Goal: Transaction & Acquisition: Download file/media

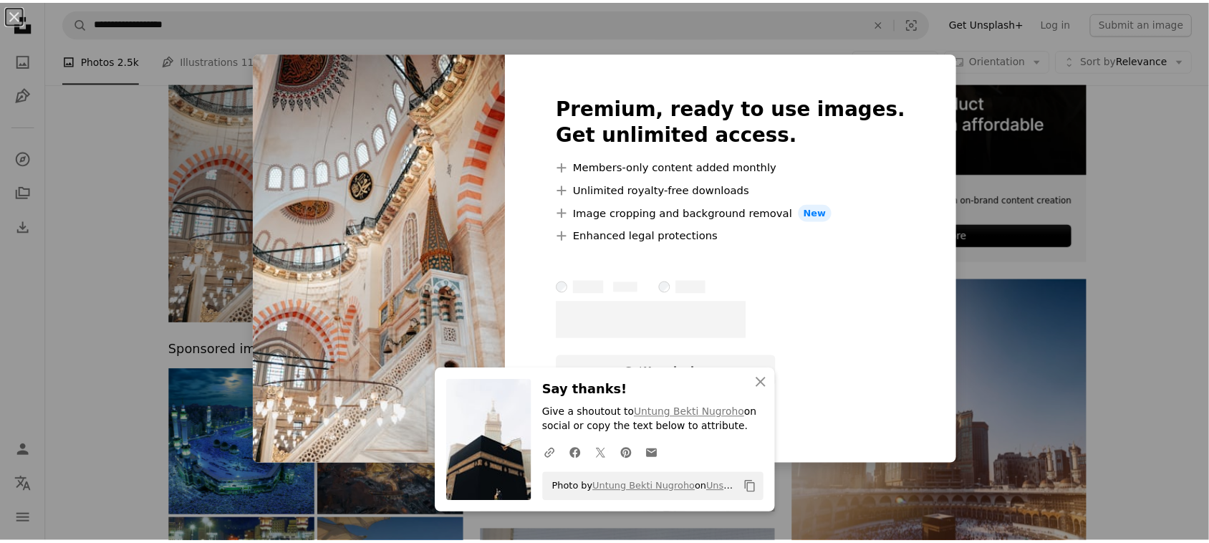
scroll to position [320, 0]
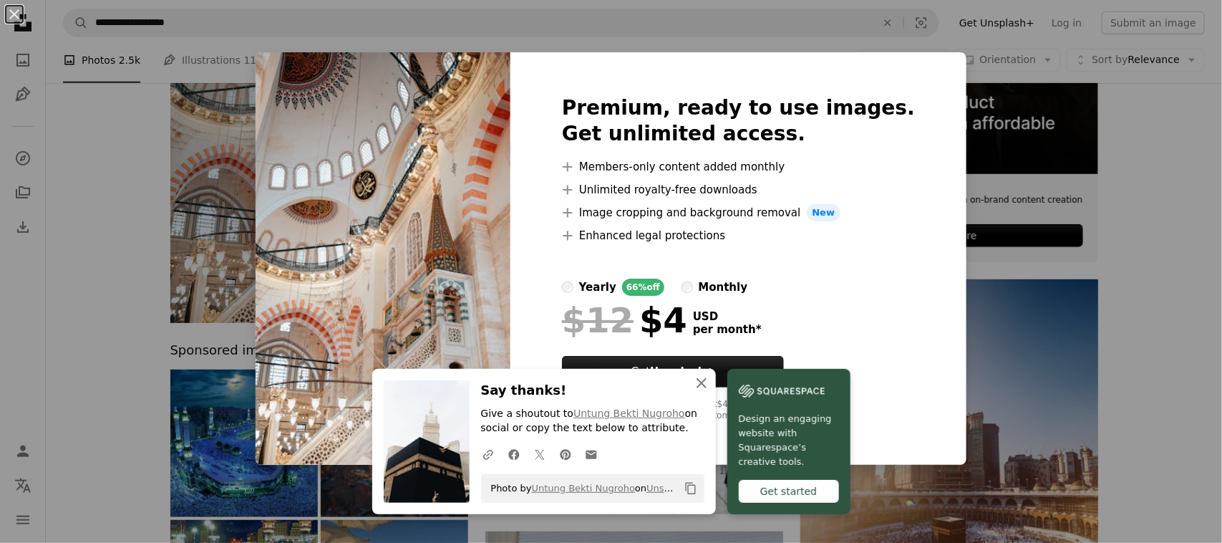
click at [697, 384] on icon "button" at bounding box center [702, 383] width 10 height 10
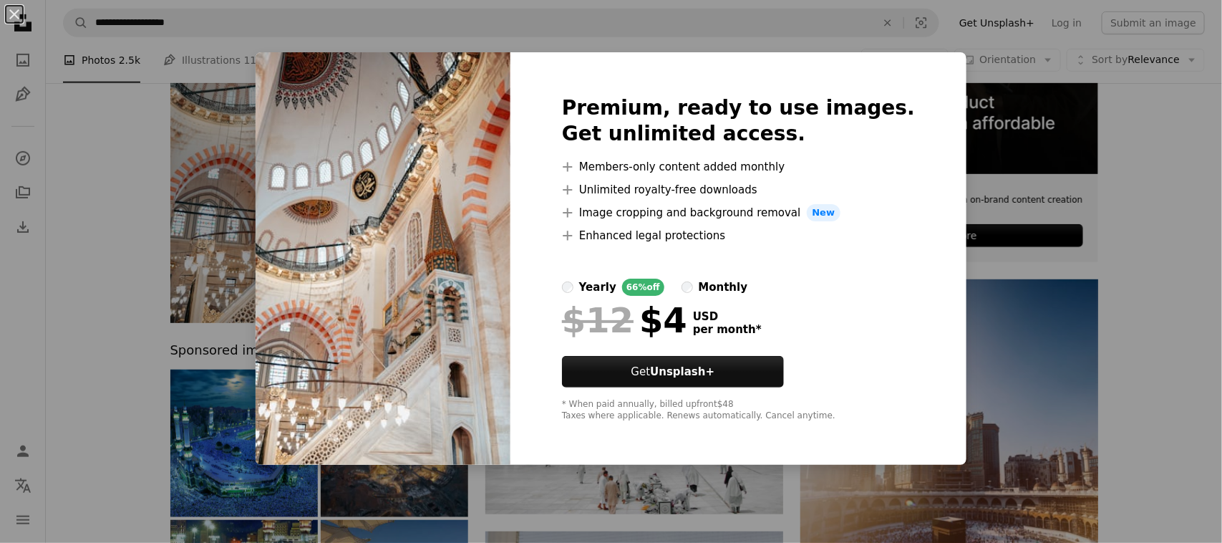
click at [1142, 236] on div "An X shape Premium, ready to use images. Get unlimited access. A plus sign Memb…" at bounding box center [611, 271] width 1222 height 543
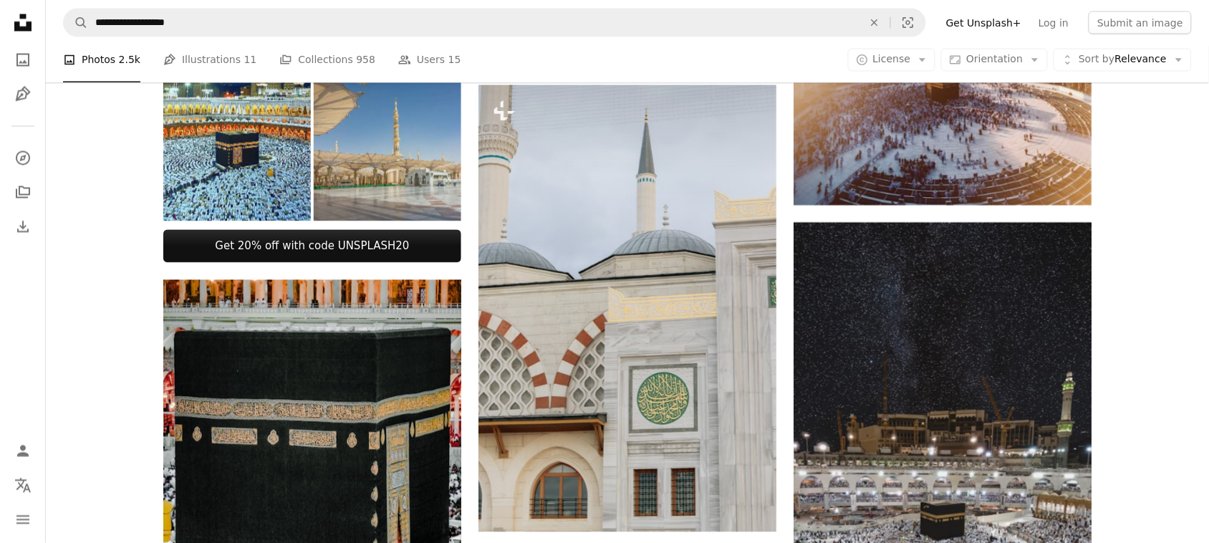
scroll to position [772, 0]
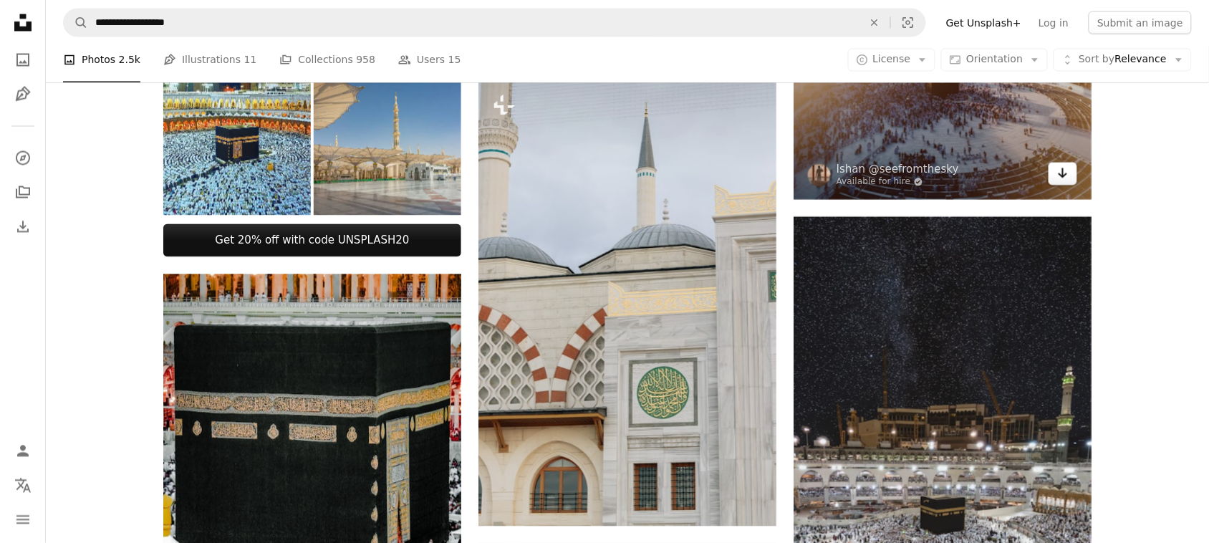
click at [1057, 170] on icon "Arrow pointing down" at bounding box center [1062, 173] width 11 height 17
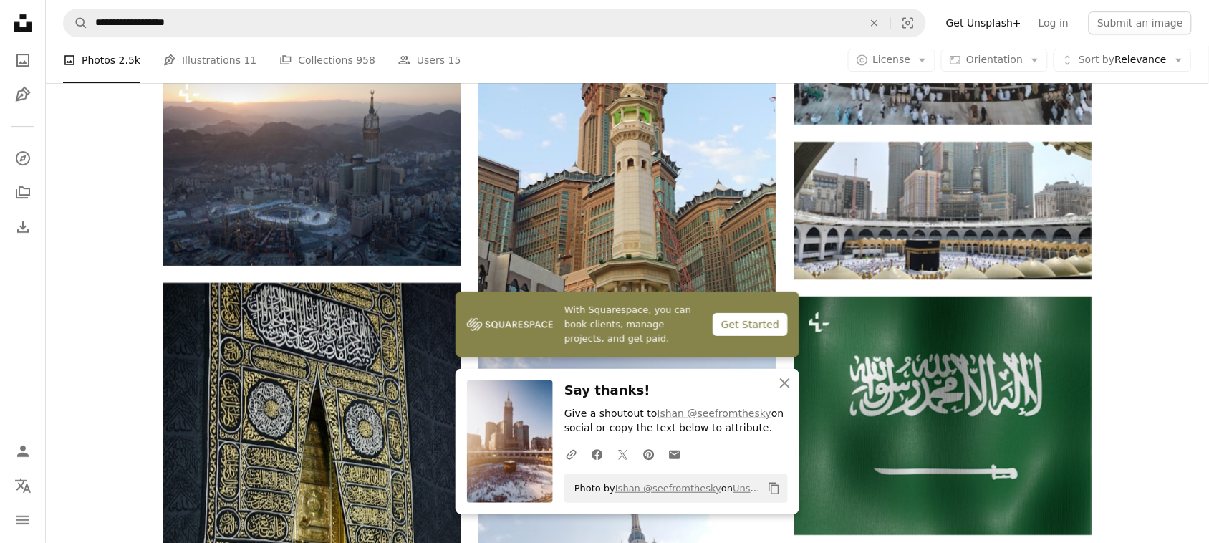
scroll to position [1441, 0]
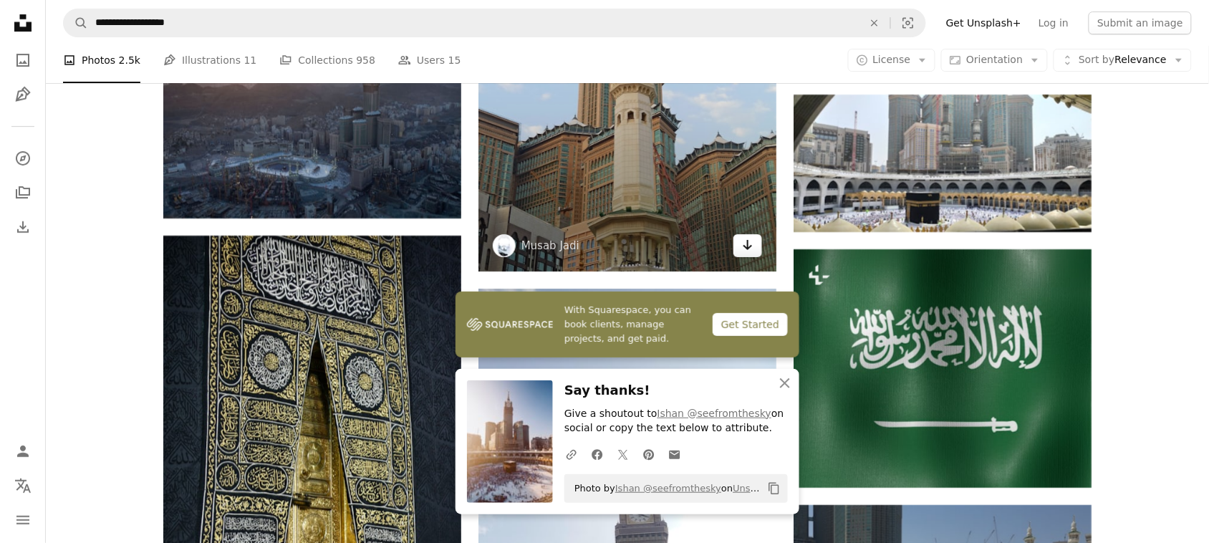
click at [743, 238] on icon "Arrow pointing down" at bounding box center [747, 244] width 11 height 17
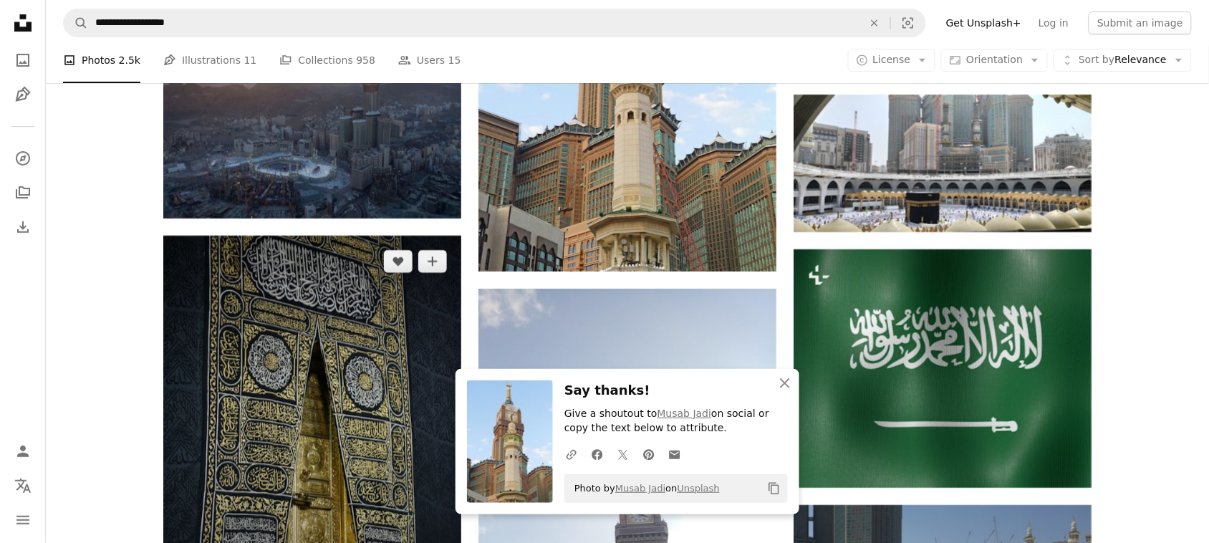
click at [387, 273] on img at bounding box center [312, 422] width 298 height 372
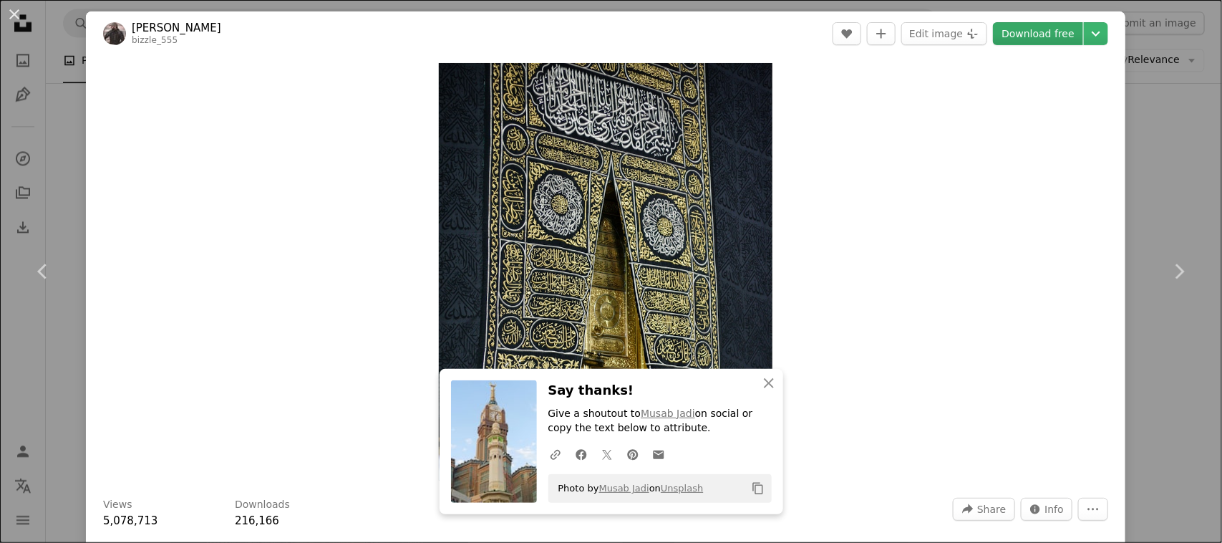
click at [1043, 30] on link "Download free" at bounding box center [1038, 33] width 90 height 23
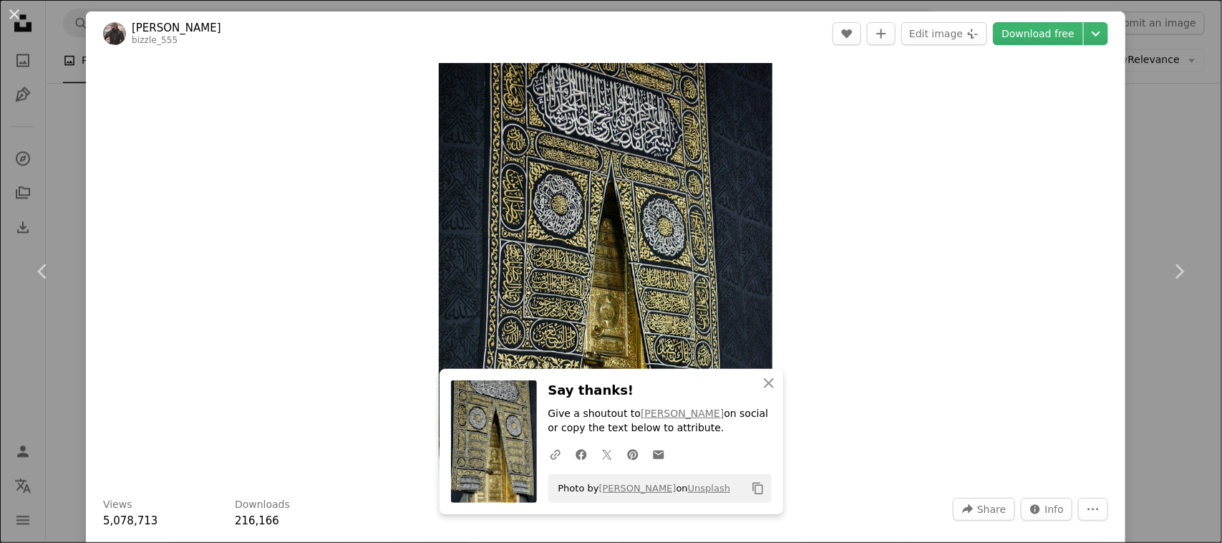
click at [1128, 120] on div "An X shape Chevron left Chevron right [PERSON_NAME] bizzle_555 A heart A plus s…" at bounding box center [611, 271] width 1222 height 543
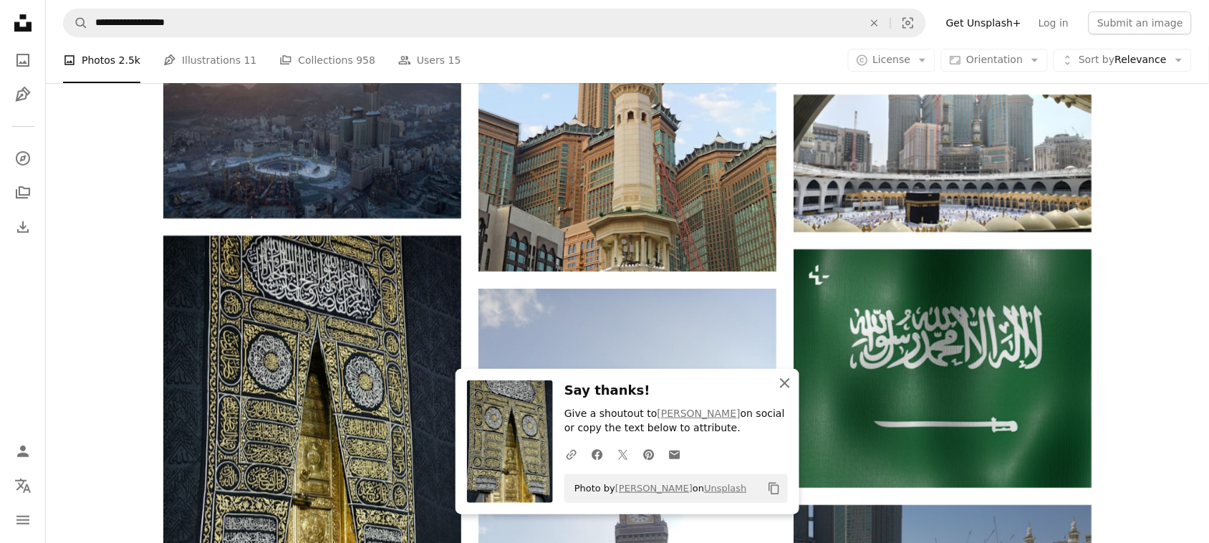
click at [784, 381] on icon "button" at bounding box center [785, 383] width 10 height 10
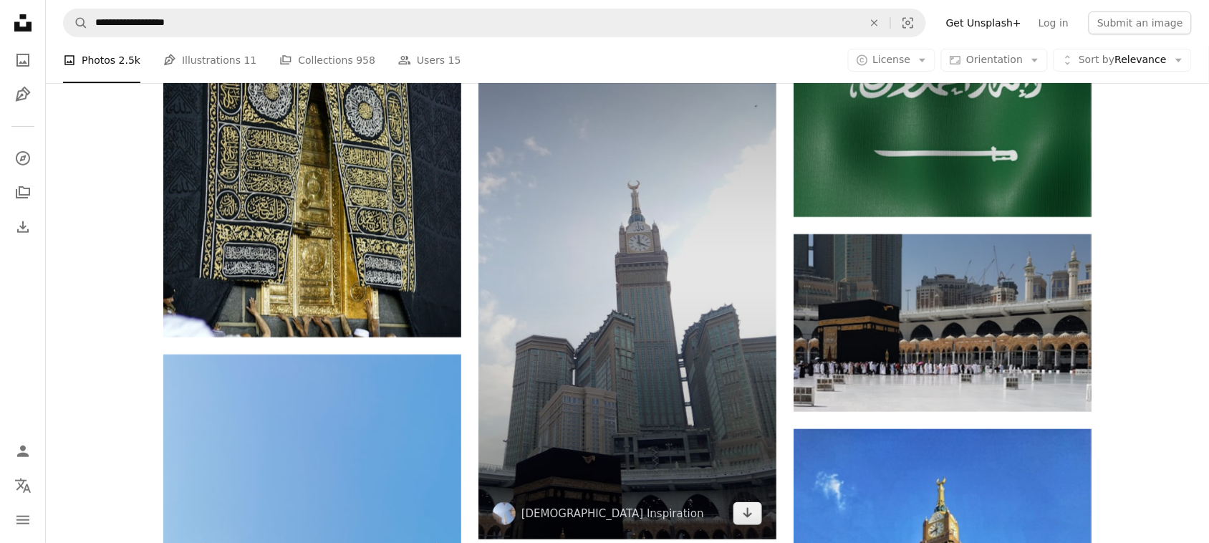
scroll to position [1712, 0]
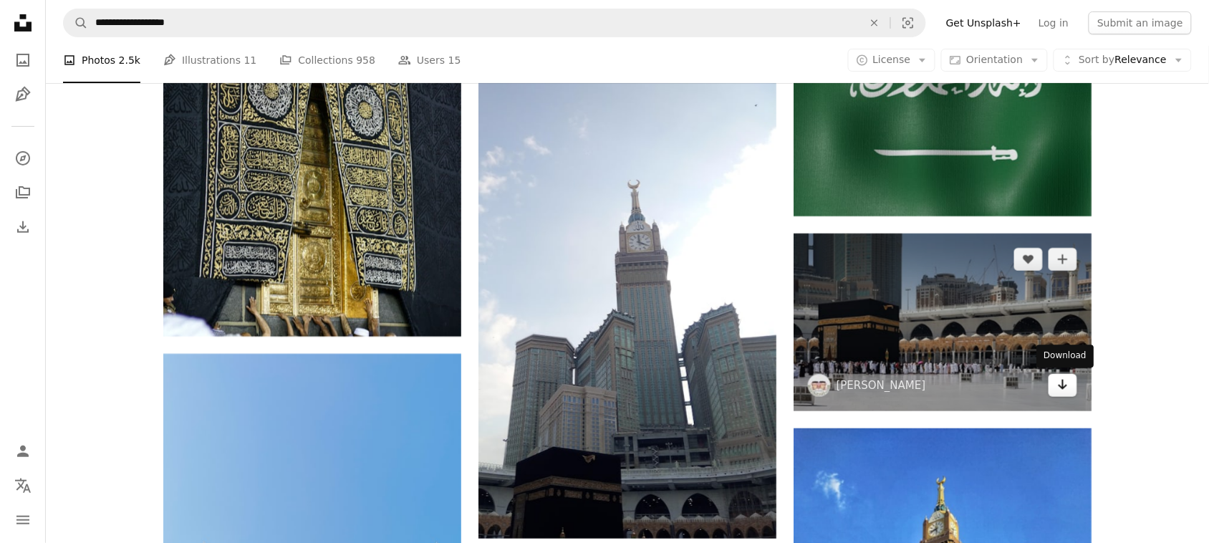
click at [1058, 389] on icon "Arrow pointing down" at bounding box center [1062, 384] width 11 height 17
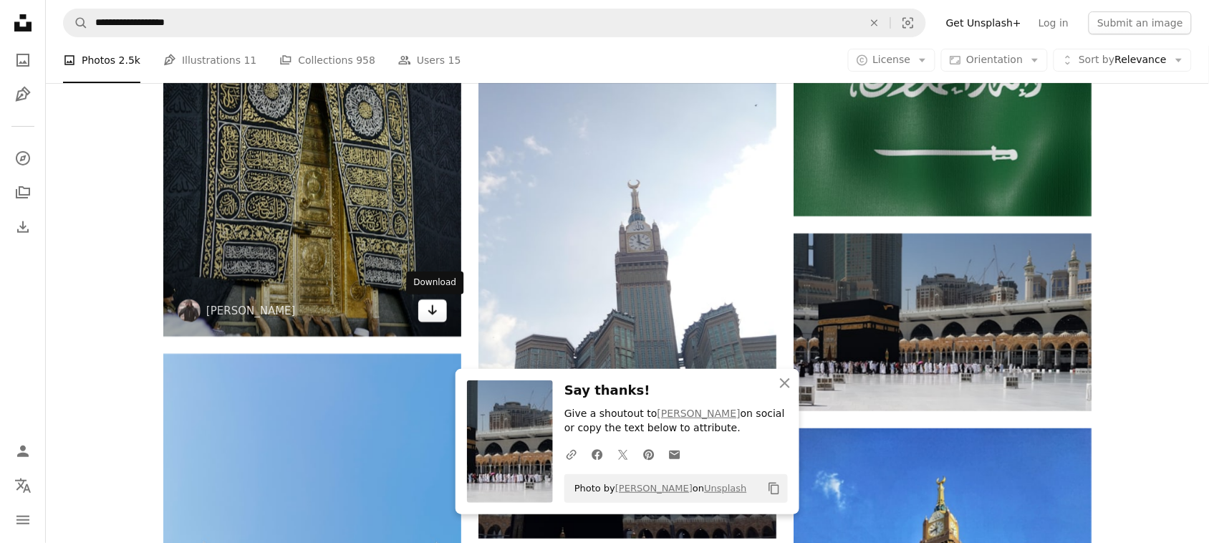
click at [443, 312] on link "Arrow pointing down" at bounding box center [432, 310] width 29 height 23
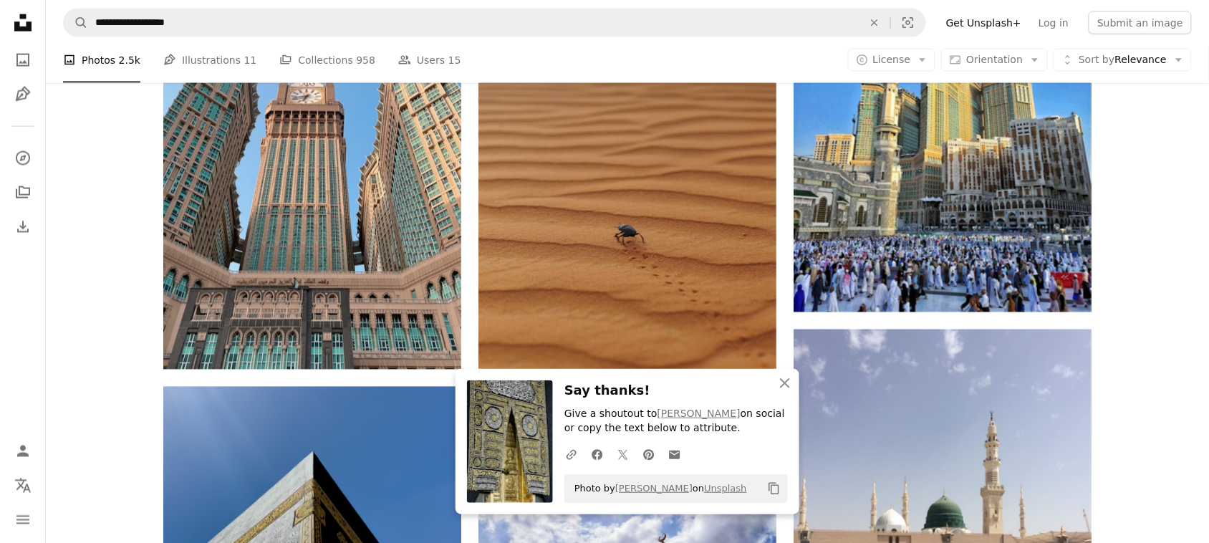
scroll to position [2256, 0]
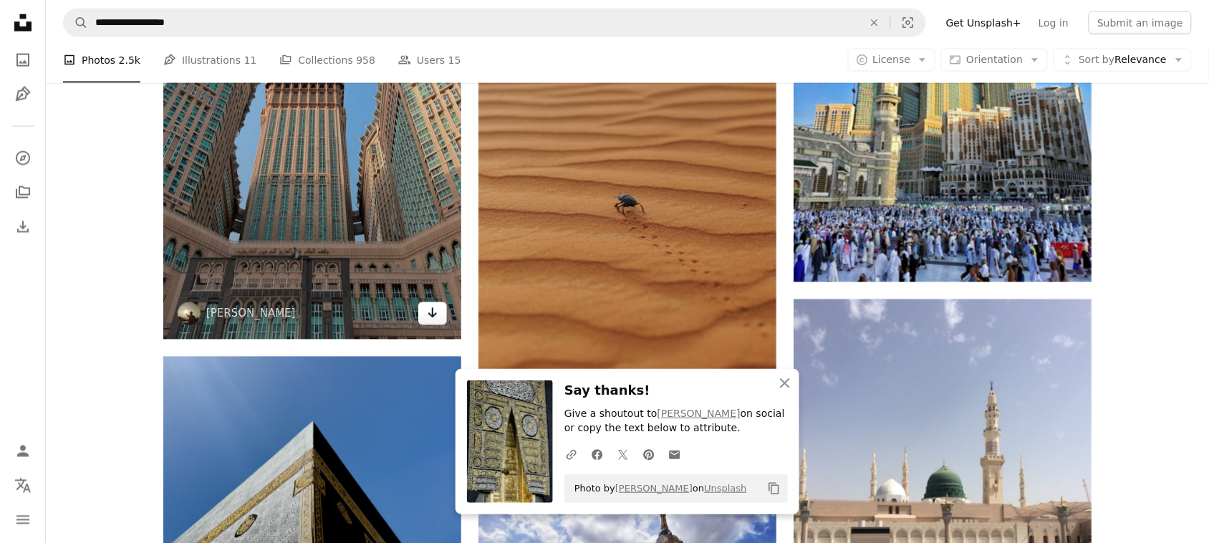
click at [437, 319] on icon "Arrow pointing down" at bounding box center [432, 312] width 11 height 17
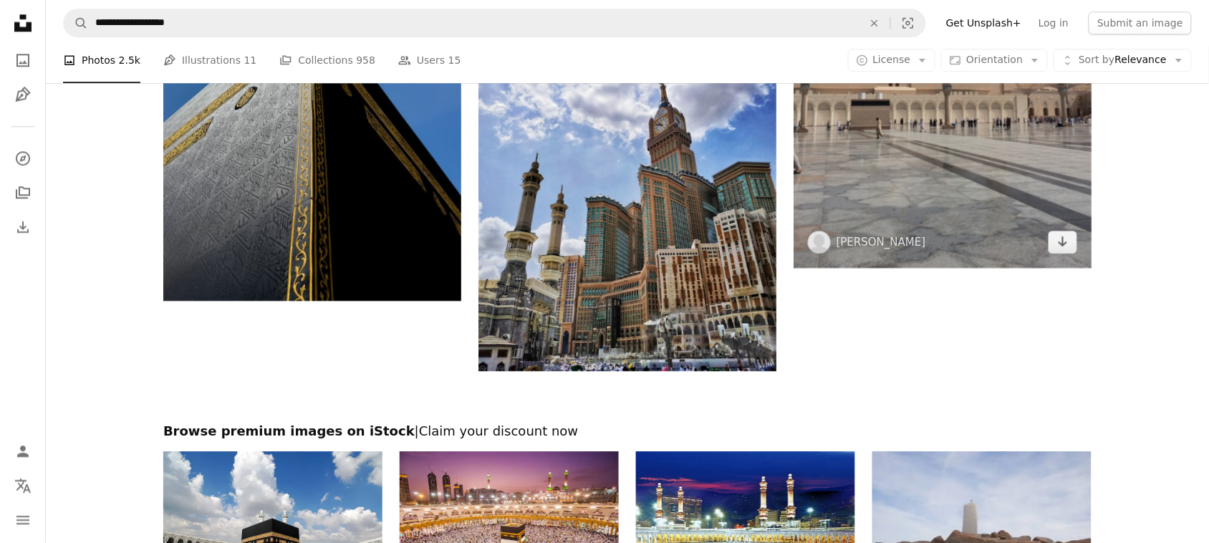
scroll to position [2694, 0]
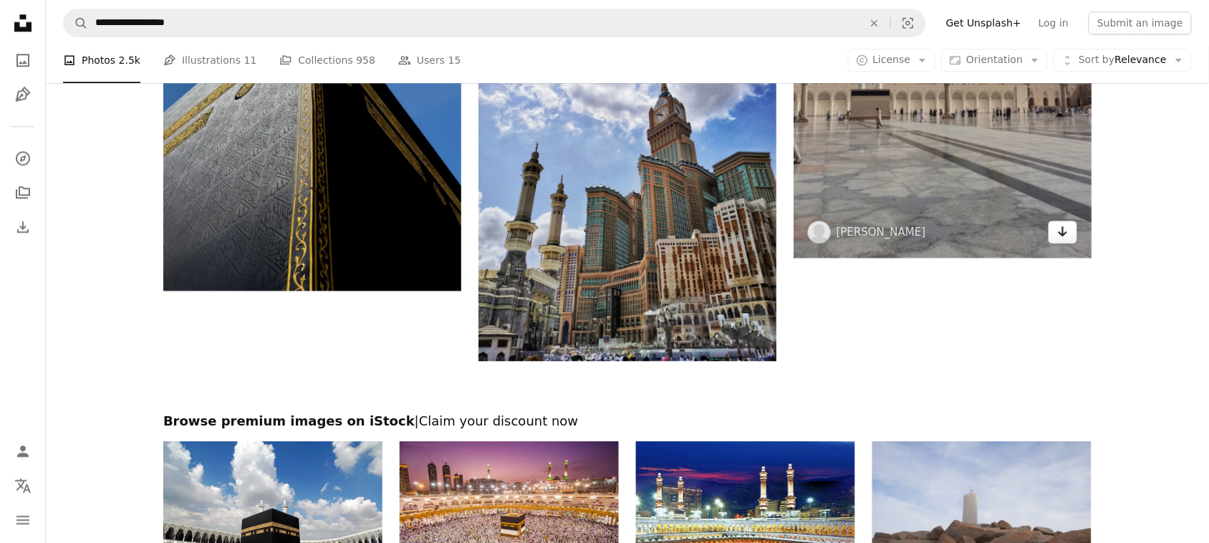
click at [1067, 230] on icon "Arrow pointing down" at bounding box center [1062, 231] width 11 height 17
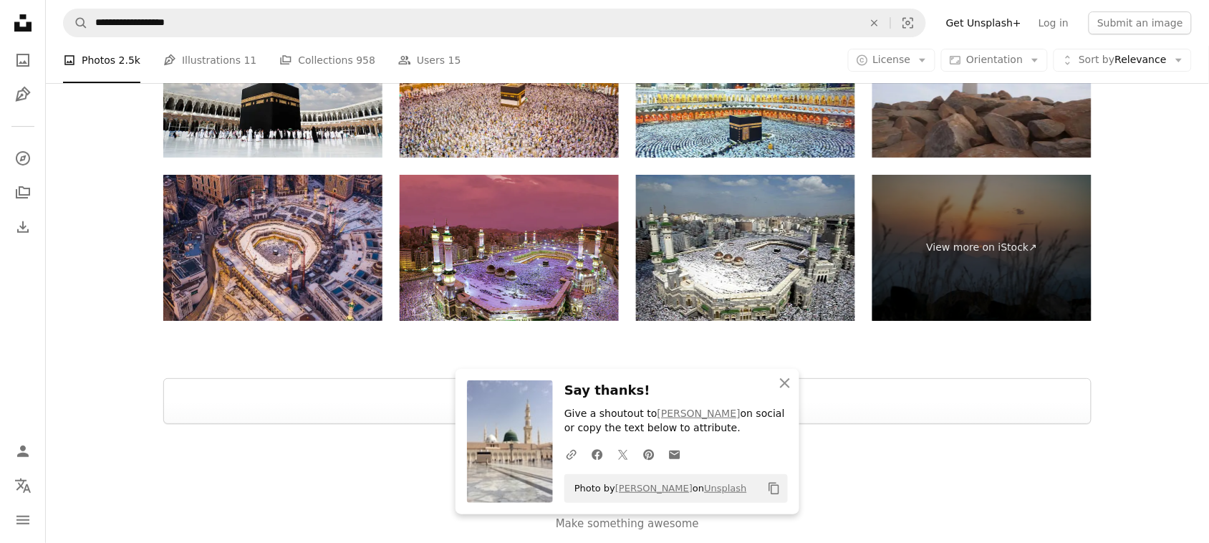
scroll to position [3169, 0]
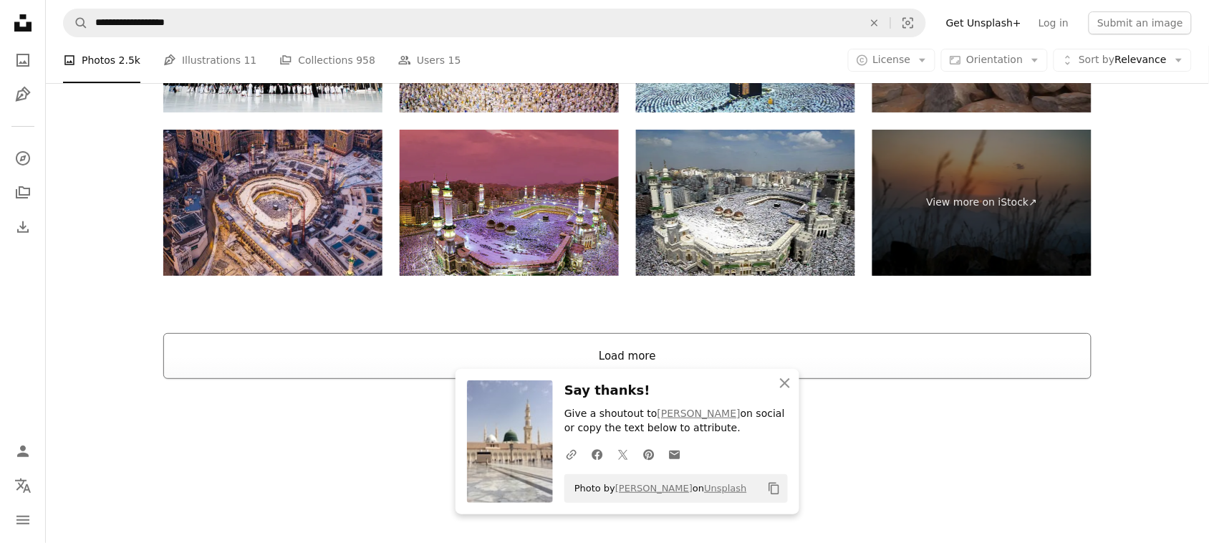
click at [652, 354] on button "Load more" at bounding box center [627, 356] width 928 height 46
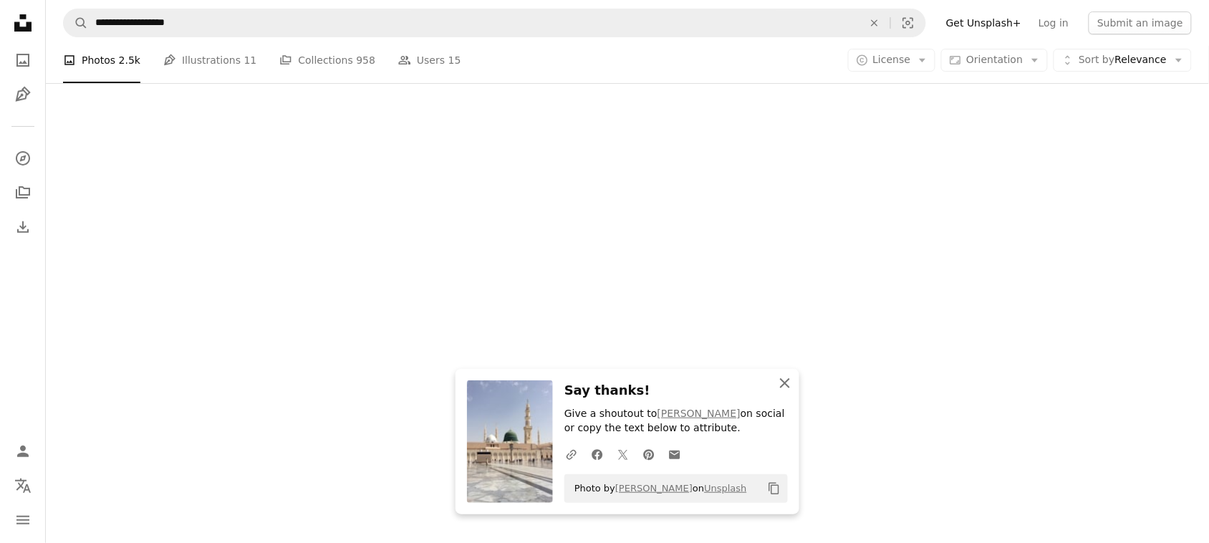
click at [786, 382] on icon "button" at bounding box center [785, 383] width 10 height 10
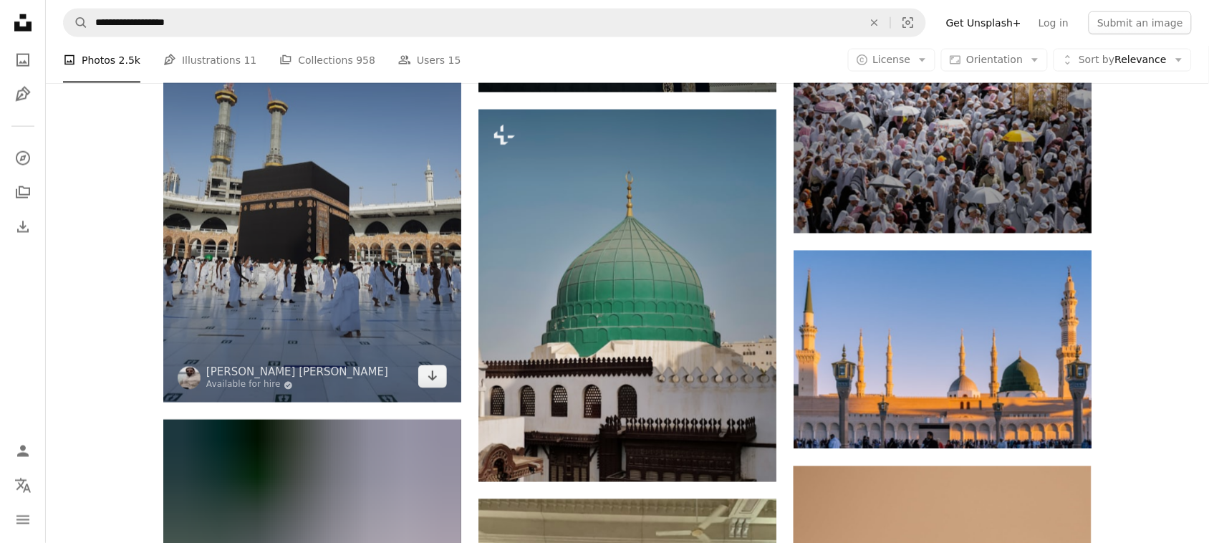
scroll to position [5433, 0]
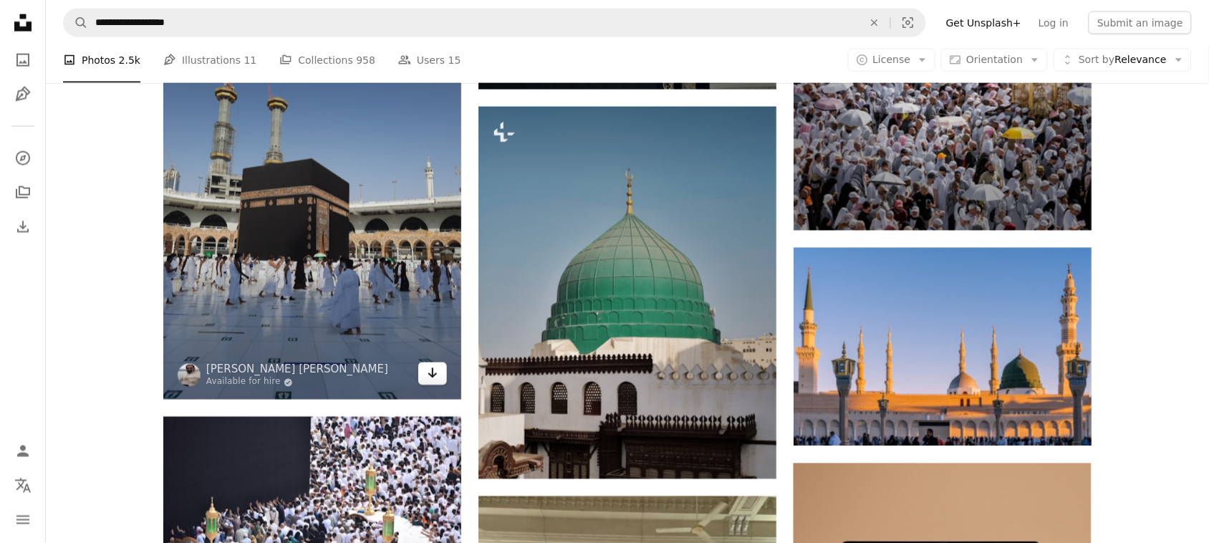
click at [439, 377] on link "Arrow pointing down" at bounding box center [432, 373] width 29 height 23
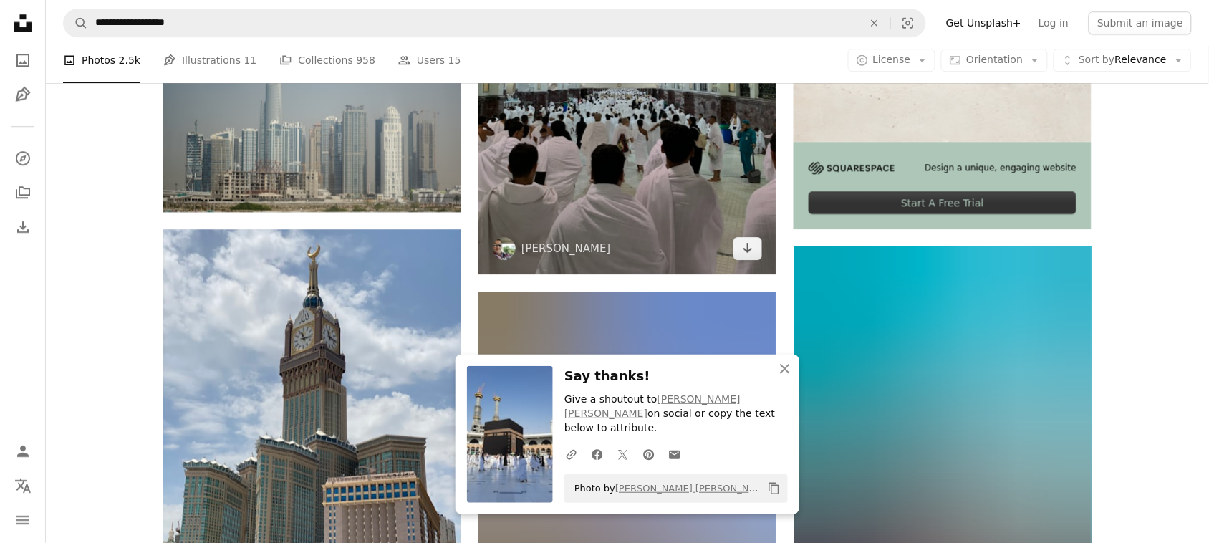
scroll to position [6053, 0]
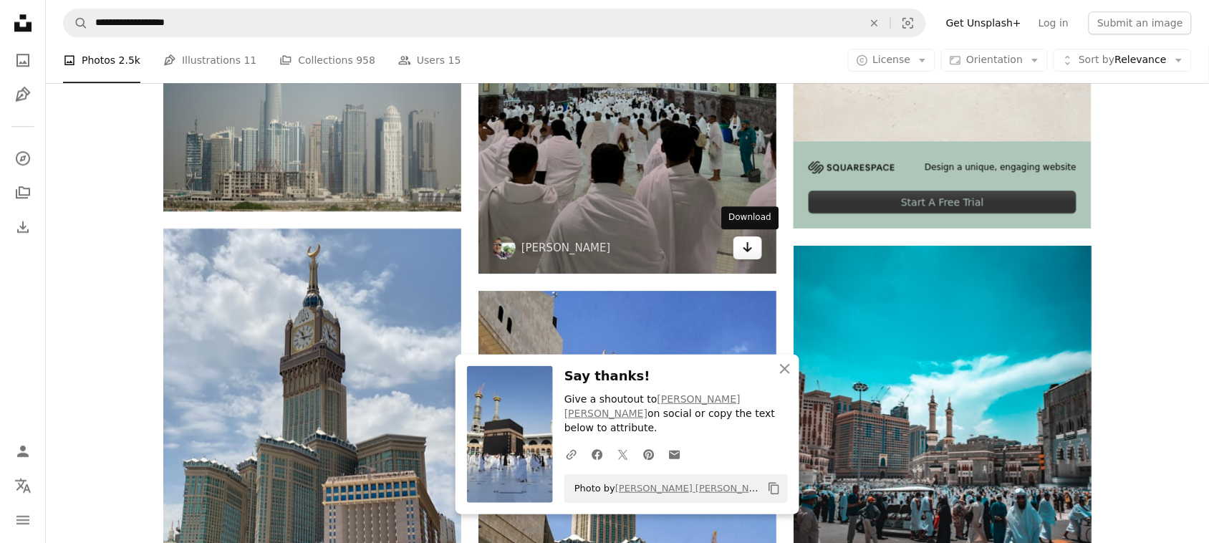
click at [742, 244] on icon "Arrow pointing down" at bounding box center [747, 246] width 11 height 17
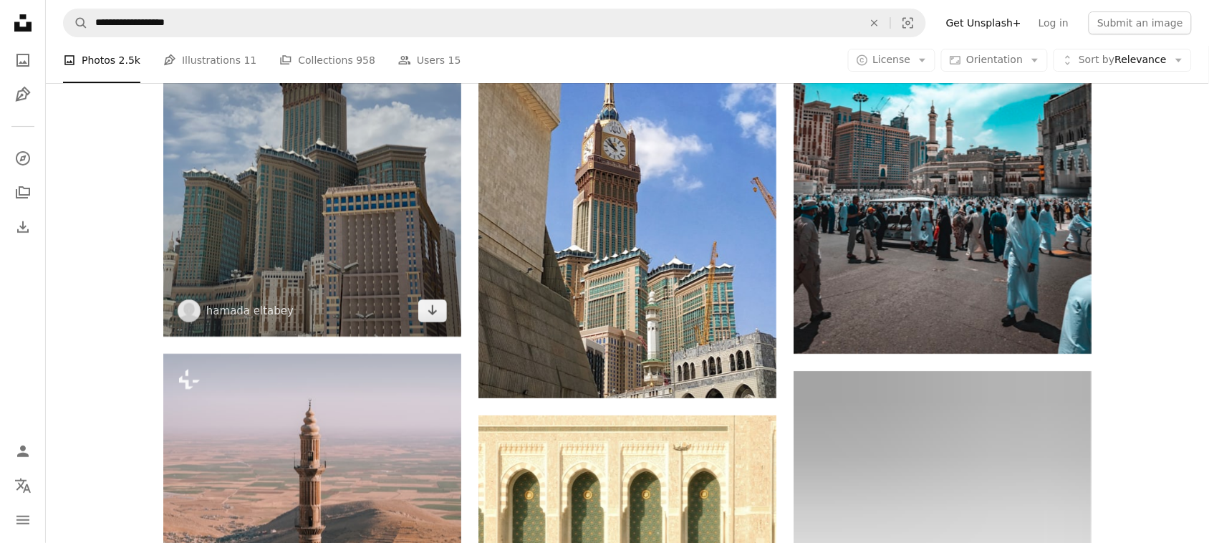
scroll to position [6352, 0]
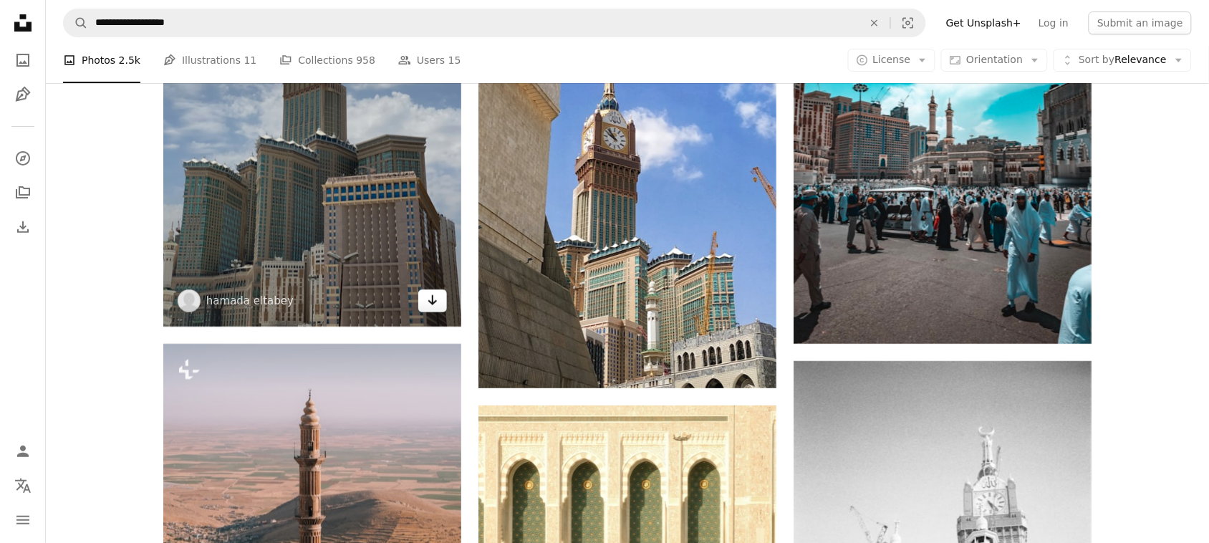
click at [431, 304] on icon "Arrow pointing down" at bounding box center [432, 299] width 11 height 17
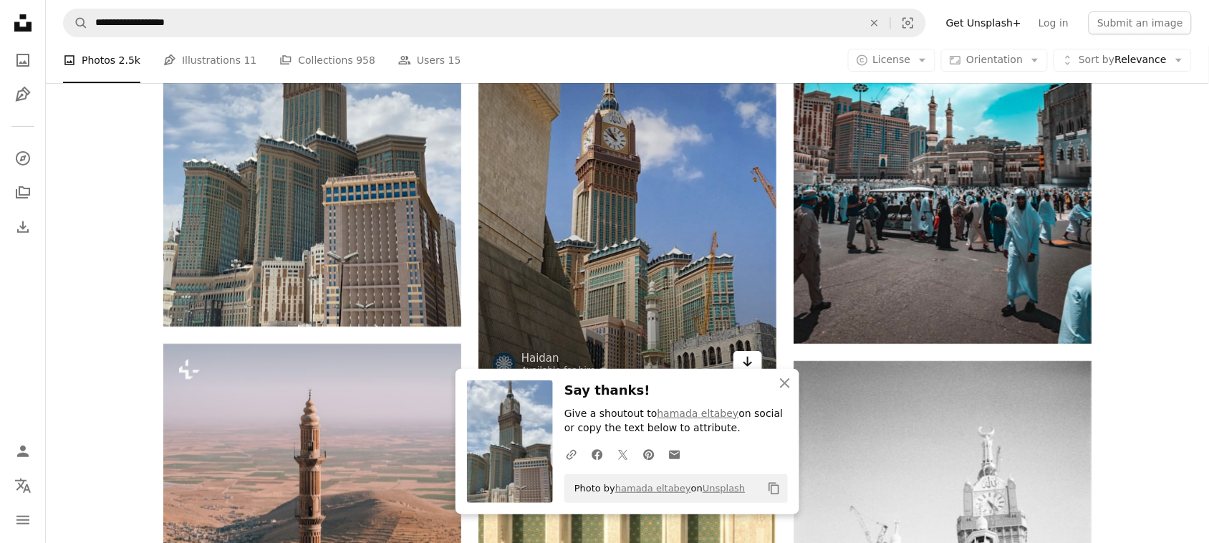
click at [745, 357] on icon "Arrow pointing down" at bounding box center [747, 361] width 11 height 17
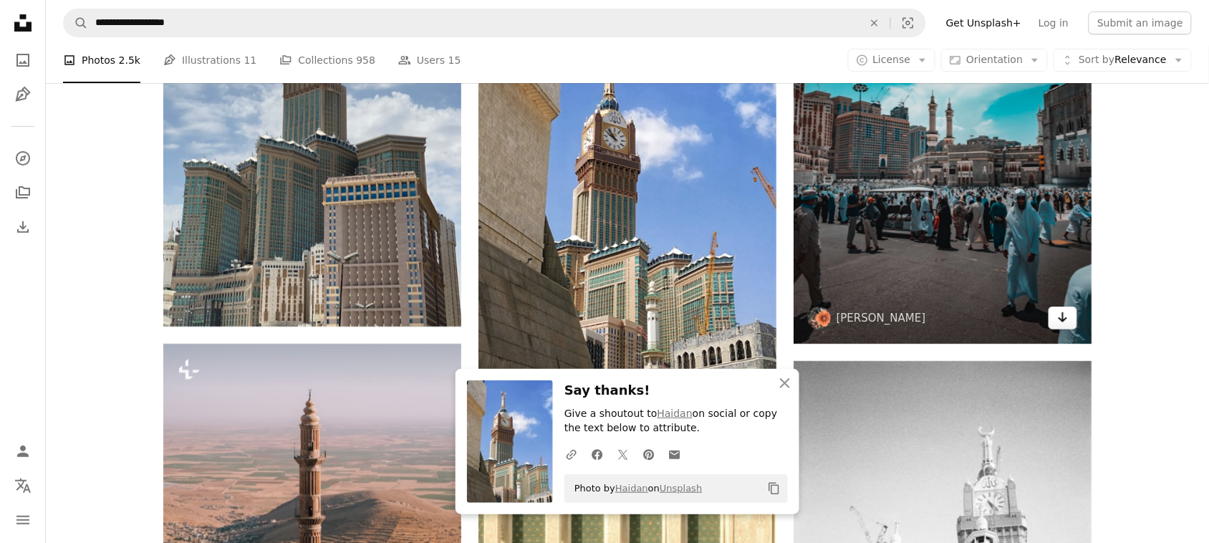
click at [1062, 313] on icon "Download" at bounding box center [1062, 317] width 9 height 10
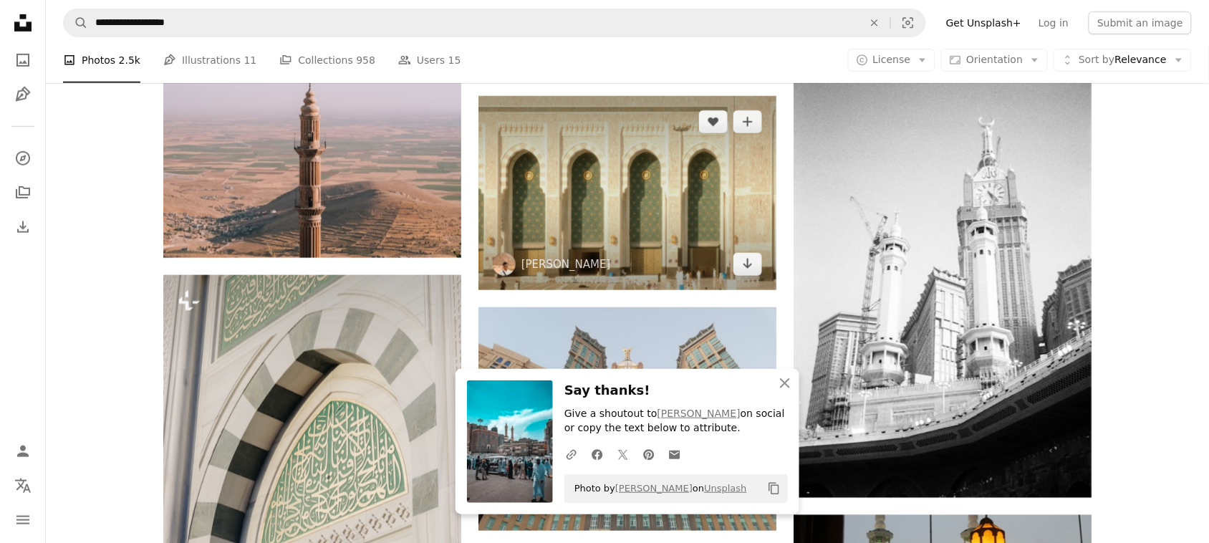
scroll to position [6673, 0]
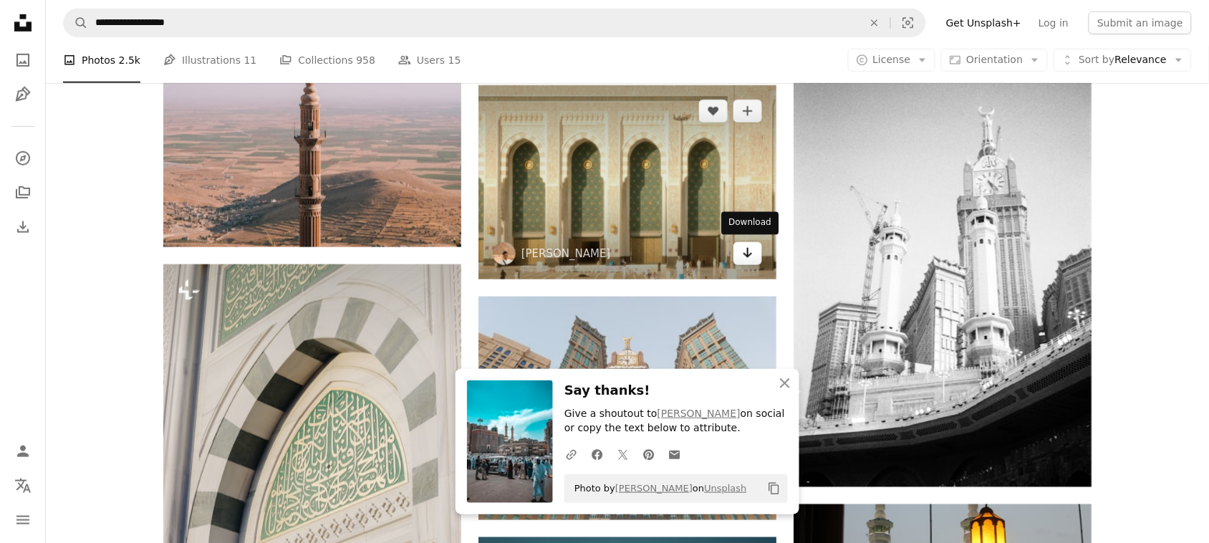
click at [747, 255] on icon "Arrow pointing down" at bounding box center [747, 252] width 11 height 17
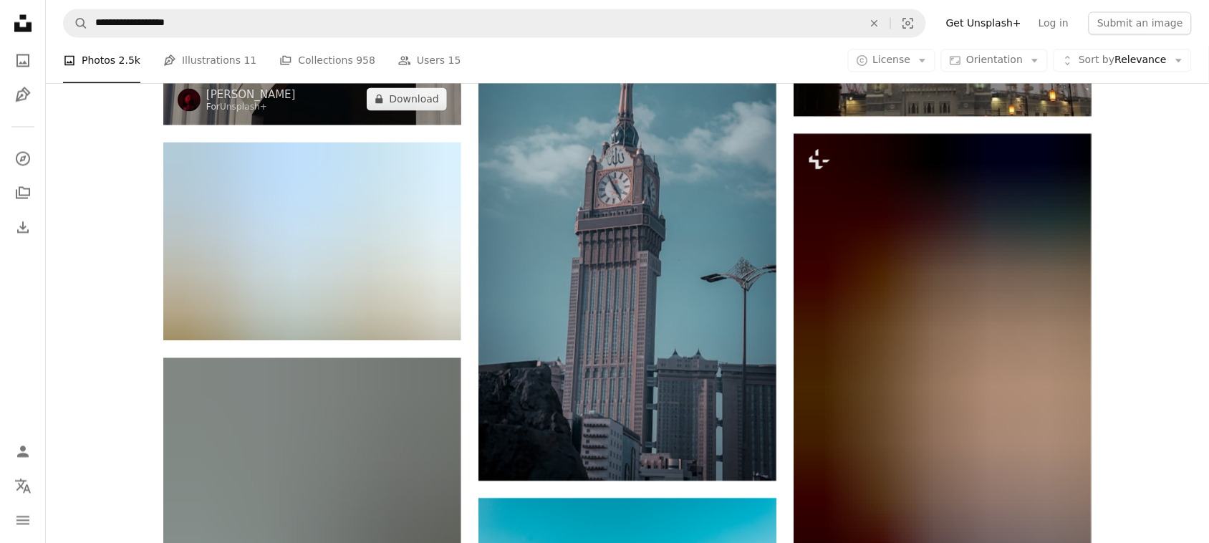
scroll to position [7390, 0]
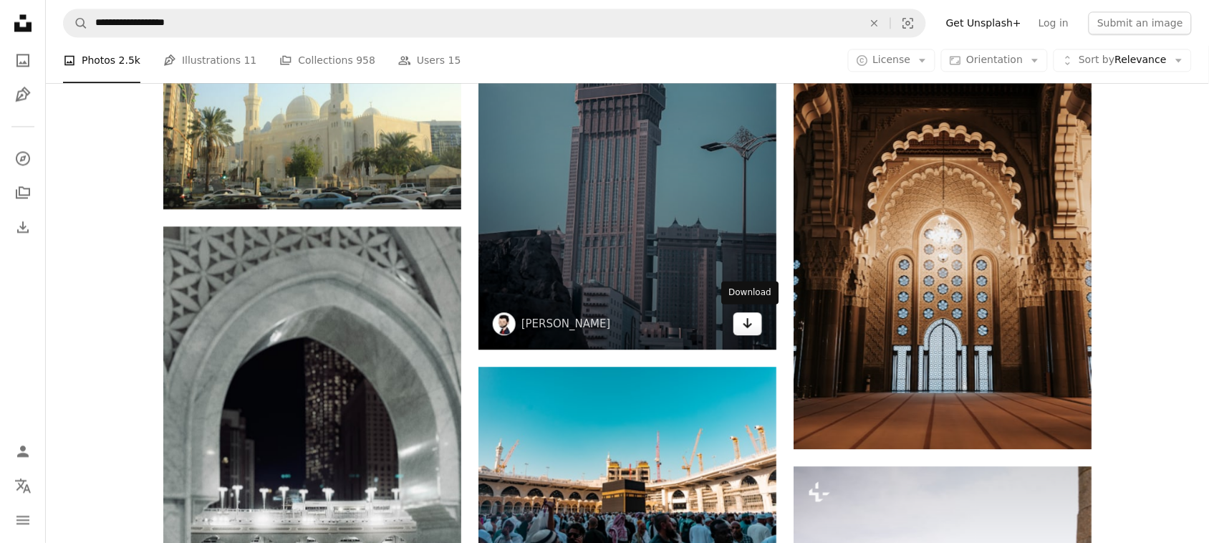
click at [745, 327] on icon "Arrow pointing down" at bounding box center [747, 322] width 11 height 17
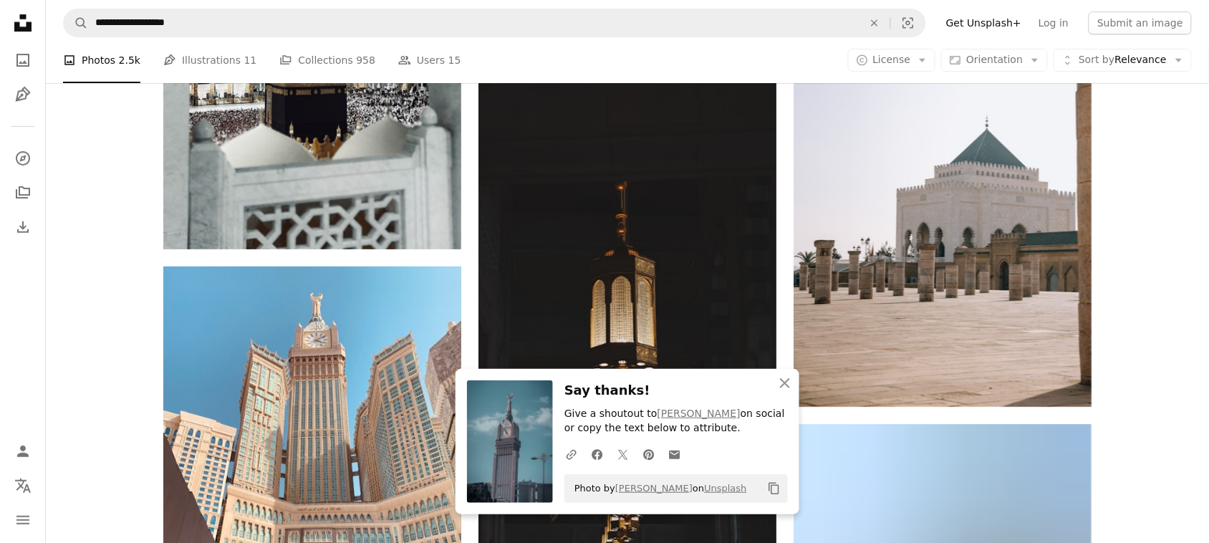
scroll to position [7899, 0]
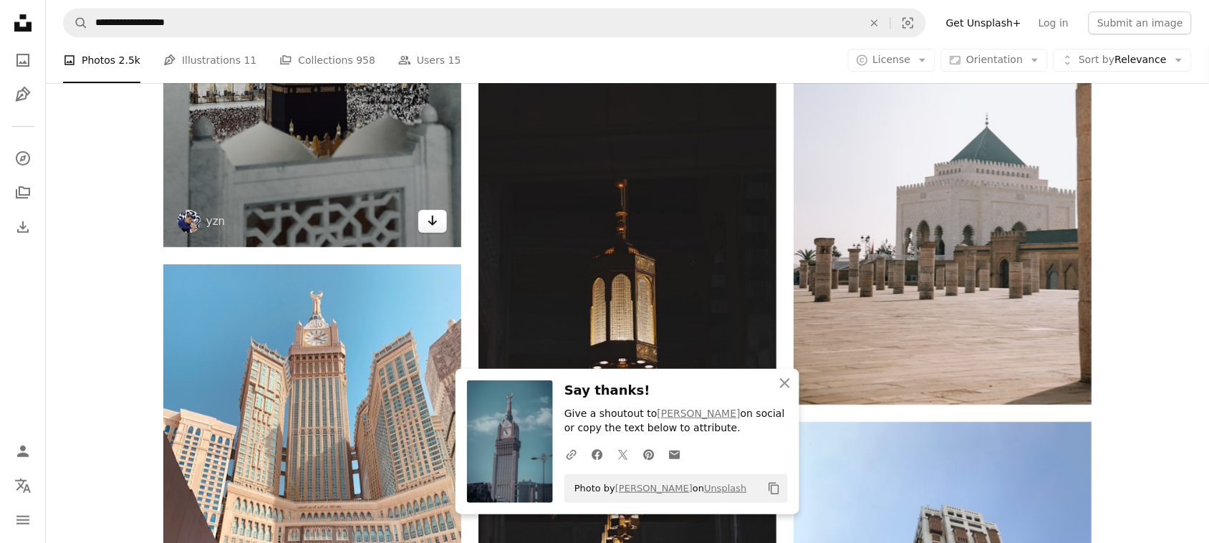
click at [428, 223] on icon "Download" at bounding box center [432, 221] width 9 height 10
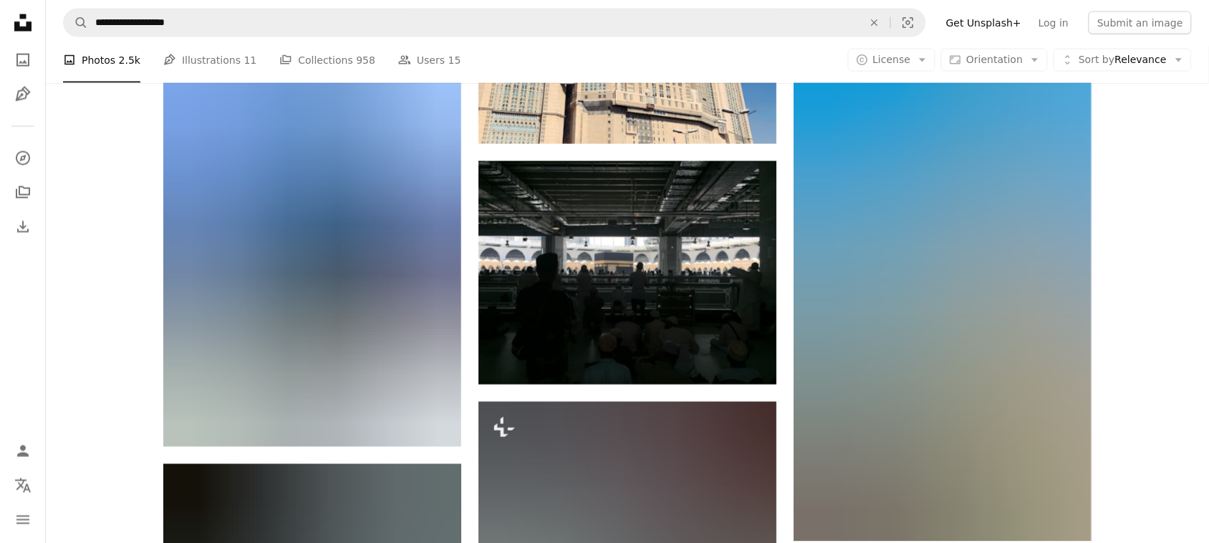
scroll to position [8726, 0]
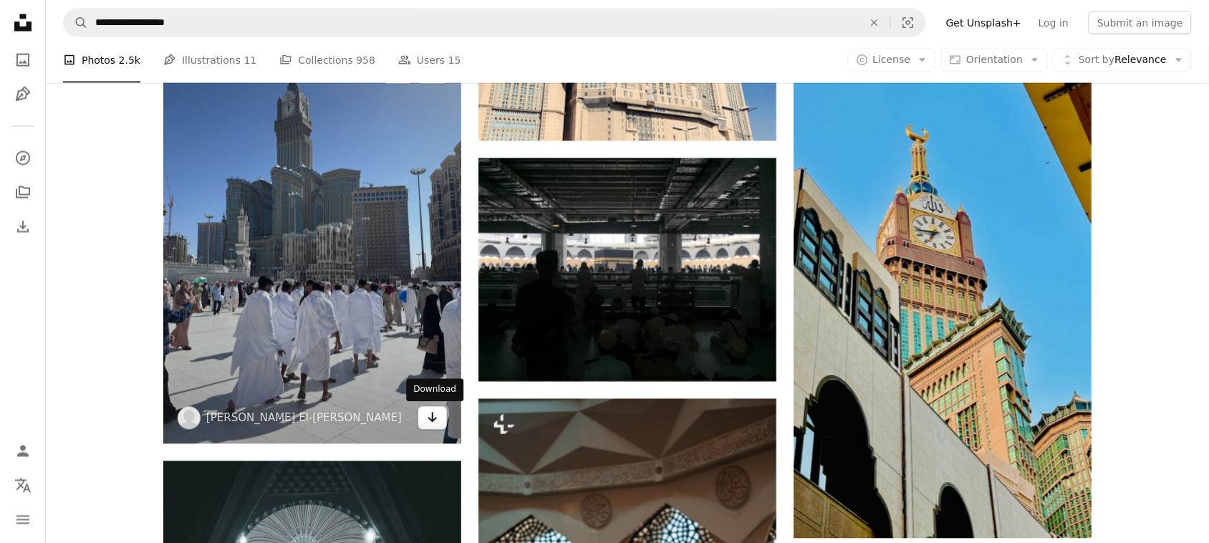
click at [430, 410] on icon "Arrow pointing down" at bounding box center [432, 417] width 11 height 17
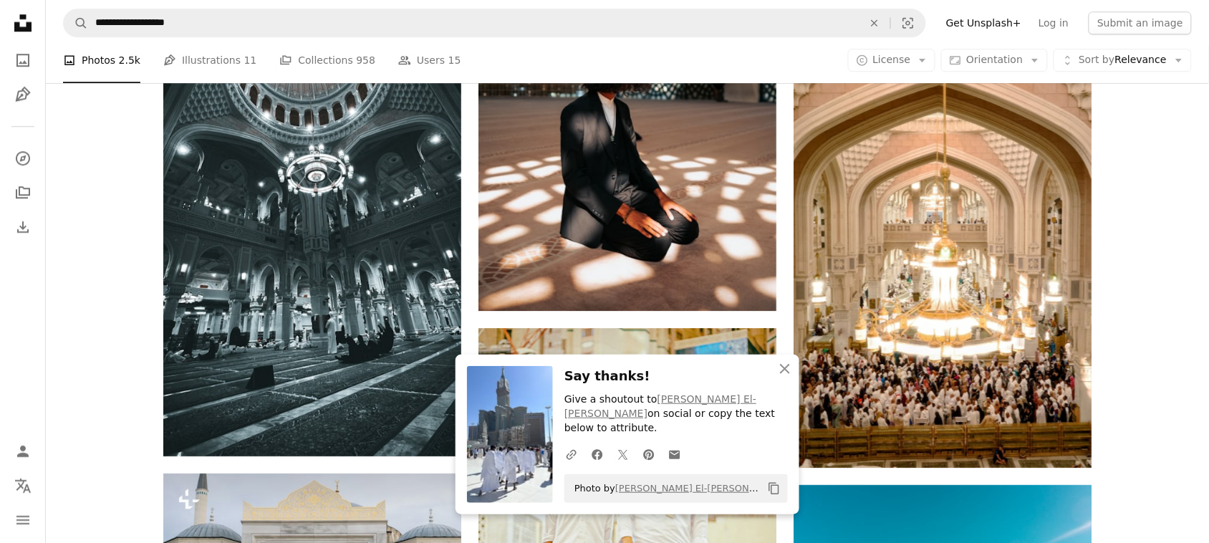
scroll to position [9263, 0]
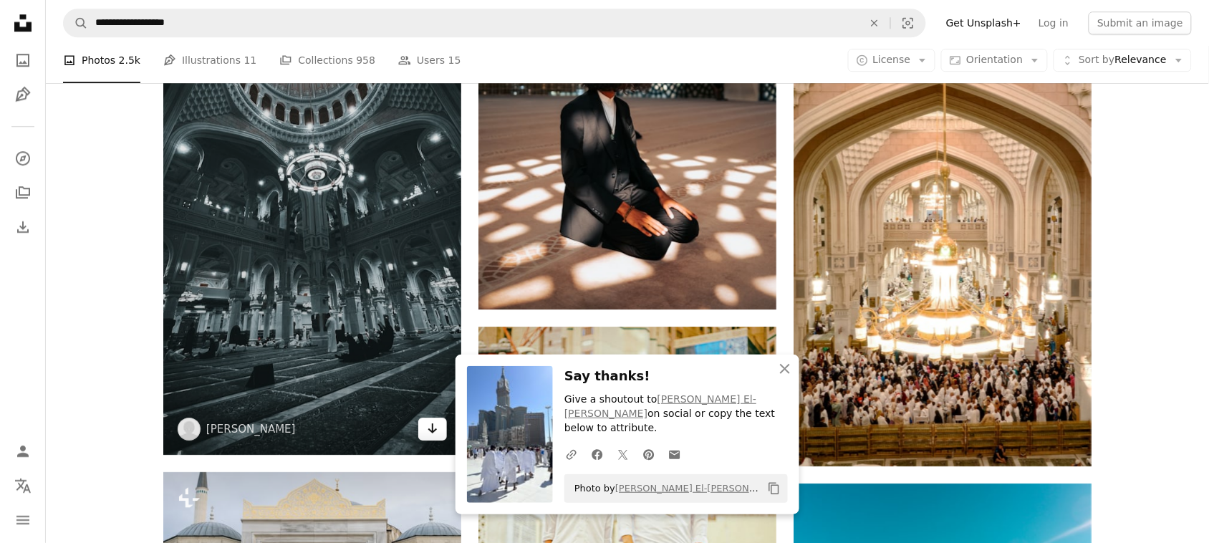
click at [428, 434] on icon "Arrow pointing down" at bounding box center [432, 428] width 11 height 17
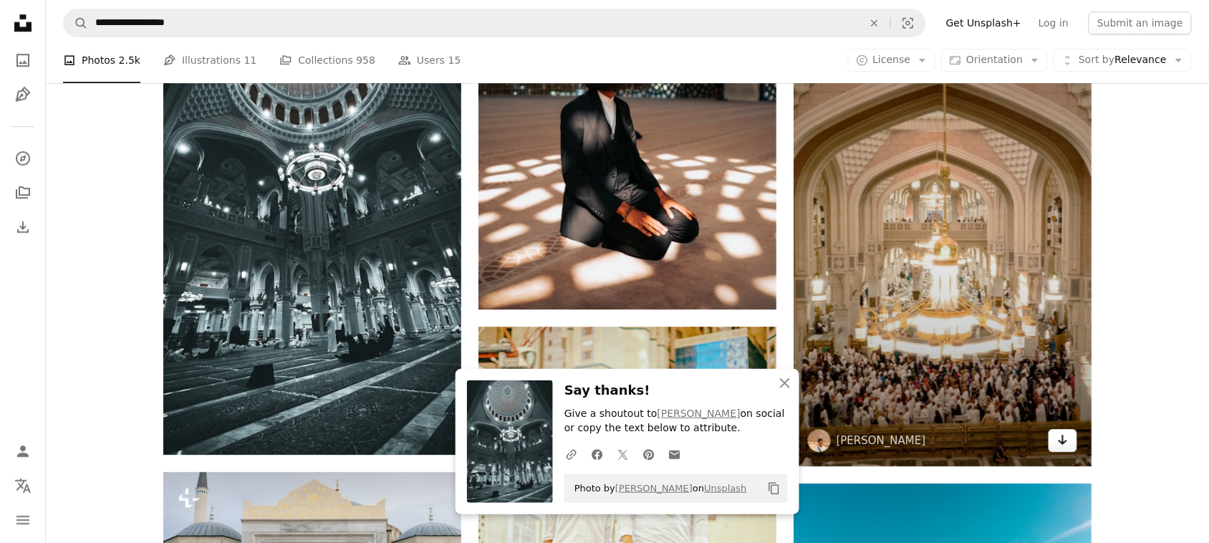
click at [1061, 435] on icon "Arrow pointing down" at bounding box center [1062, 439] width 11 height 17
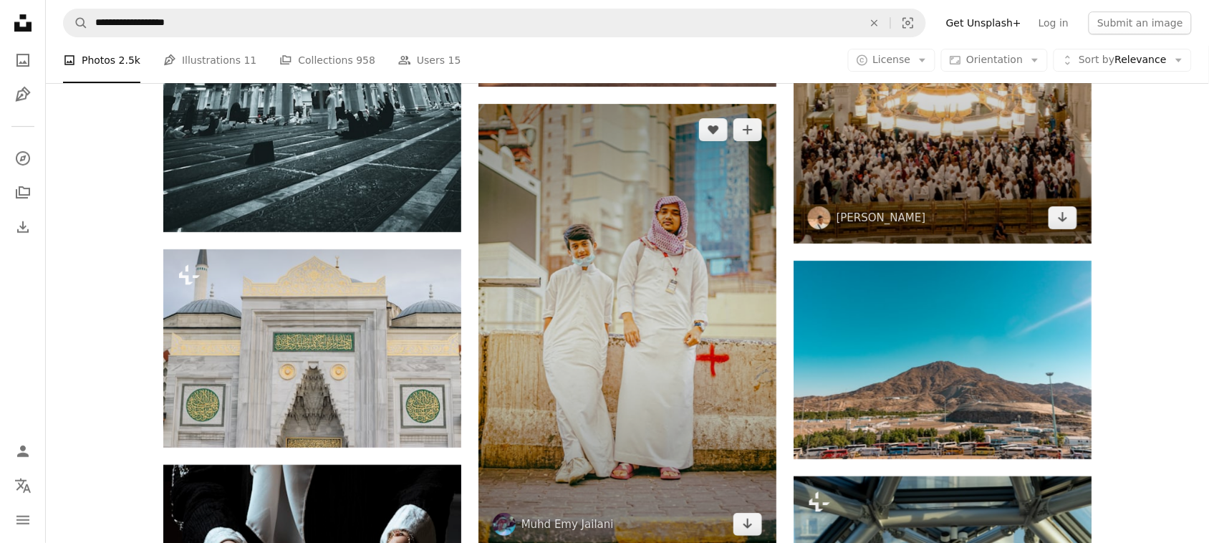
scroll to position [9482, 0]
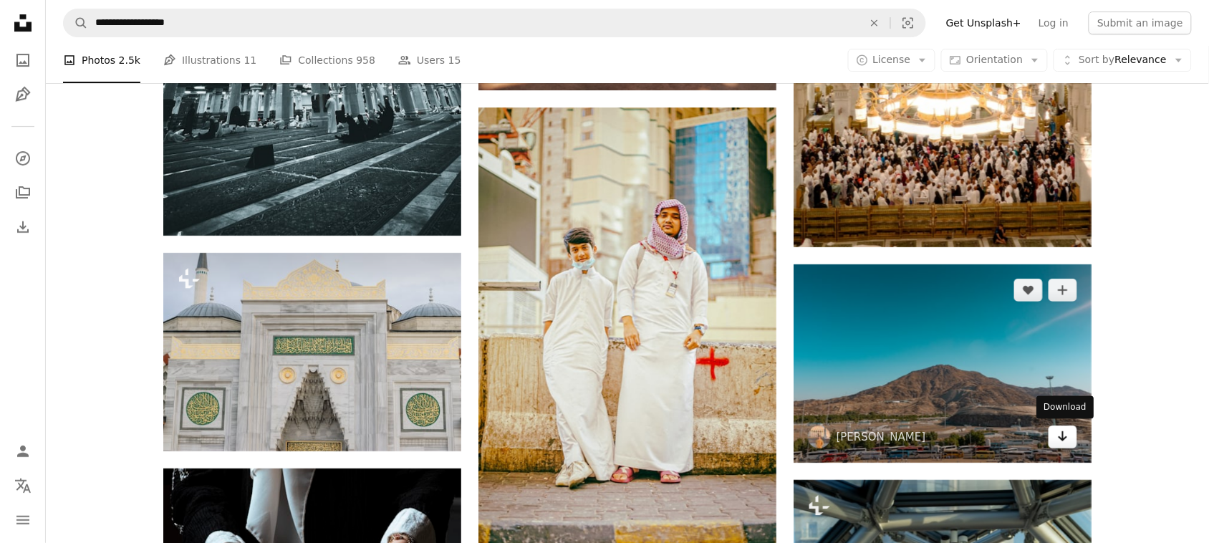
click at [1054, 443] on link "Arrow pointing down" at bounding box center [1062, 436] width 29 height 23
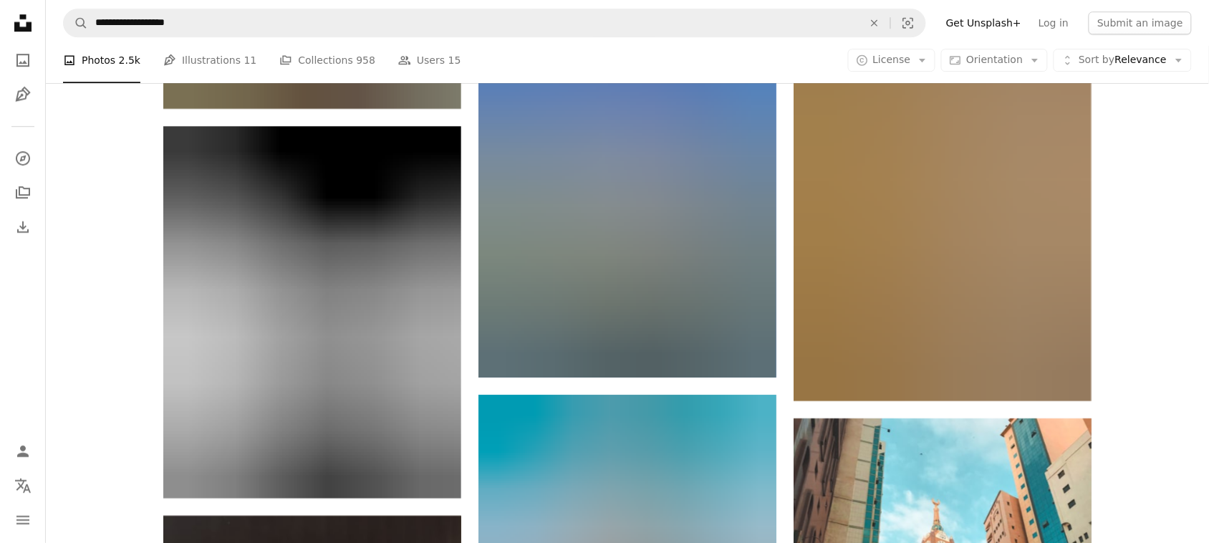
scroll to position [11000, 0]
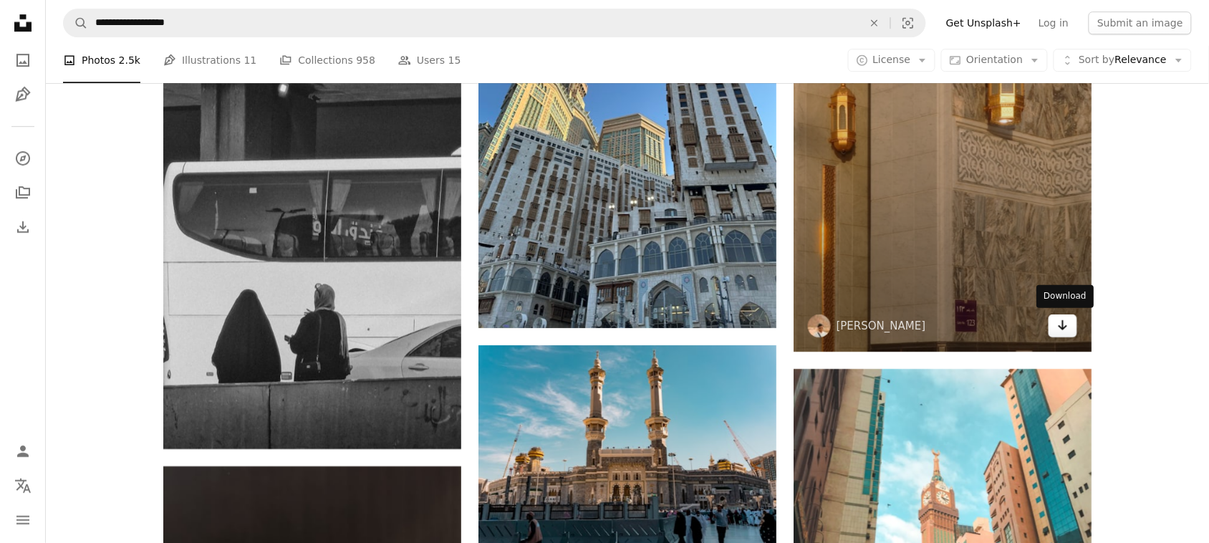
click at [1058, 326] on icon "Arrow pointing down" at bounding box center [1062, 325] width 11 height 17
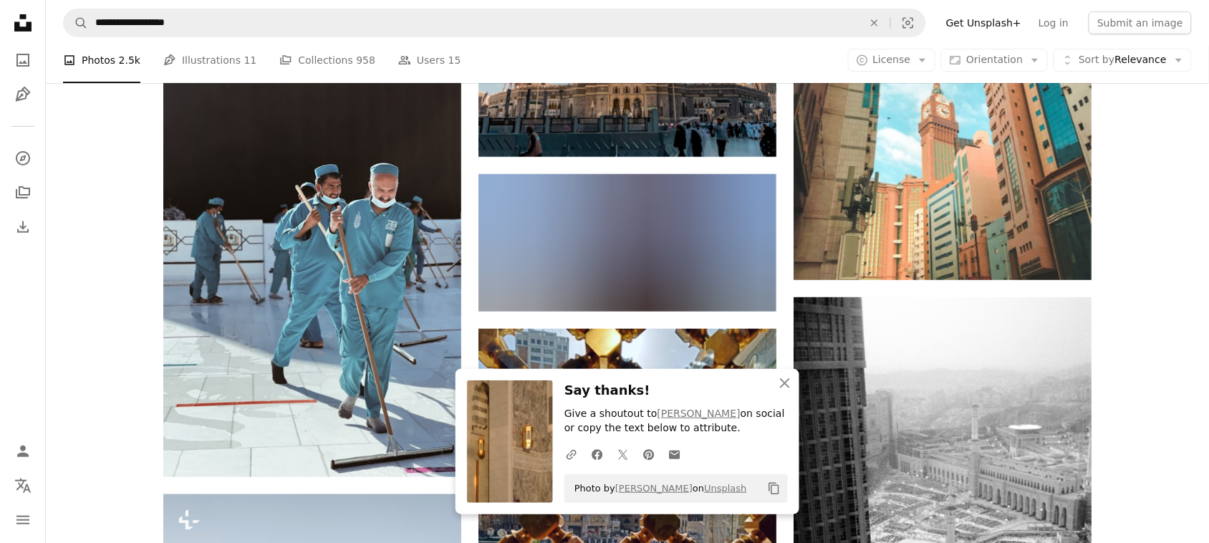
scroll to position [11389, 0]
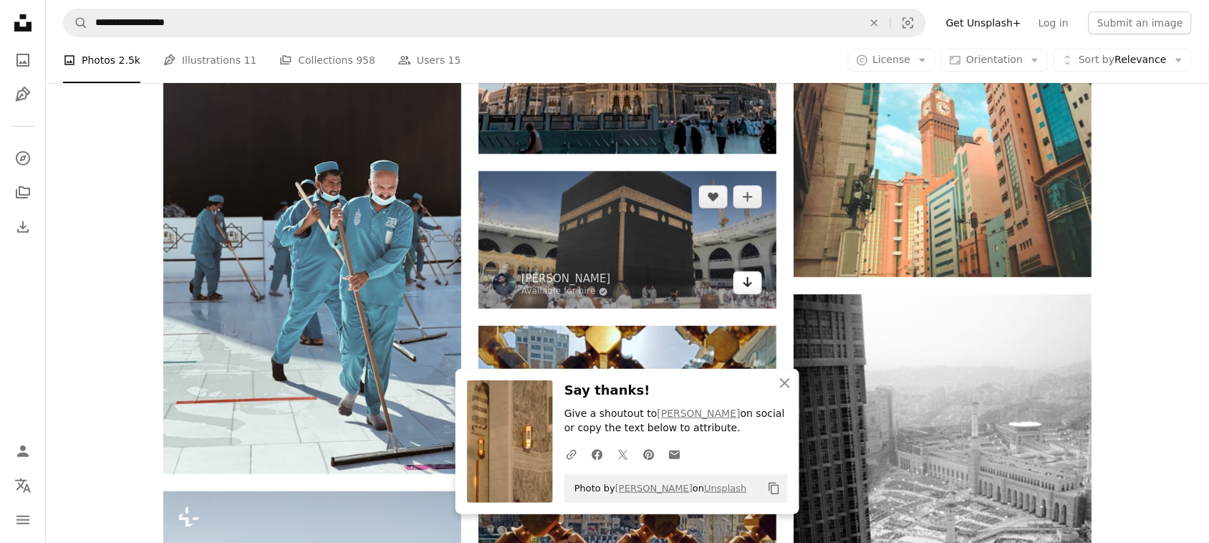
click at [752, 283] on icon "Arrow pointing down" at bounding box center [747, 282] width 11 height 17
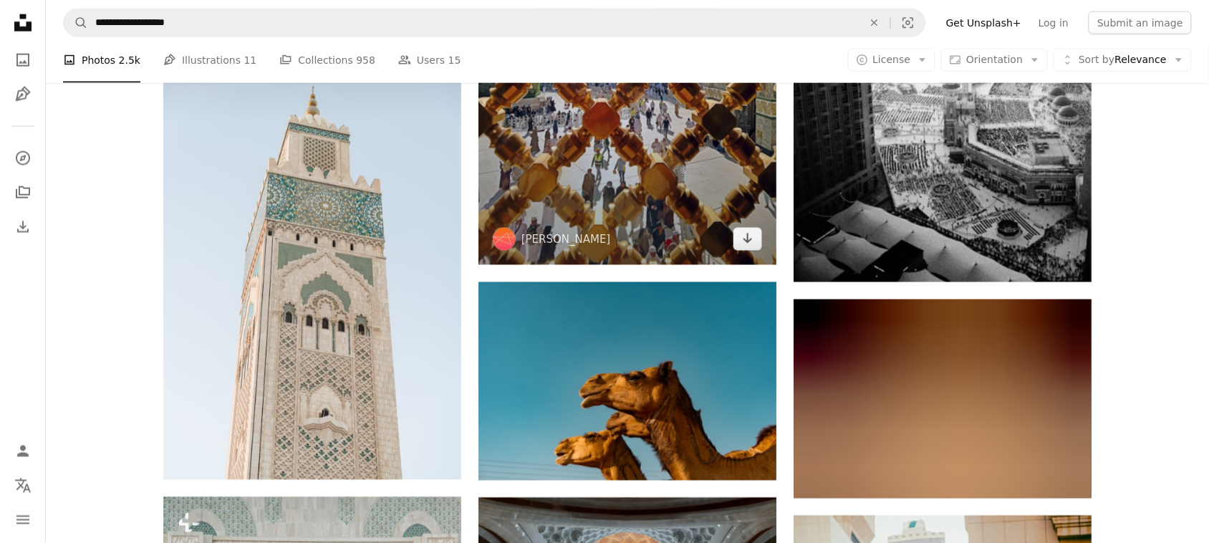
scroll to position [11856, 0]
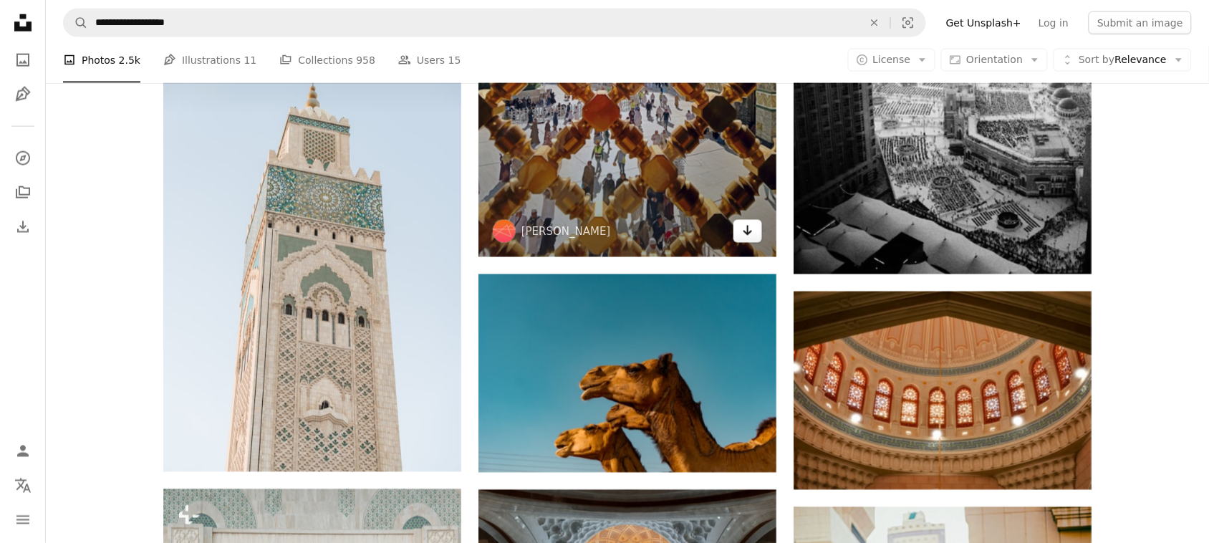
click at [746, 224] on icon "Arrow pointing down" at bounding box center [747, 230] width 11 height 17
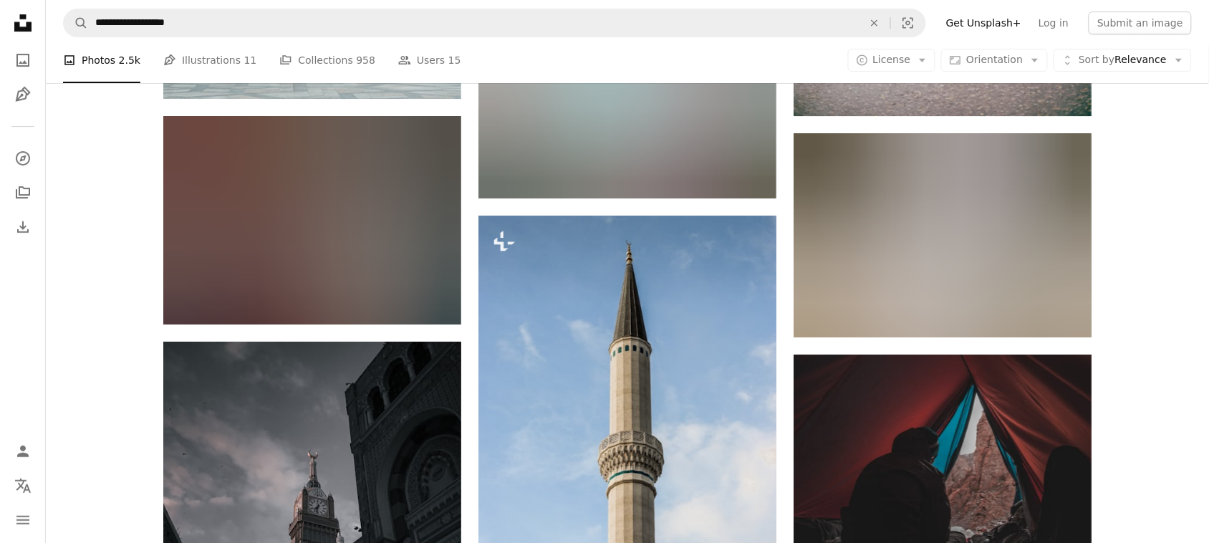
scroll to position [12629, 0]
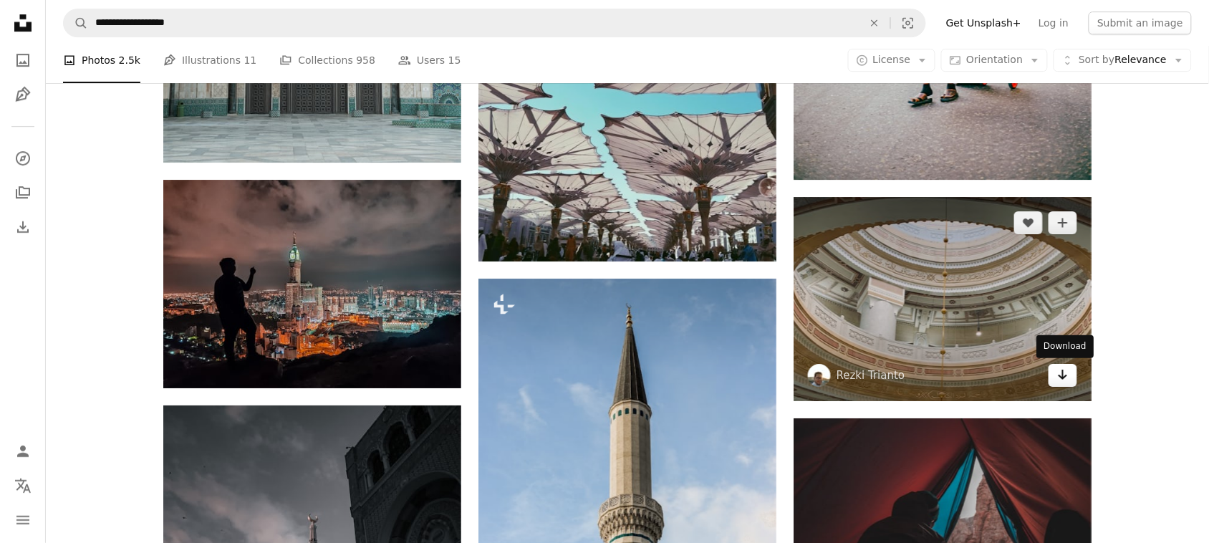
click at [1064, 380] on icon "Arrow pointing down" at bounding box center [1062, 374] width 11 height 17
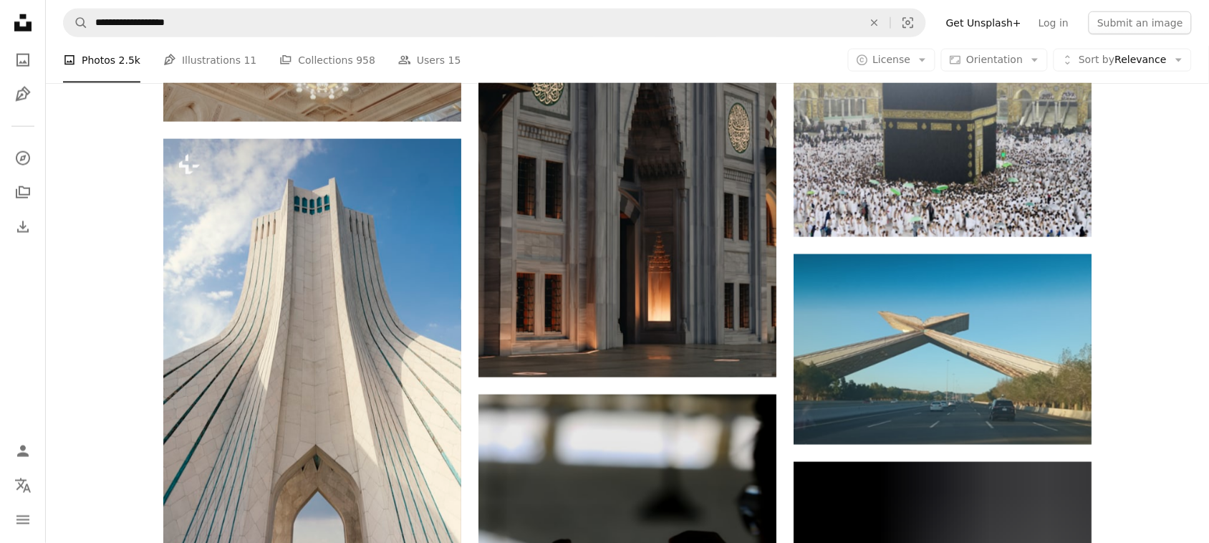
scroll to position [13499, 0]
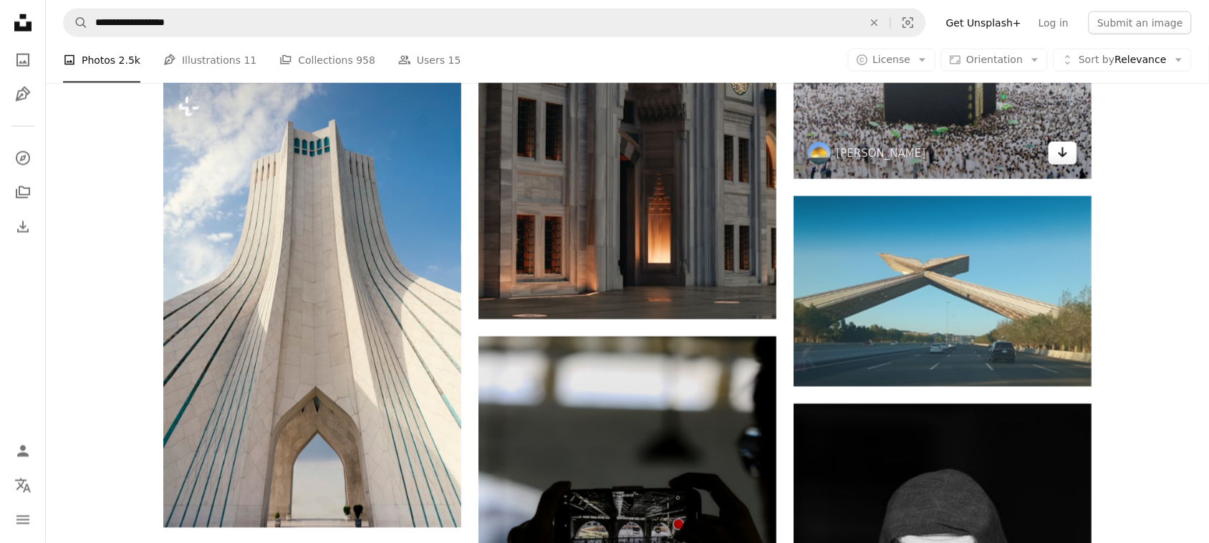
click at [1061, 162] on link "Arrow pointing down" at bounding box center [1062, 153] width 29 height 23
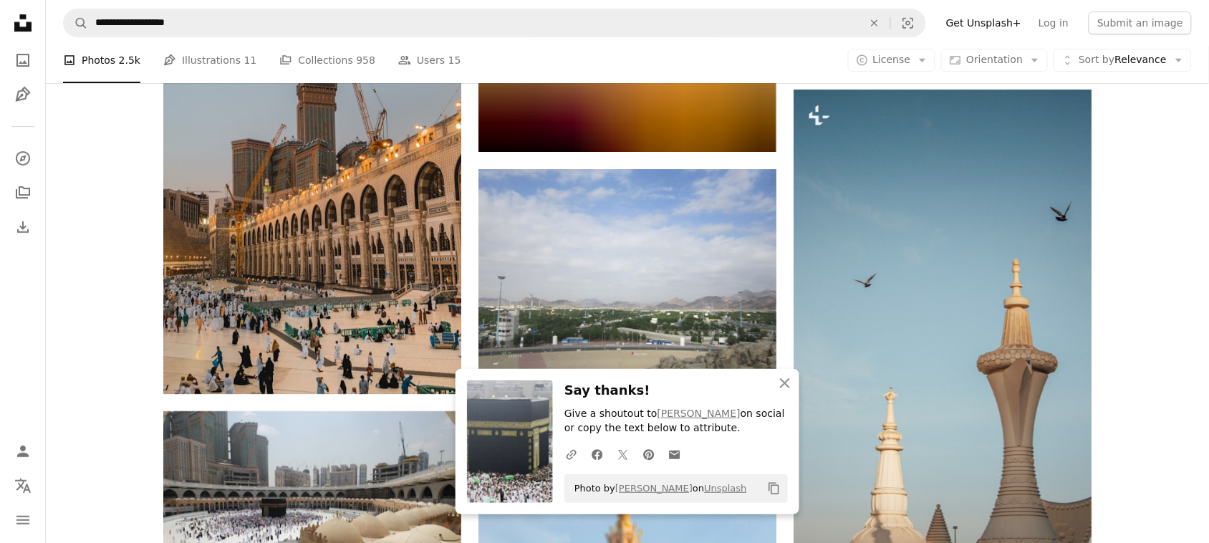
scroll to position [14279, 0]
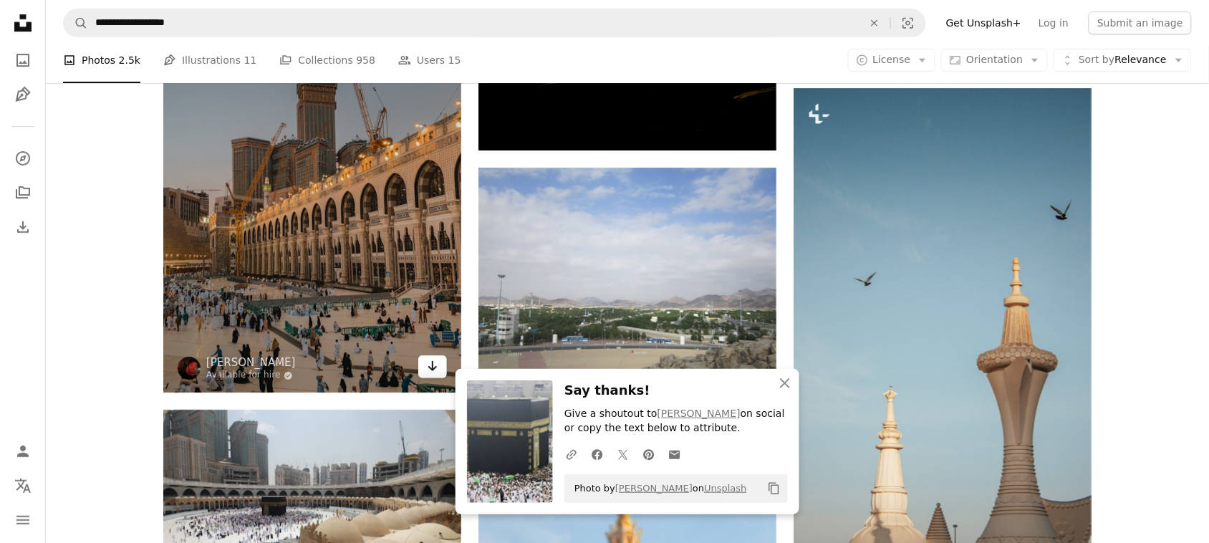
click at [433, 370] on icon "Download" at bounding box center [432, 366] width 9 height 10
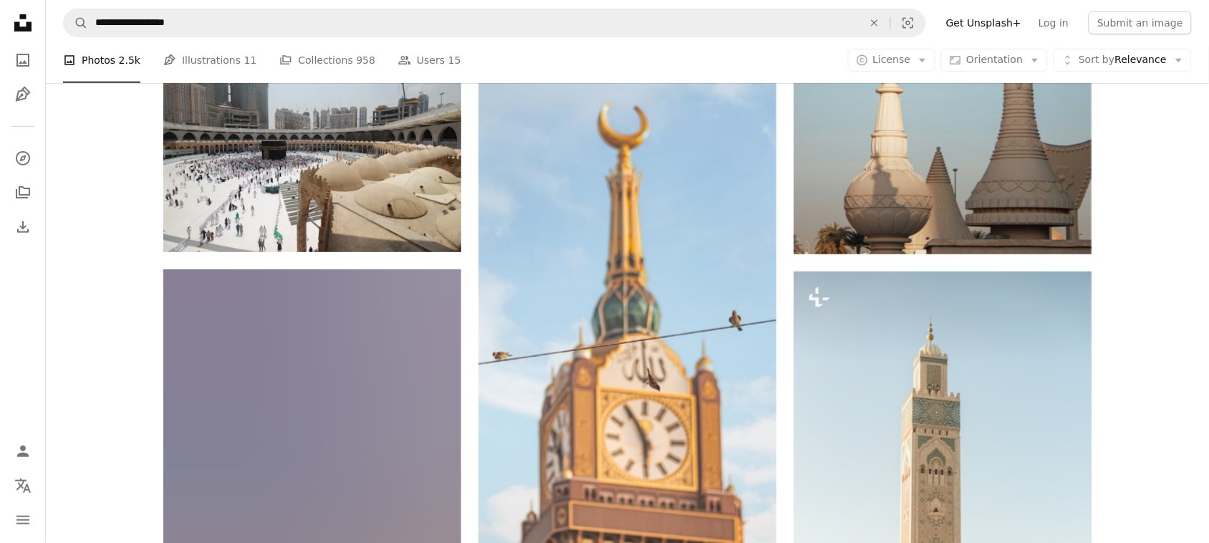
scroll to position [14620, 0]
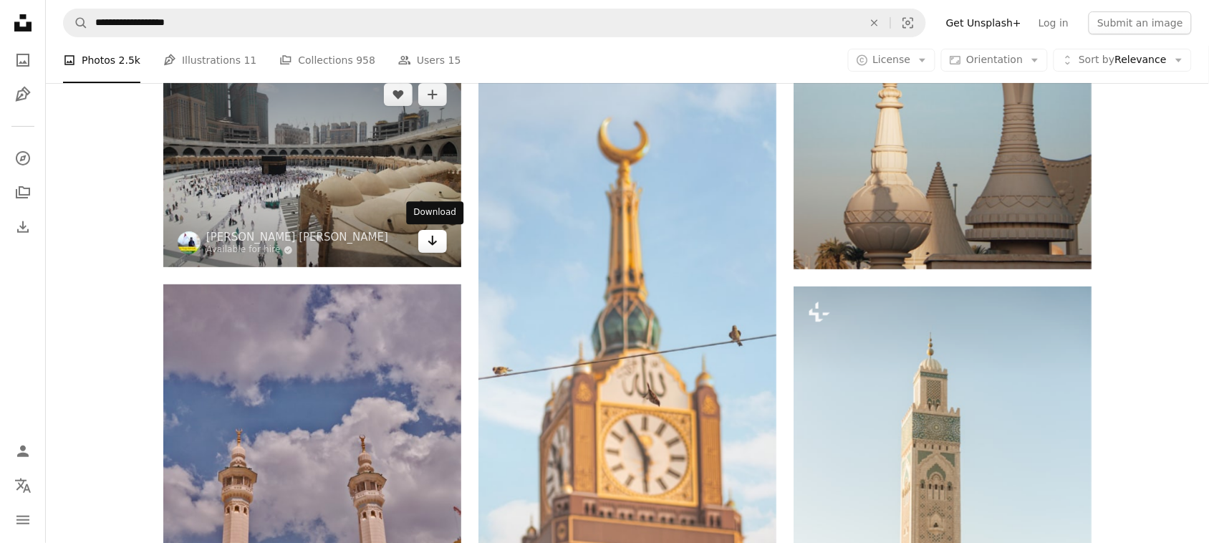
click at [435, 244] on icon "Arrow pointing down" at bounding box center [432, 240] width 11 height 17
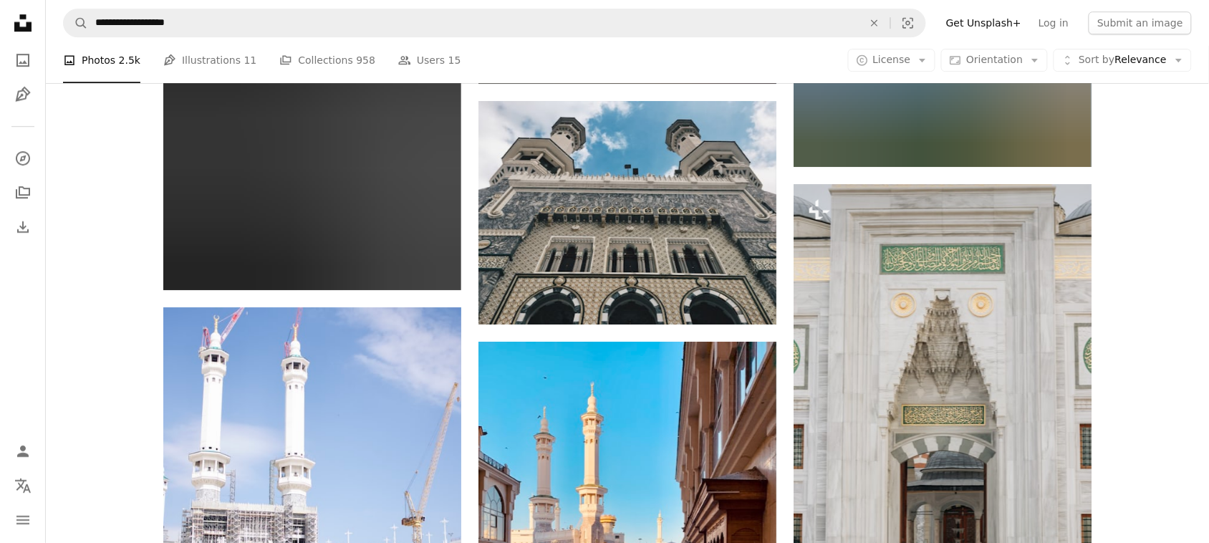
scroll to position [15817, 0]
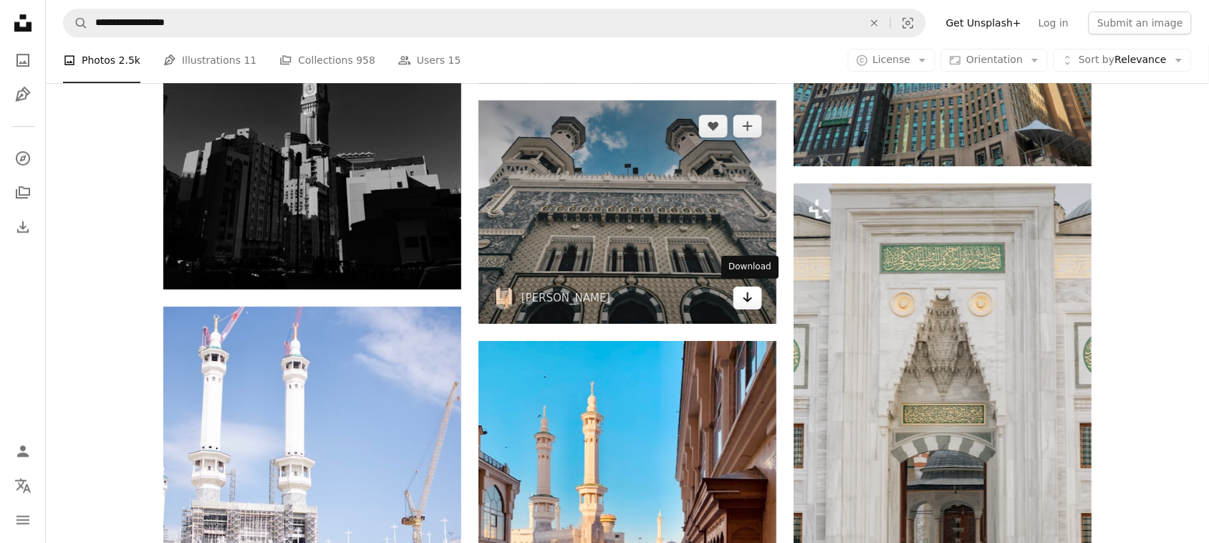
click at [750, 299] on icon "Arrow pointing down" at bounding box center [747, 297] width 11 height 17
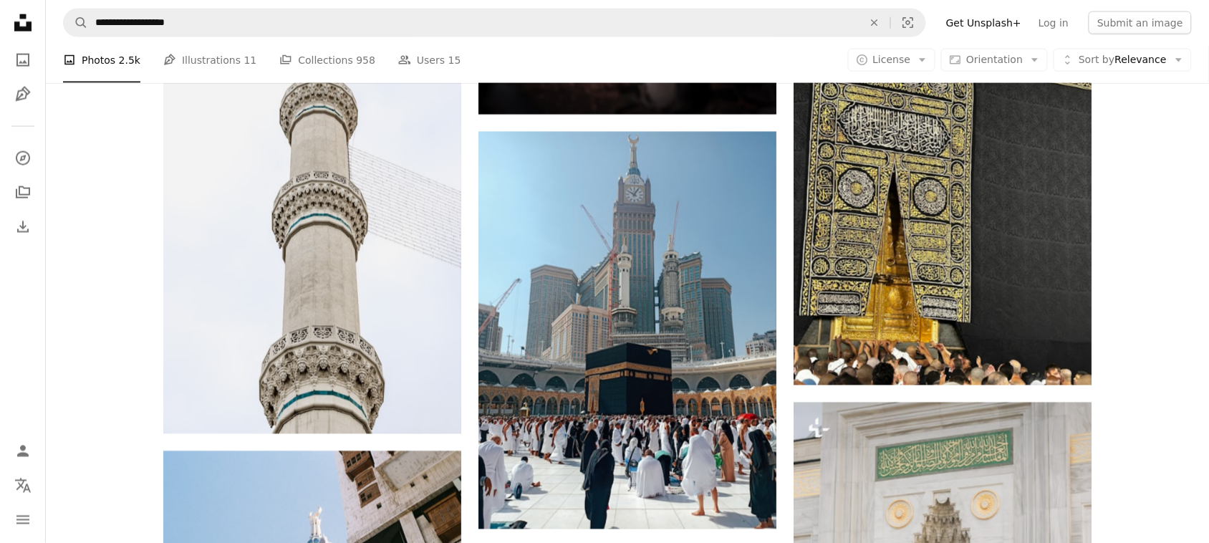
scroll to position [18359, 0]
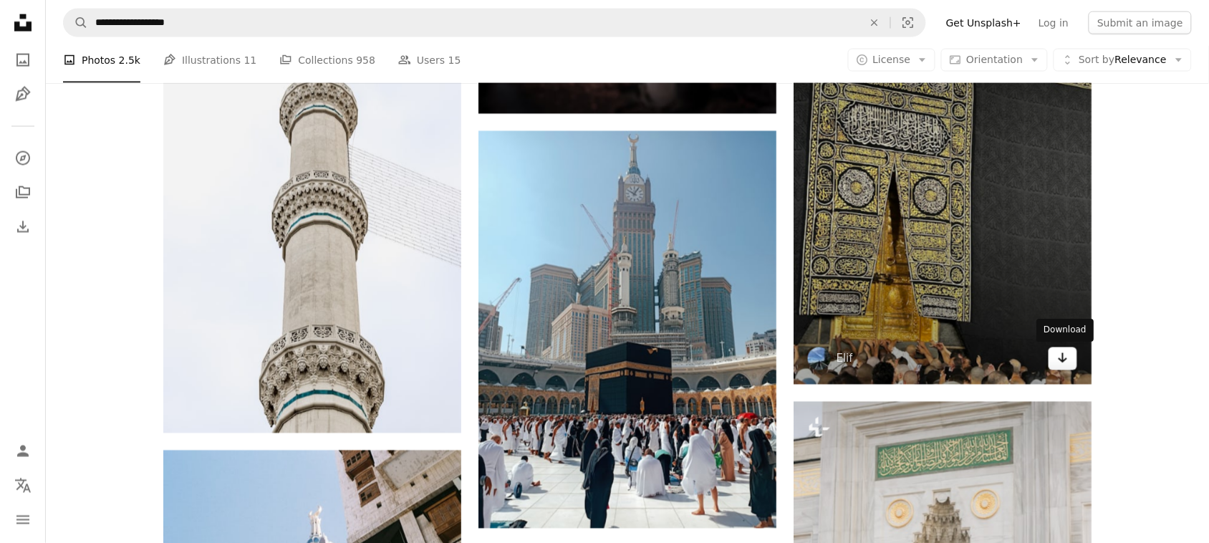
click at [1067, 364] on icon "Arrow pointing down" at bounding box center [1062, 357] width 11 height 17
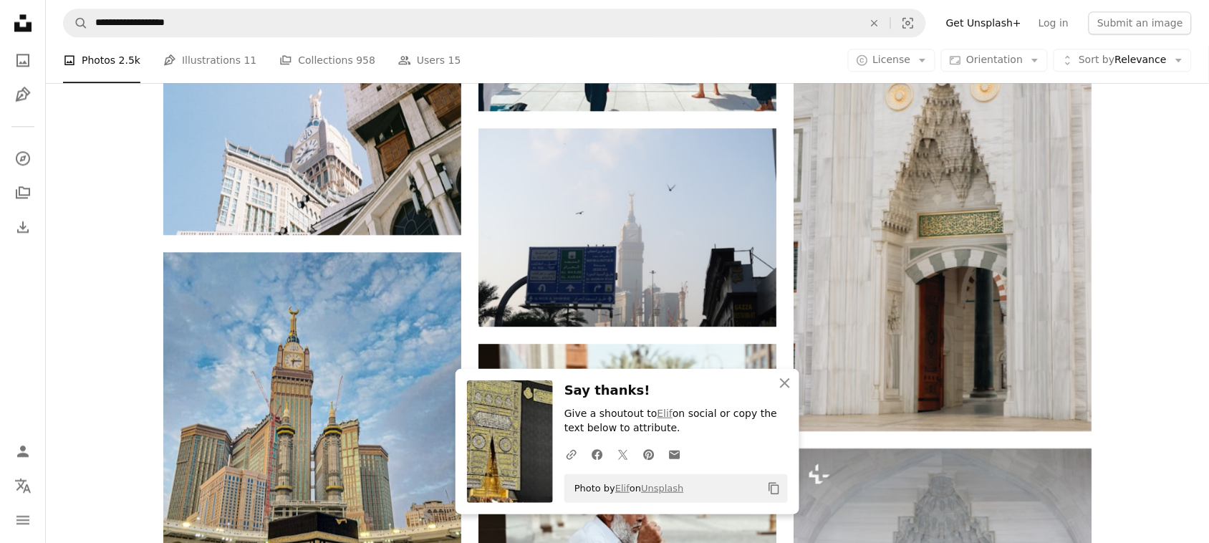
scroll to position [18567, 0]
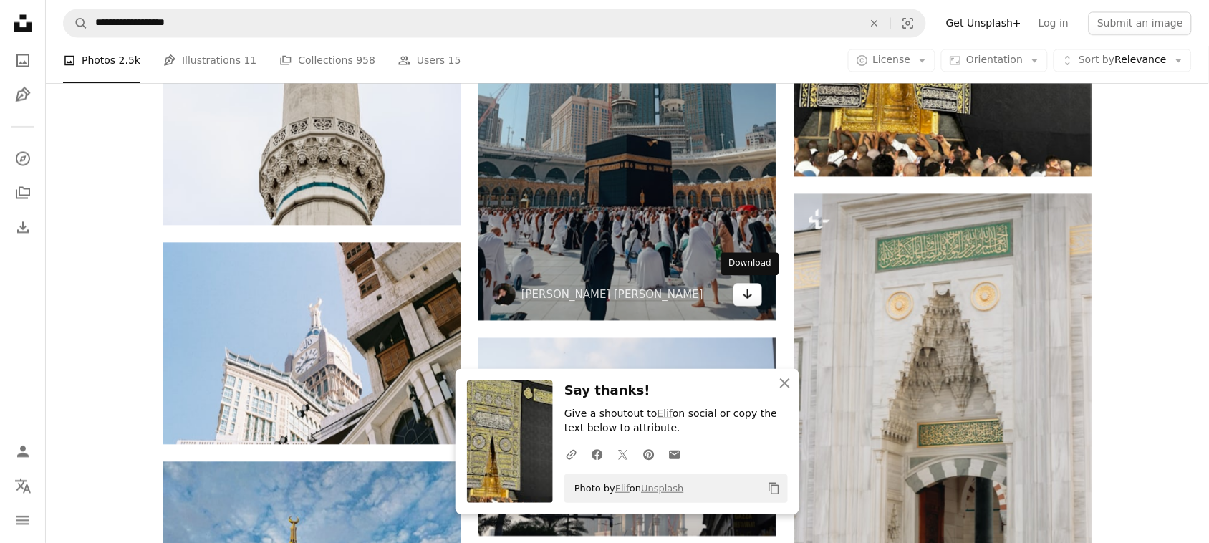
click at [753, 295] on icon "Arrow pointing down" at bounding box center [747, 293] width 11 height 17
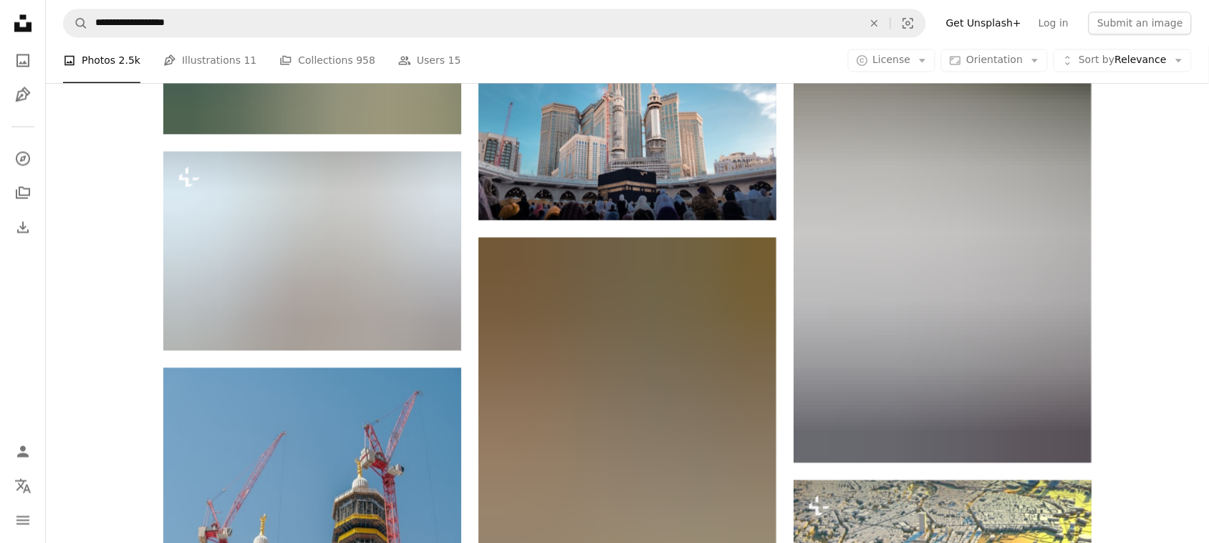
scroll to position [20170, 0]
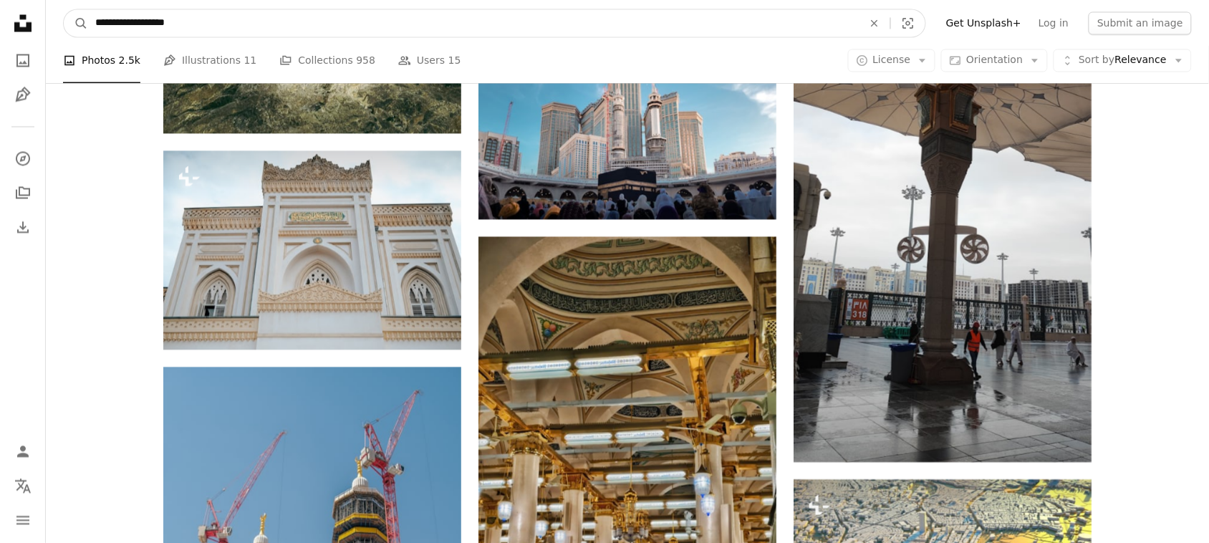
click at [131, 19] on input "**********" at bounding box center [473, 22] width 771 height 27
type input "**********"
click at [64, 9] on button "A magnifying glass" at bounding box center [76, 22] width 24 height 27
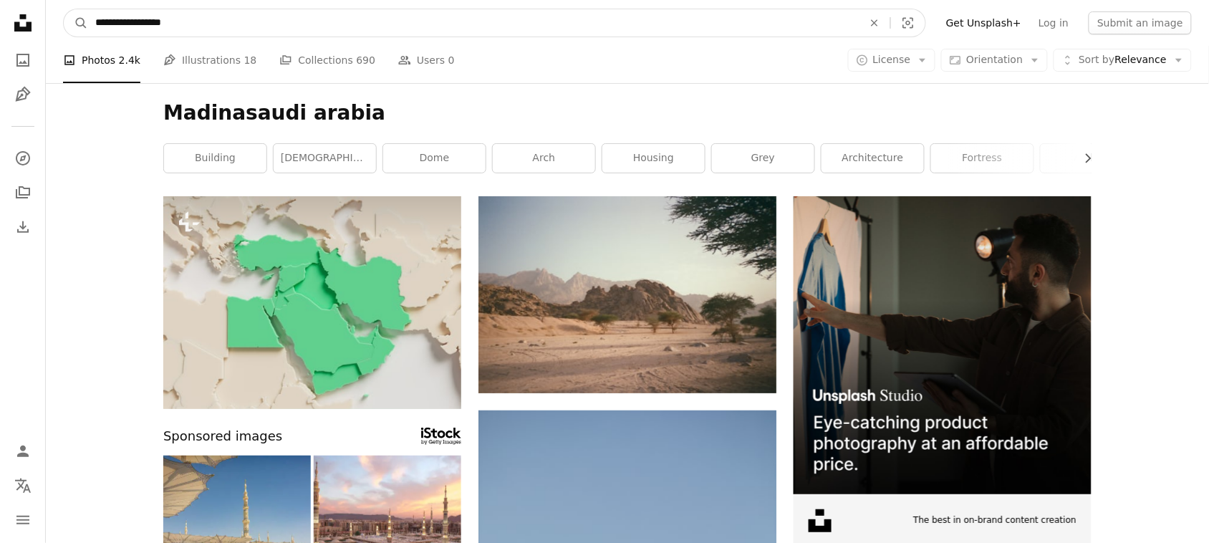
click at [130, 23] on input "**********" at bounding box center [473, 22] width 771 height 27
type input "**********"
click at [64, 9] on button "A magnifying glass" at bounding box center [76, 22] width 24 height 27
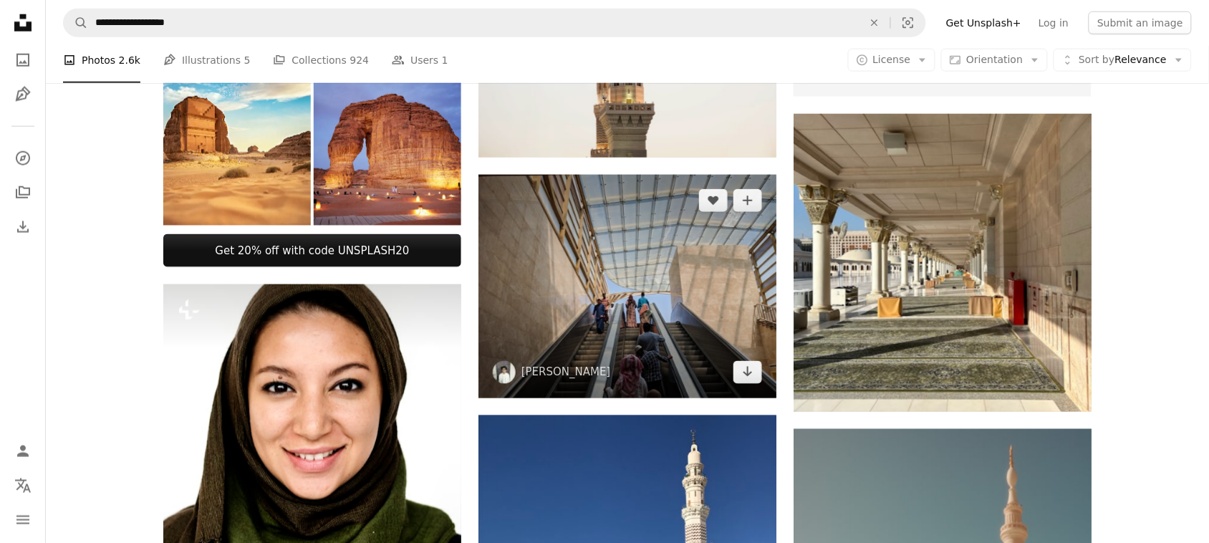
scroll to position [494, 0]
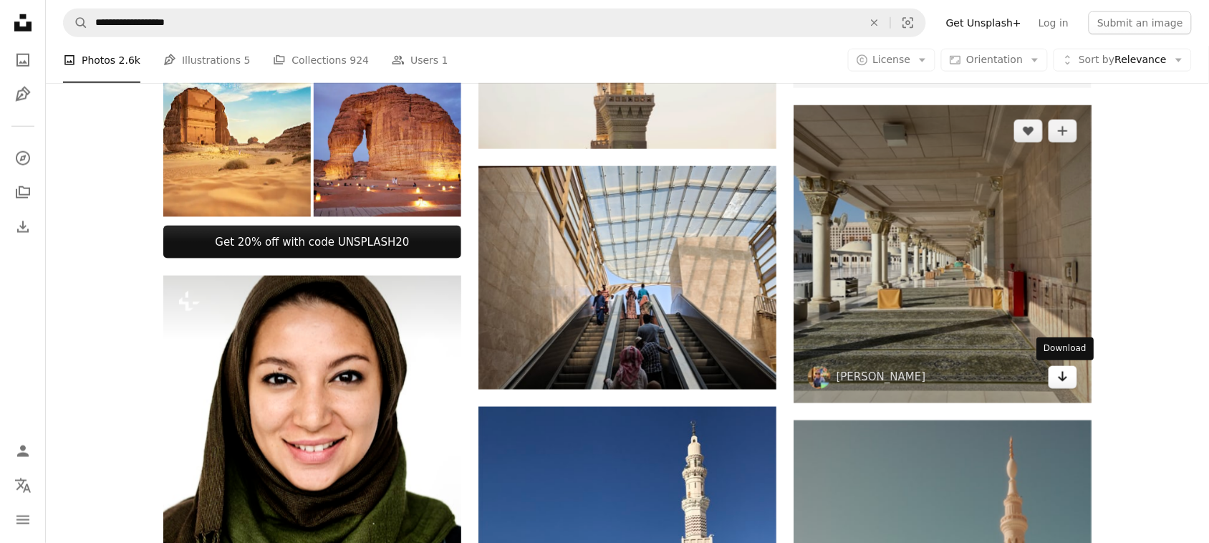
click at [1061, 377] on icon "Arrow pointing down" at bounding box center [1062, 376] width 11 height 17
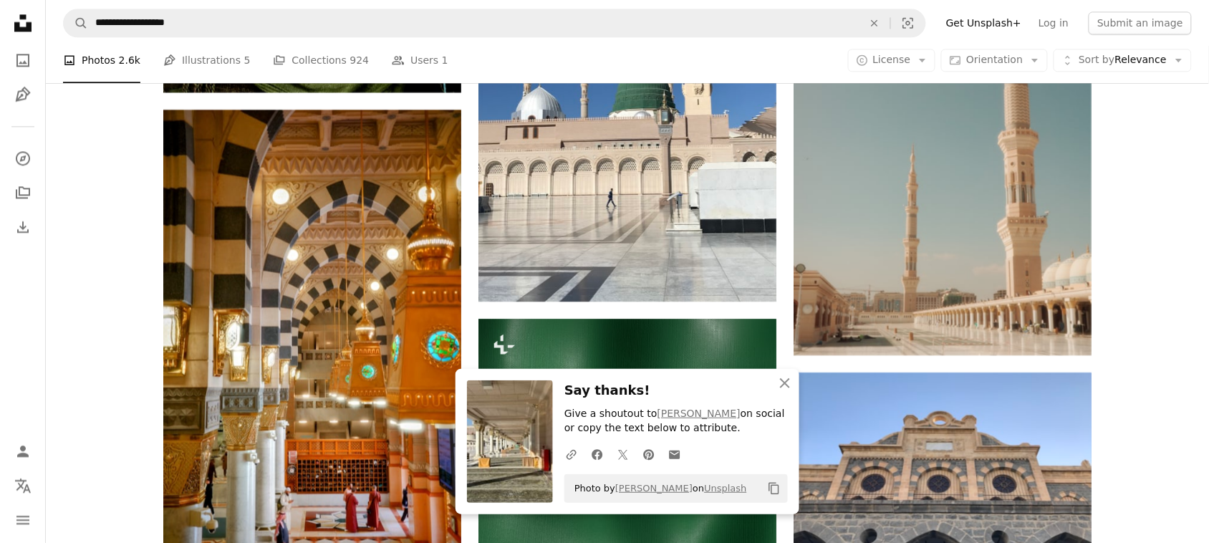
scroll to position [1017, 0]
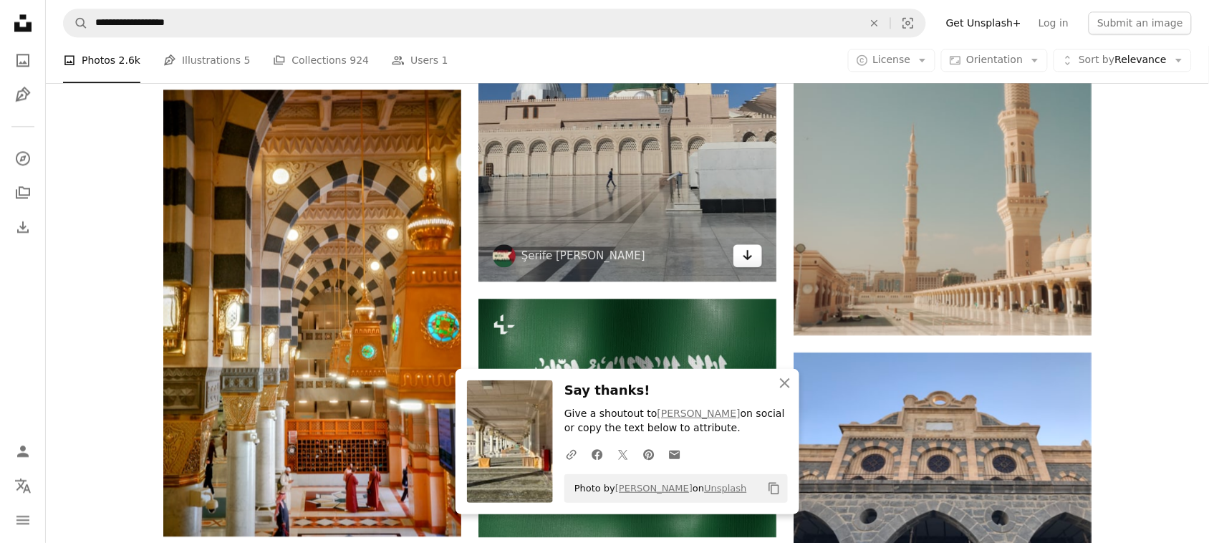
click at [738, 249] on link "Arrow pointing down" at bounding box center [747, 255] width 29 height 23
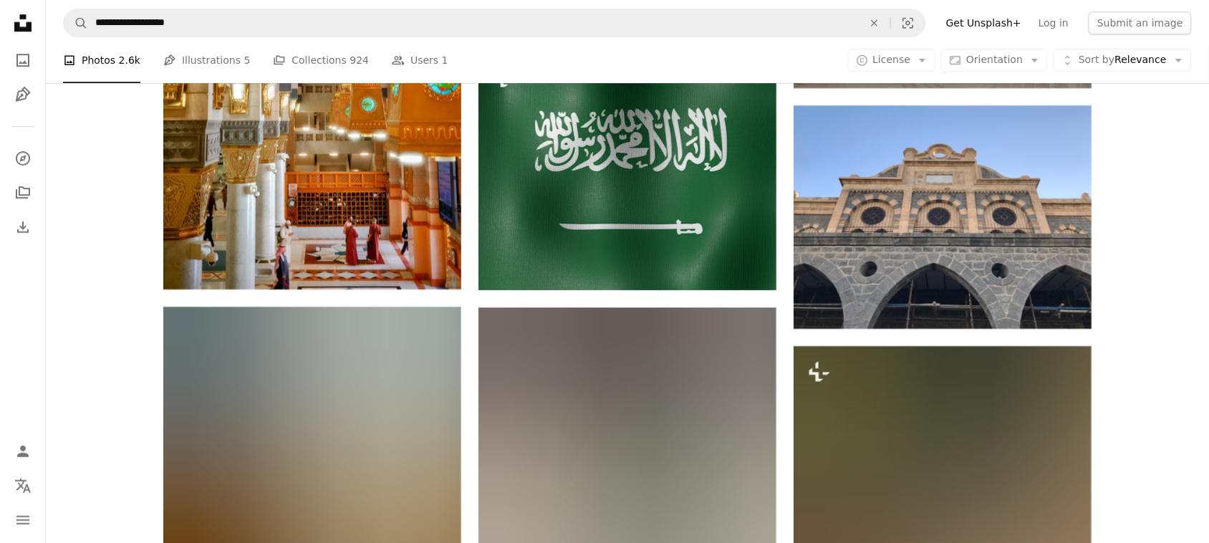
scroll to position [1336, 0]
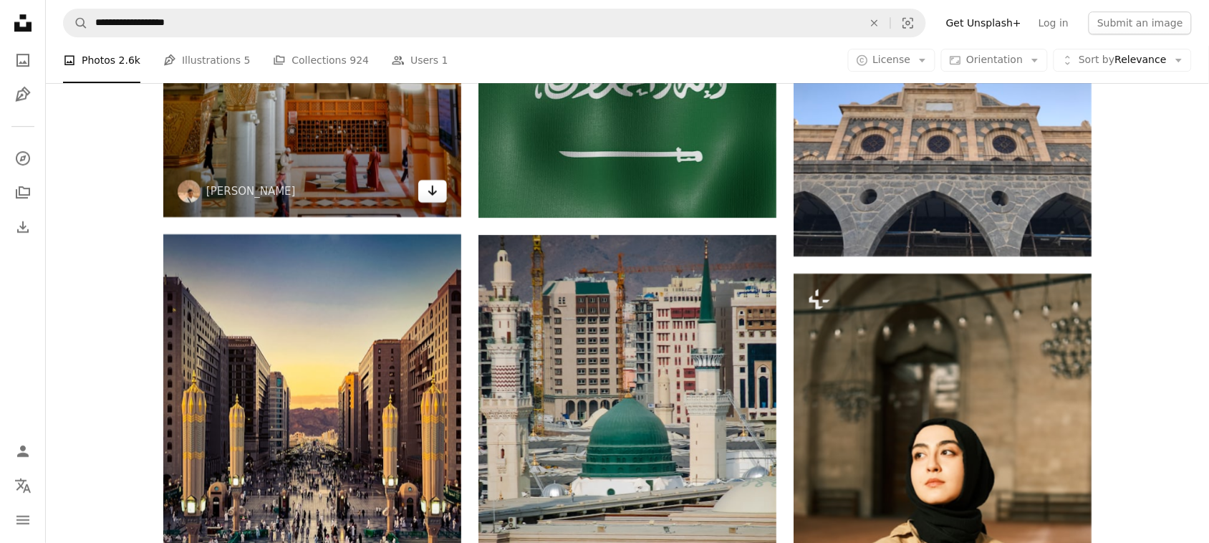
click at [434, 187] on icon "Arrow pointing down" at bounding box center [432, 190] width 11 height 17
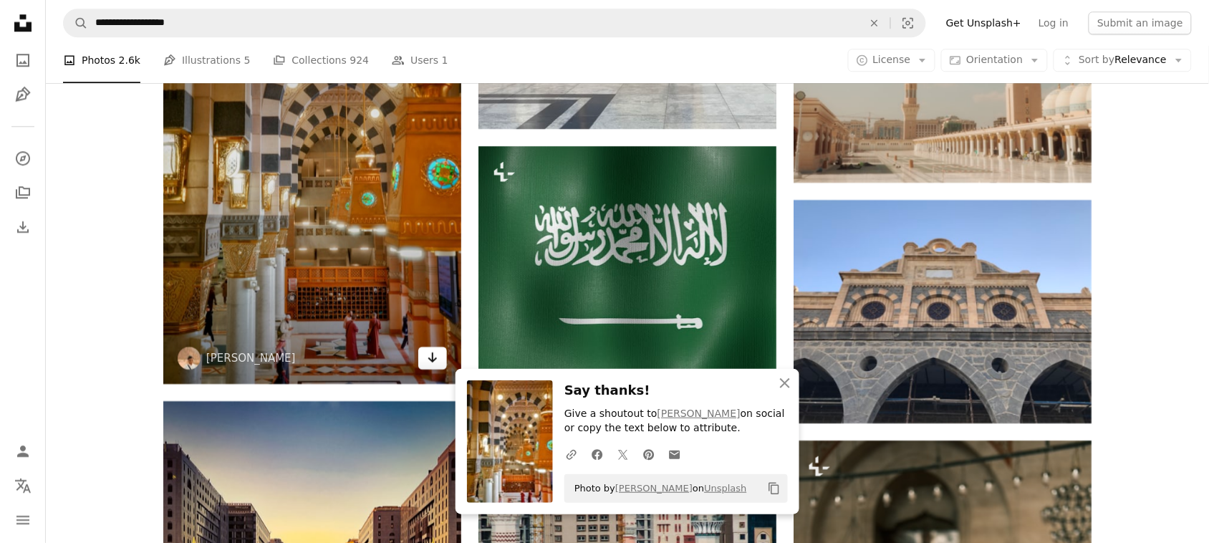
scroll to position [1176, 0]
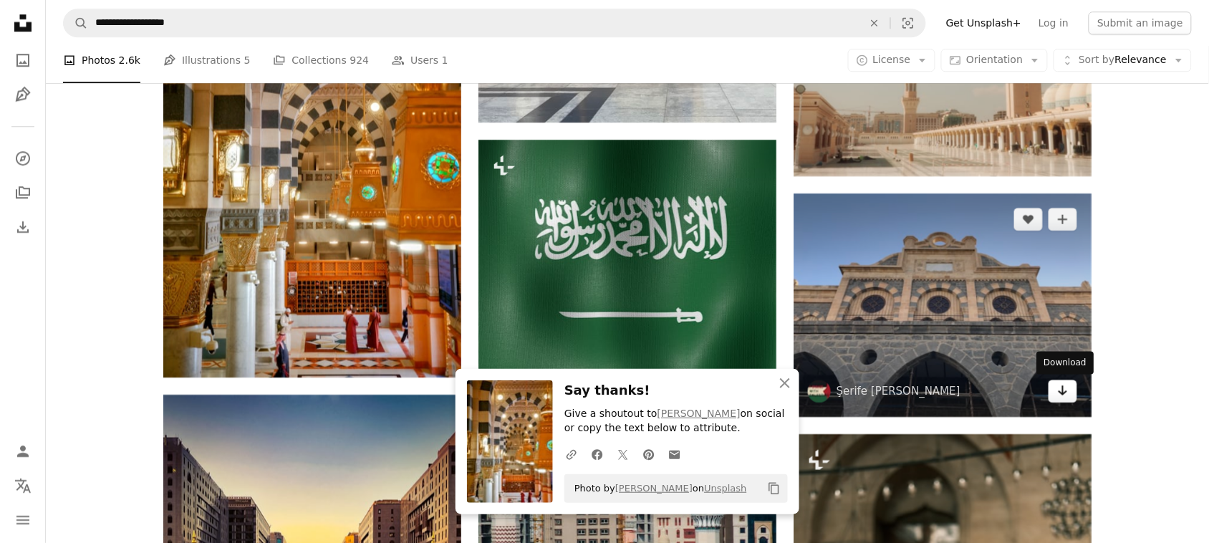
click at [1056, 394] on link "Arrow pointing down" at bounding box center [1062, 391] width 29 height 23
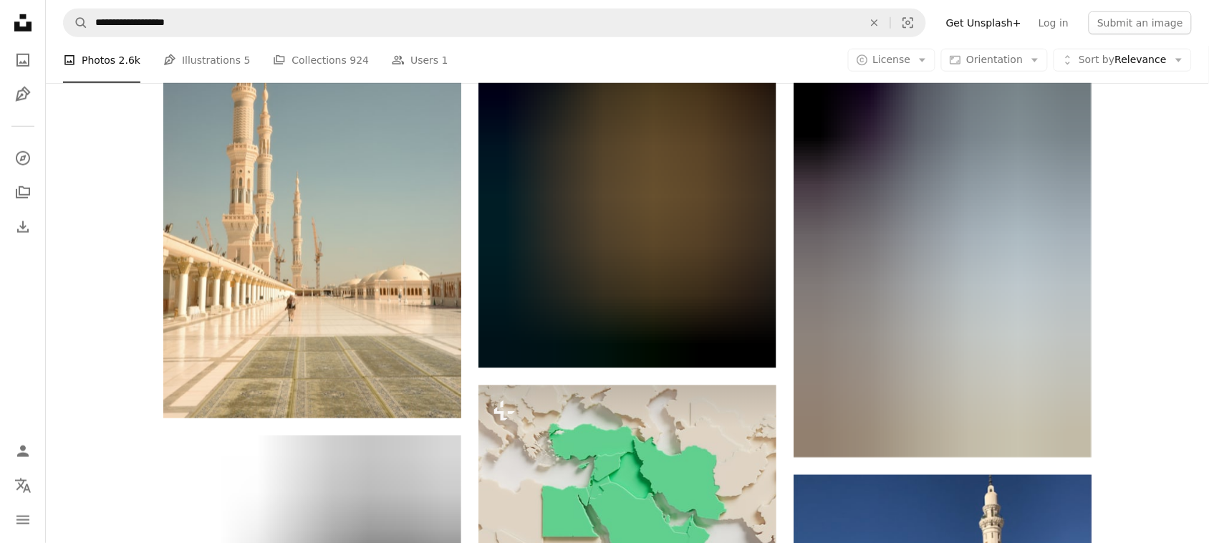
scroll to position [2019, 0]
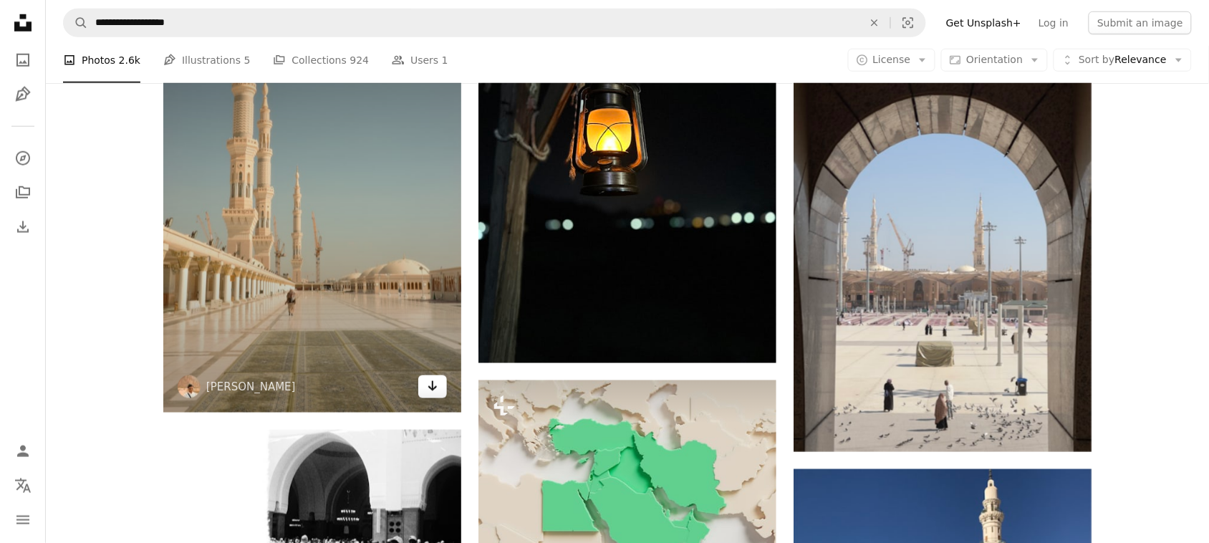
click at [442, 388] on link "Arrow pointing down" at bounding box center [432, 386] width 29 height 23
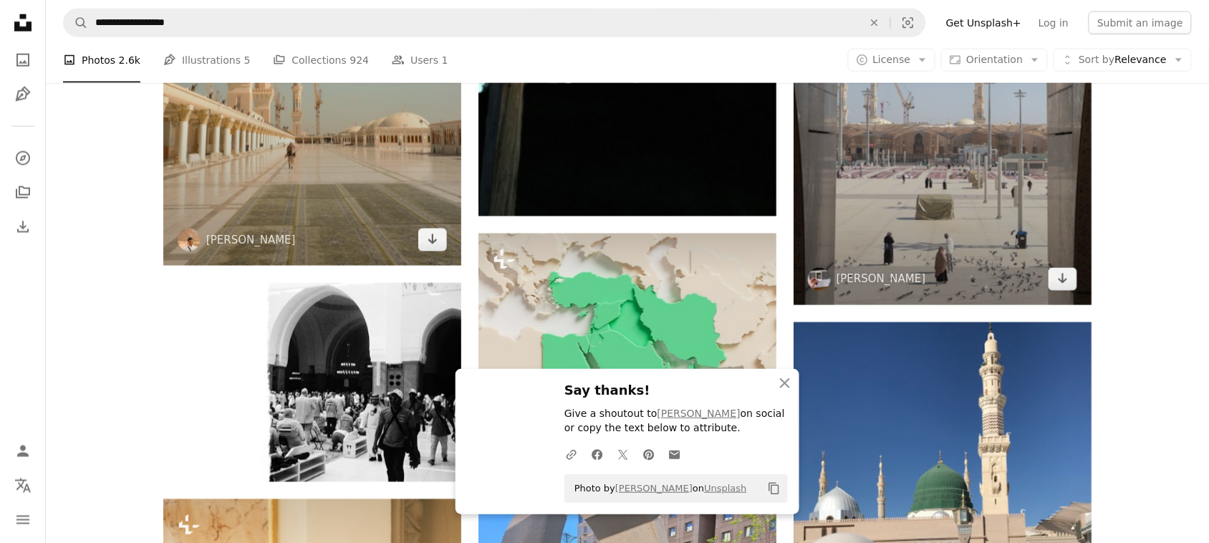
scroll to position [2172, 0]
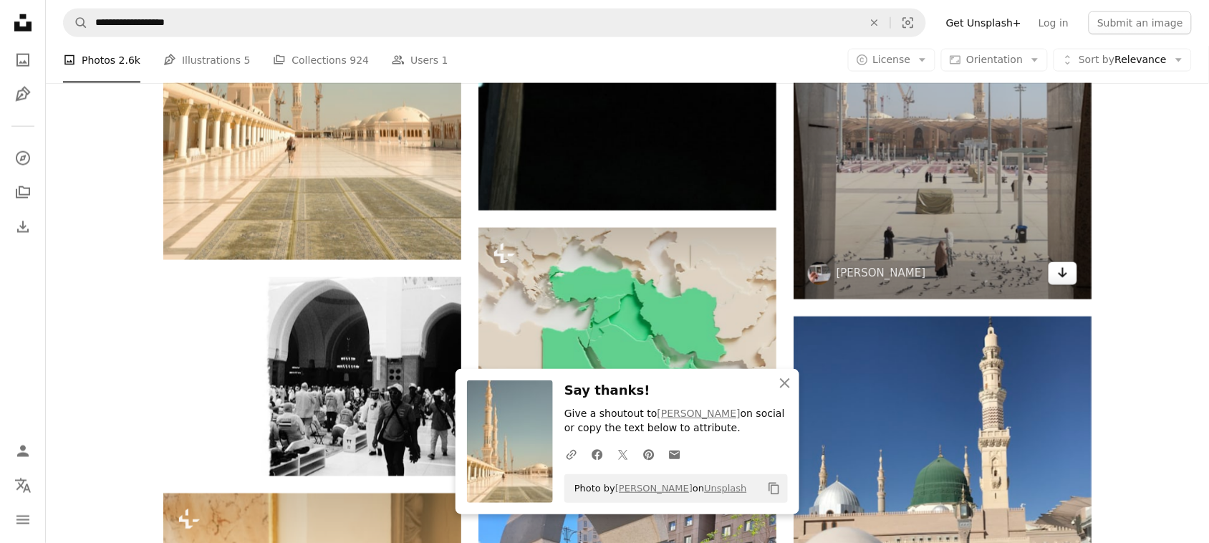
click at [1063, 280] on icon "Arrow pointing down" at bounding box center [1062, 272] width 11 height 17
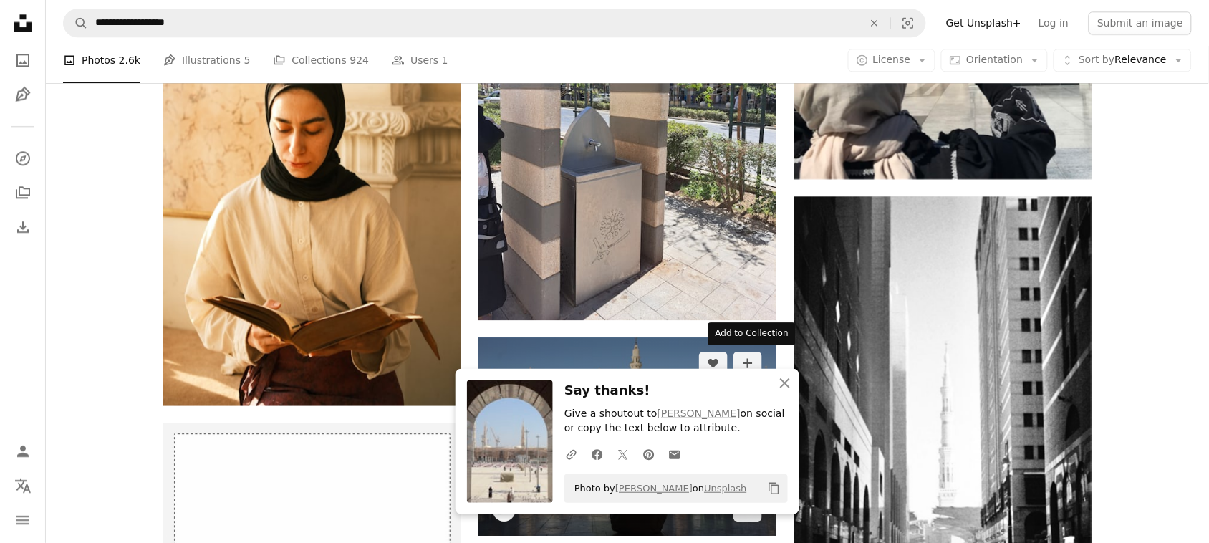
scroll to position [2708, 0]
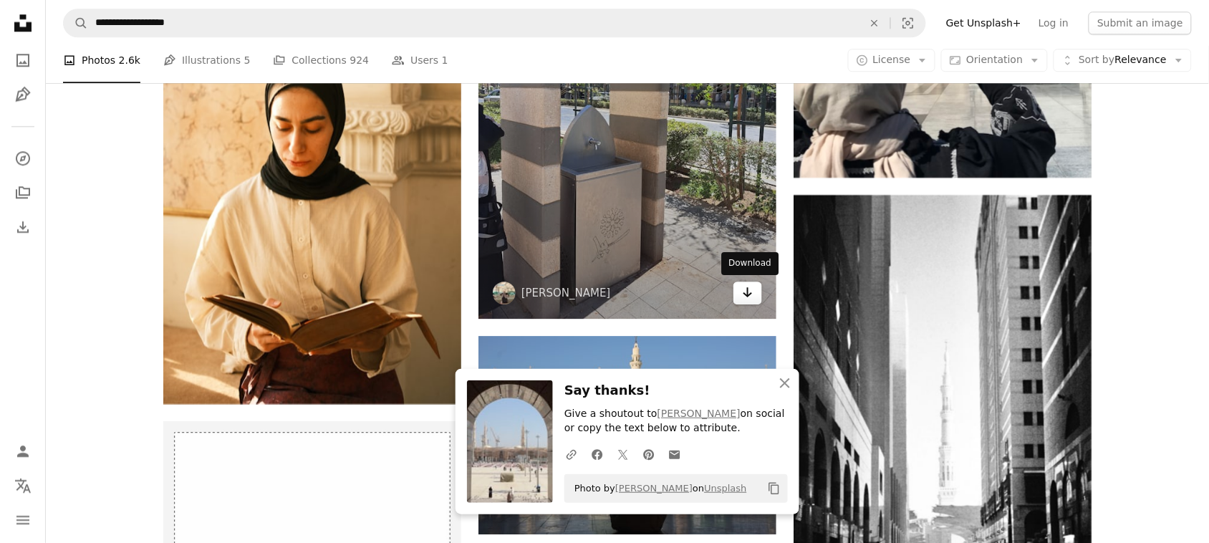
click at [748, 296] on icon "Arrow pointing down" at bounding box center [747, 292] width 11 height 17
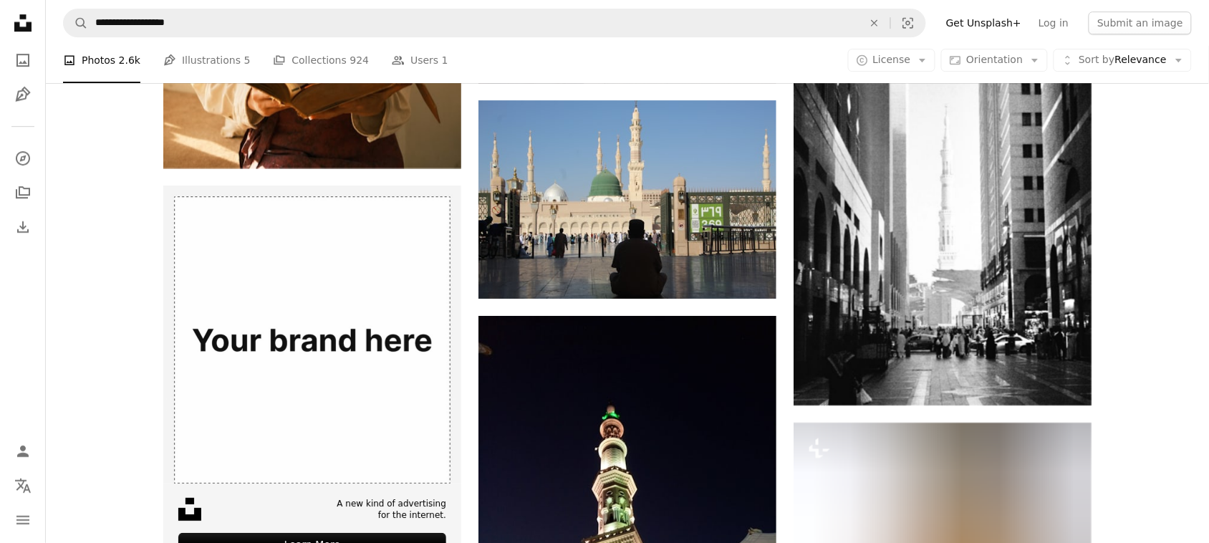
scroll to position [2945, 0]
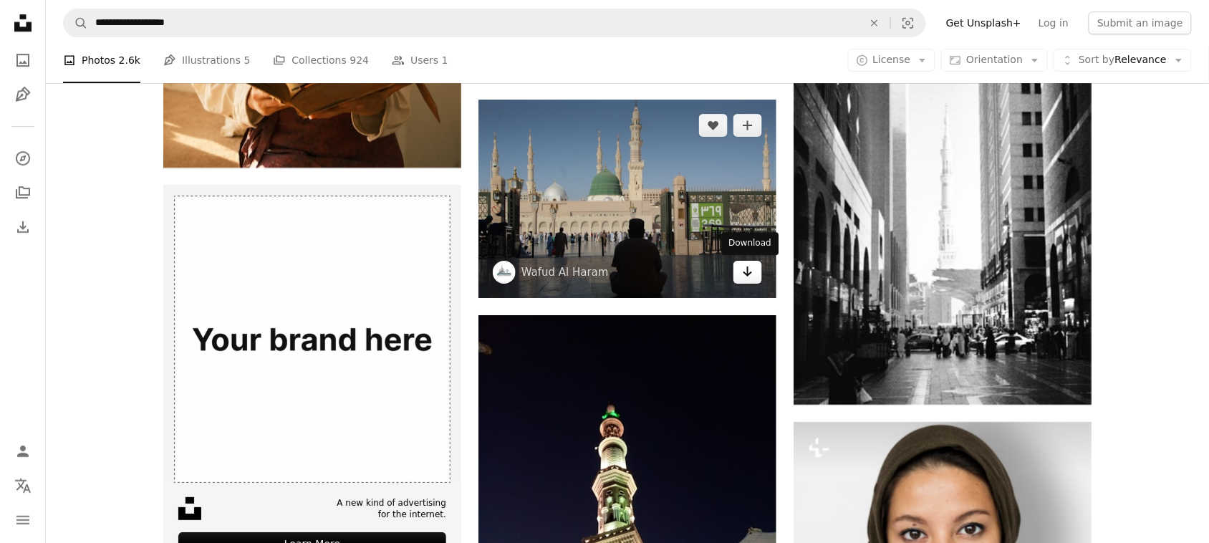
click at [758, 270] on link "Arrow pointing down" at bounding box center [747, 272] width 29 height 23
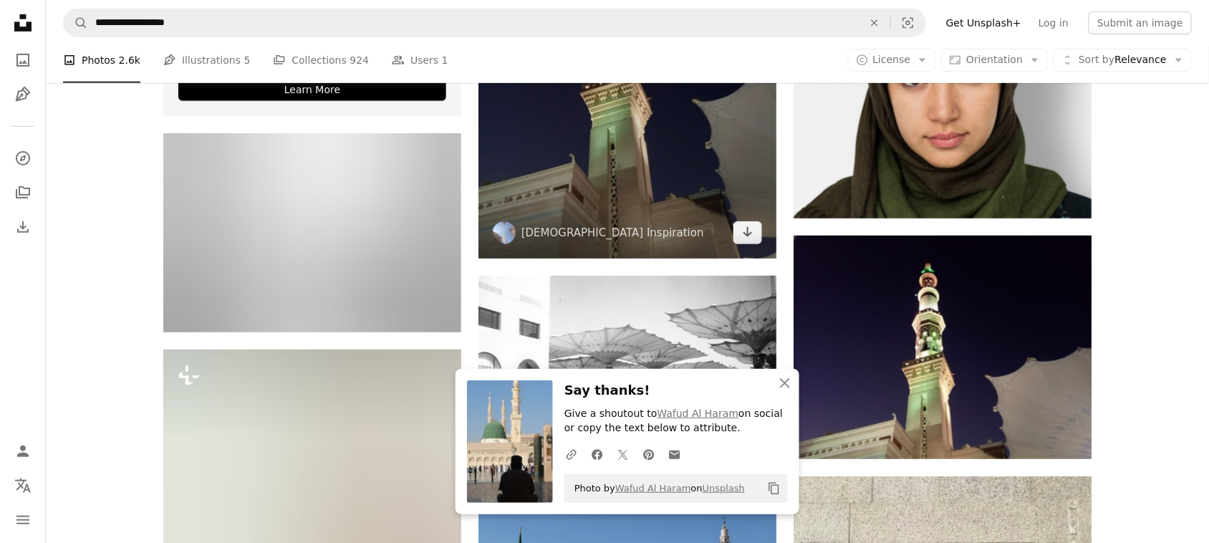
scroll to position [3404, 0]
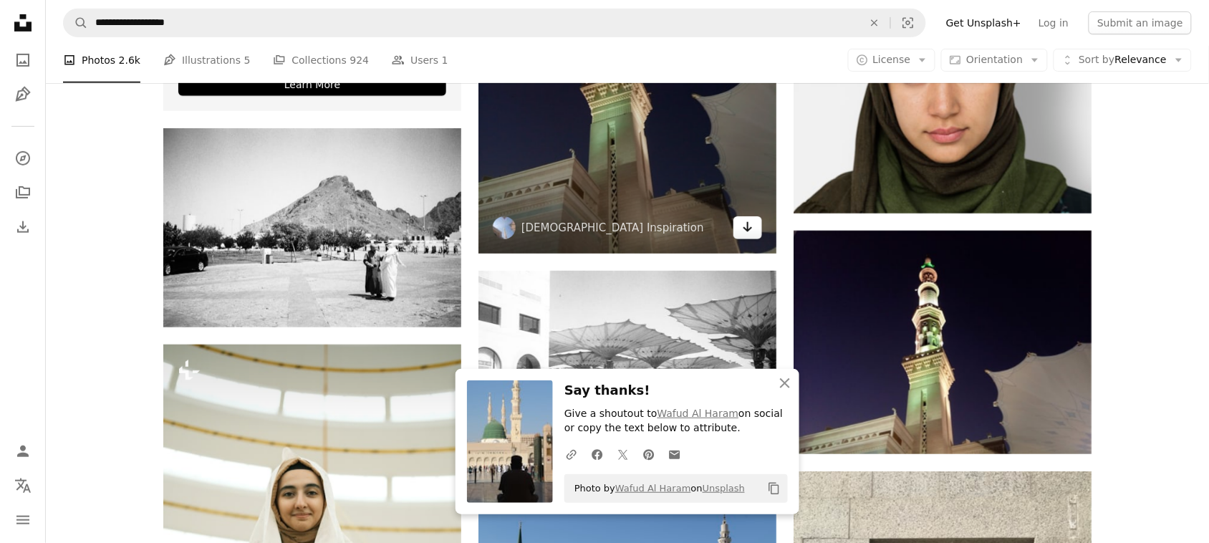
click at [752, 219] on icon "Arrow pointing down" at bounding box center [747, 226] width 11 height 17
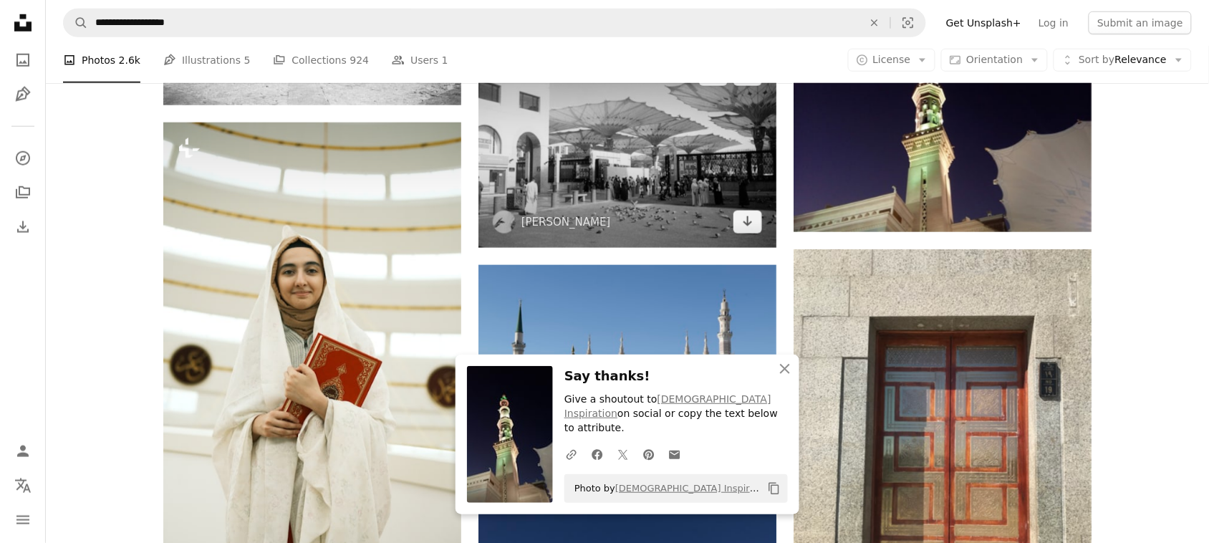
scroll to position [3627, 0]
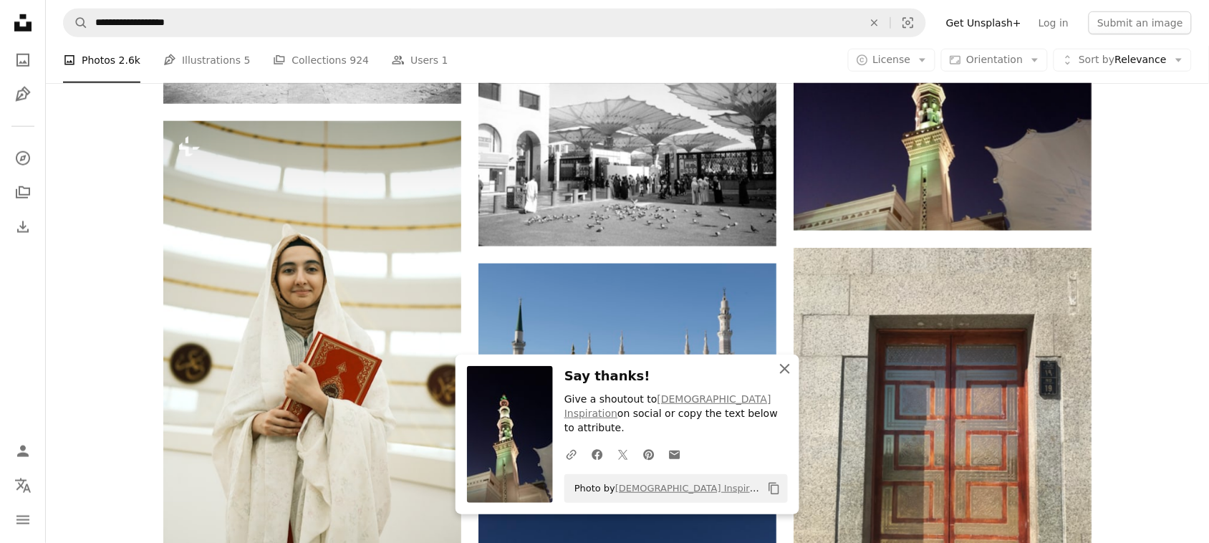
click at [782, 377] on icon "An X shape" at bounding box center [784, 368] width 17 height 17
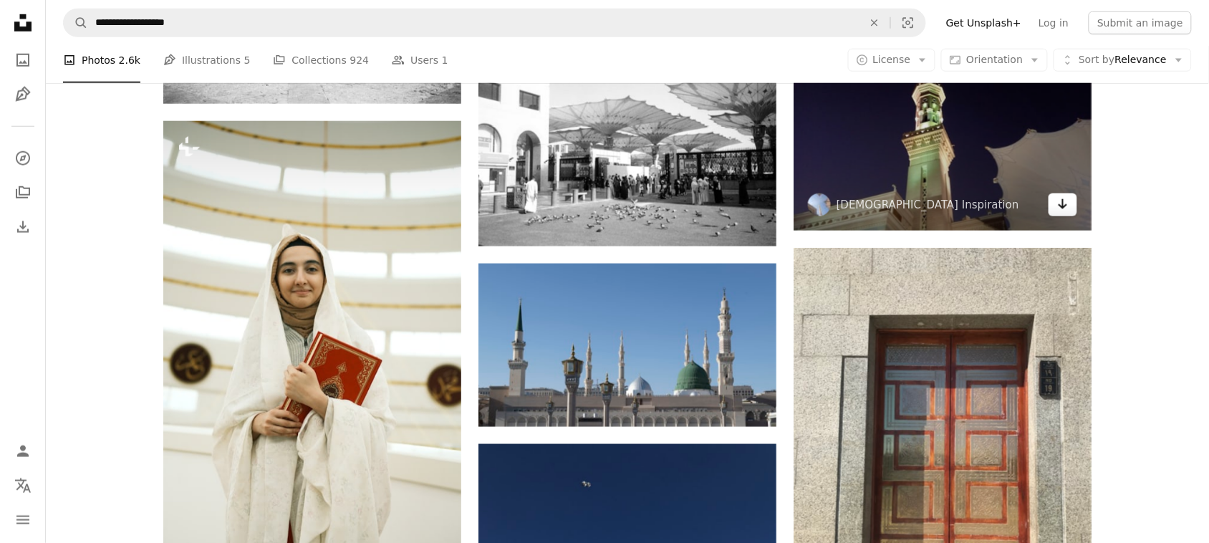
click at [1063, 202] on icon "Download" at bounding box center [1062, 204] width 9 height 10
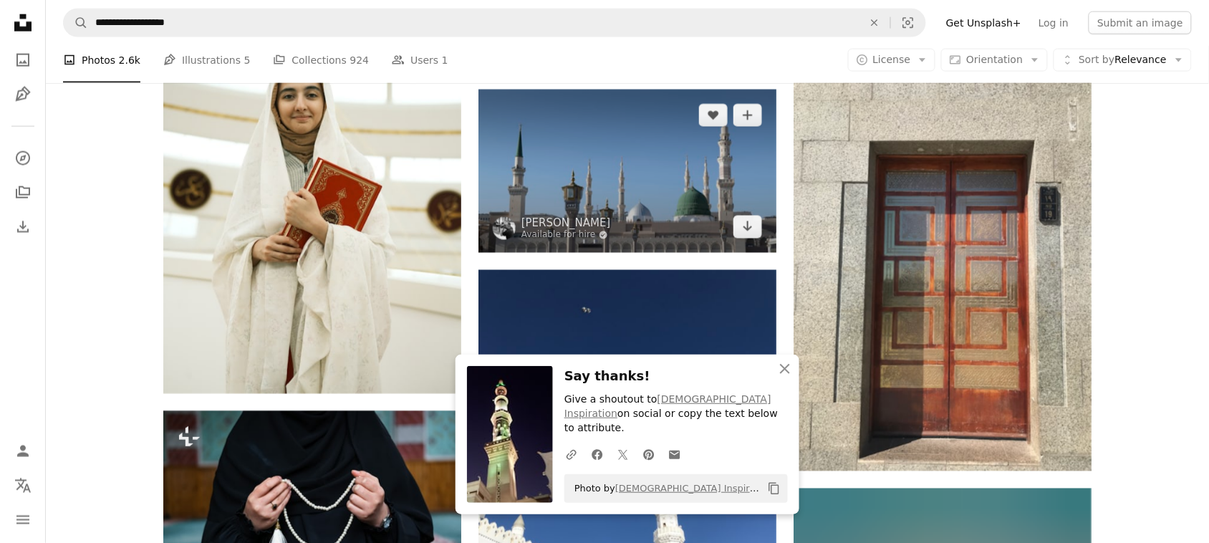
scroll to position [3822, 0]
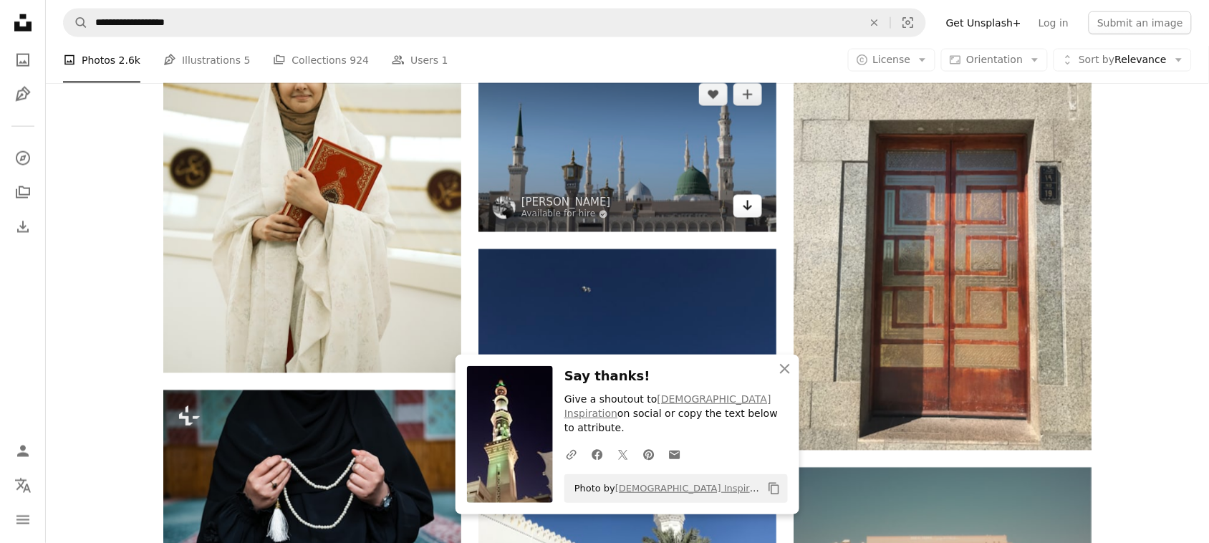
click at [745, 210] on icon "Arrow pointing down" at bounding box center [747, 205] width 11 height 17
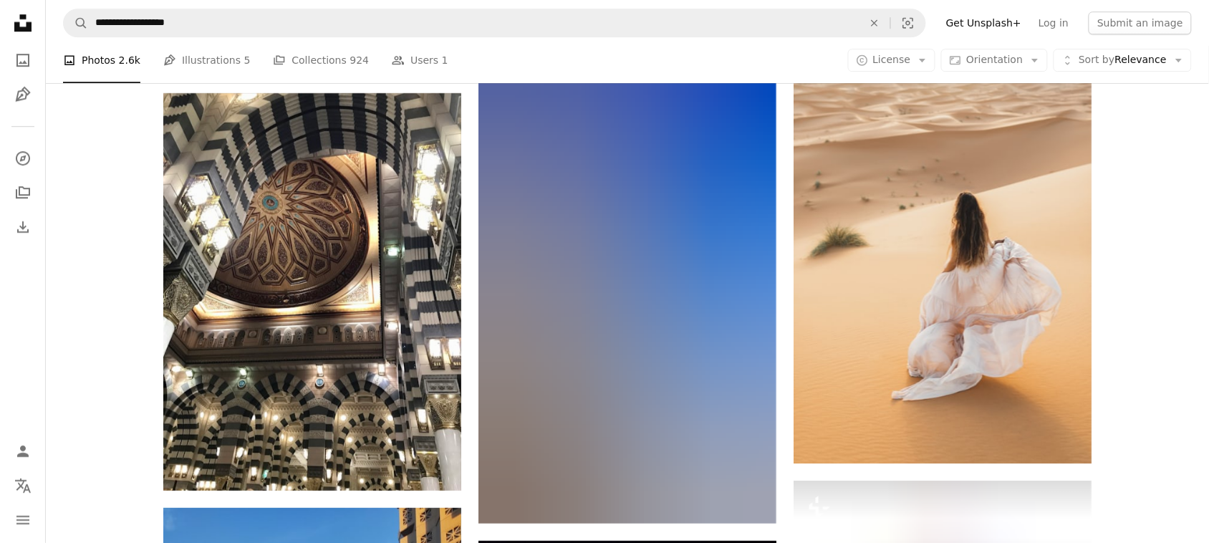
scroll to position [4511, 0]
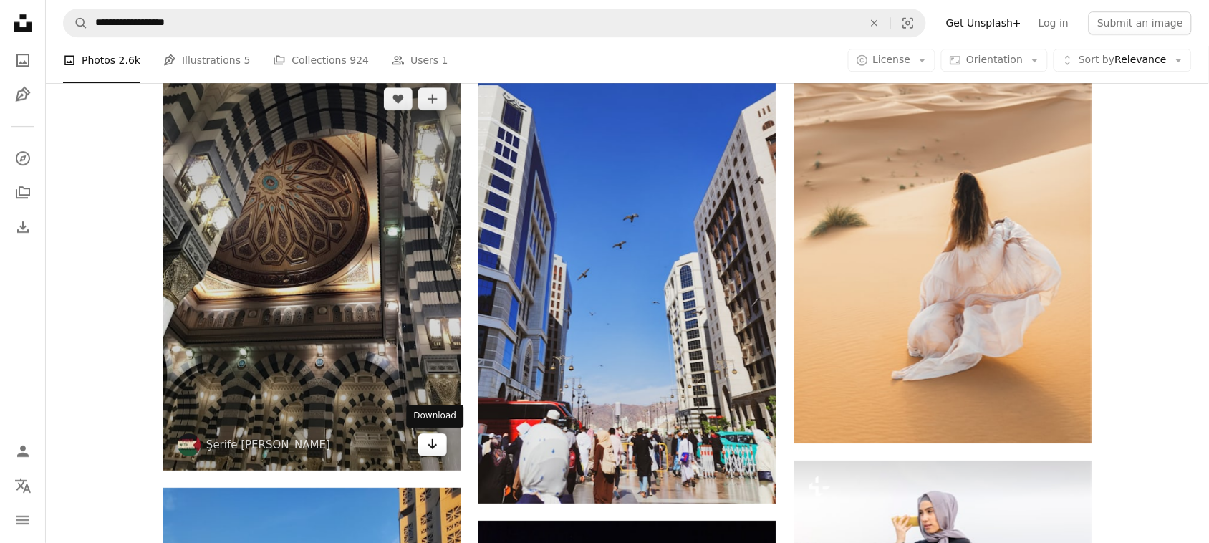
click at [430, 446] on icon "Arrow pointing down" at bounding box center [432, 443] width 11 height 17
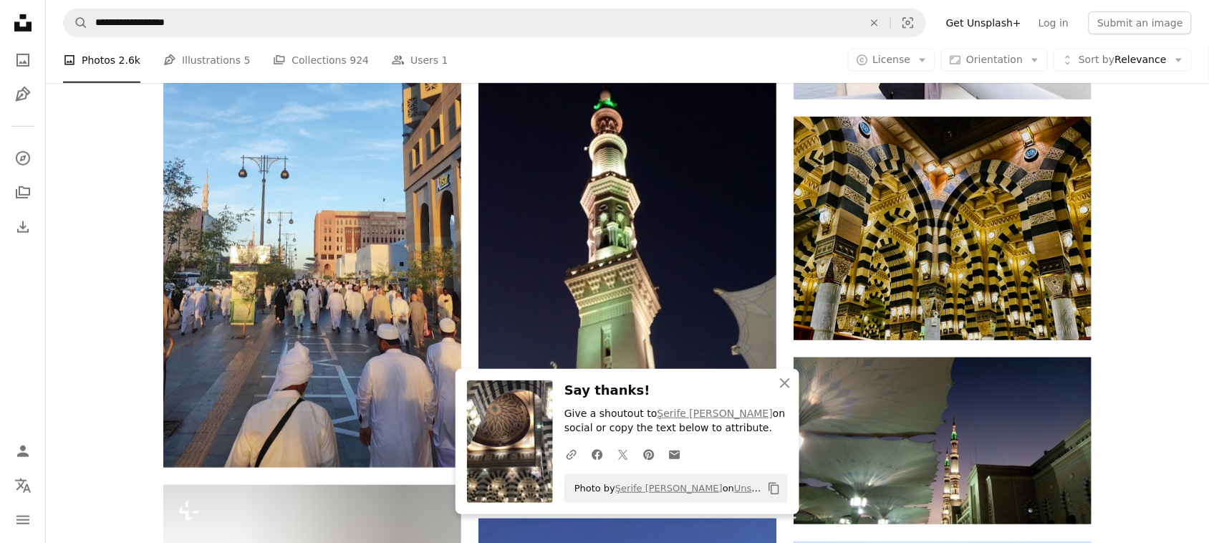
scroll to position [5068, 0]
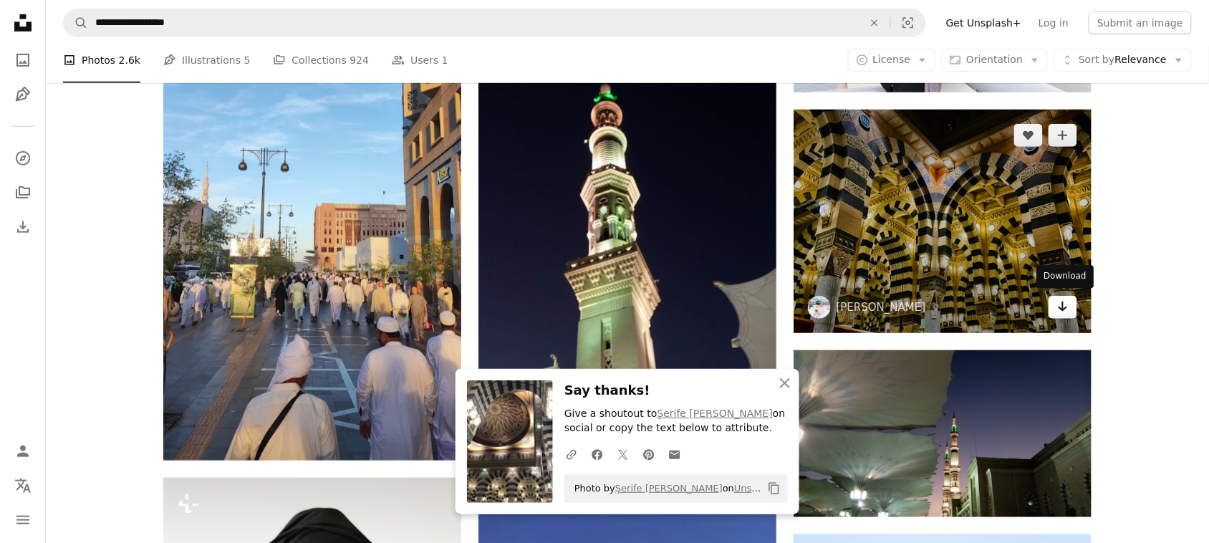
click at [1068, 302] on icon "Arrow pointing down" at bounding box center [1062, 306] width 11 height 17
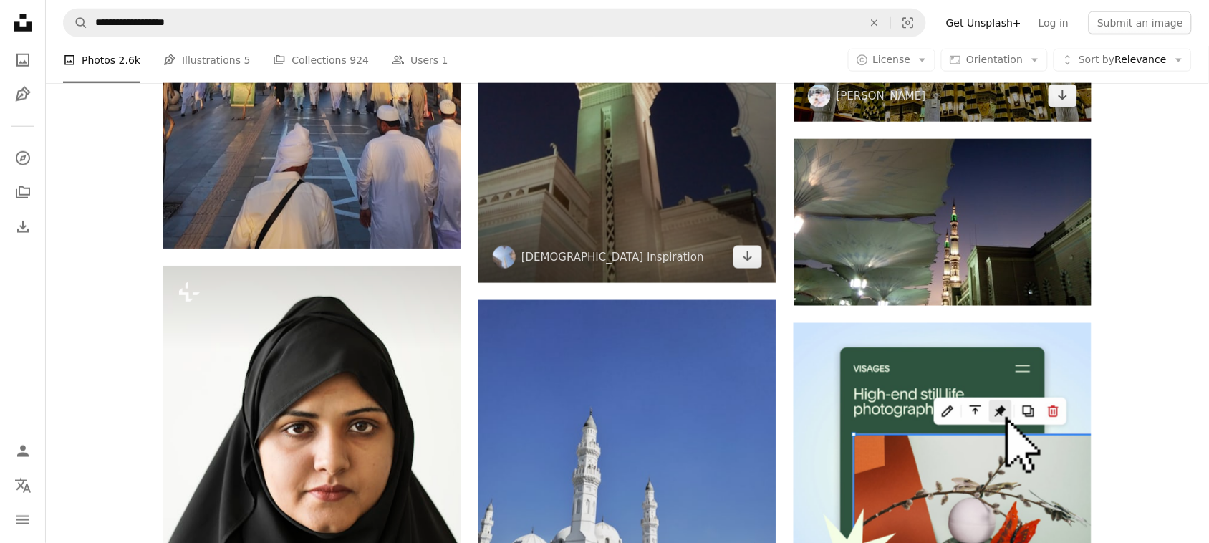
scroll to position [5278, 0]
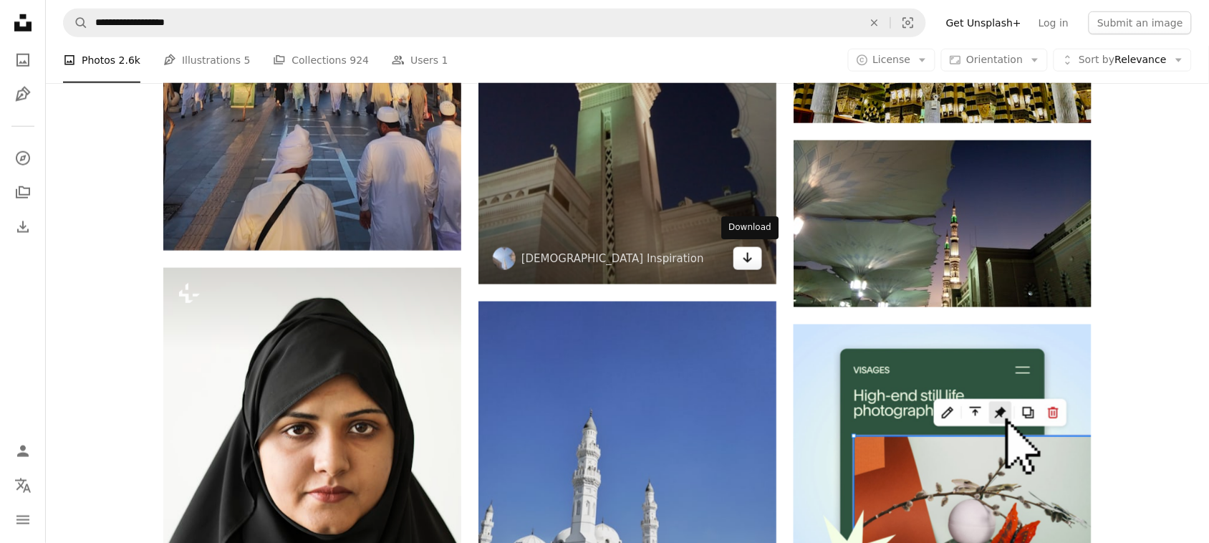
click at [753, 255] on icon "Arrow pointing down" at bounding box center [747, 257] width 11 height 17
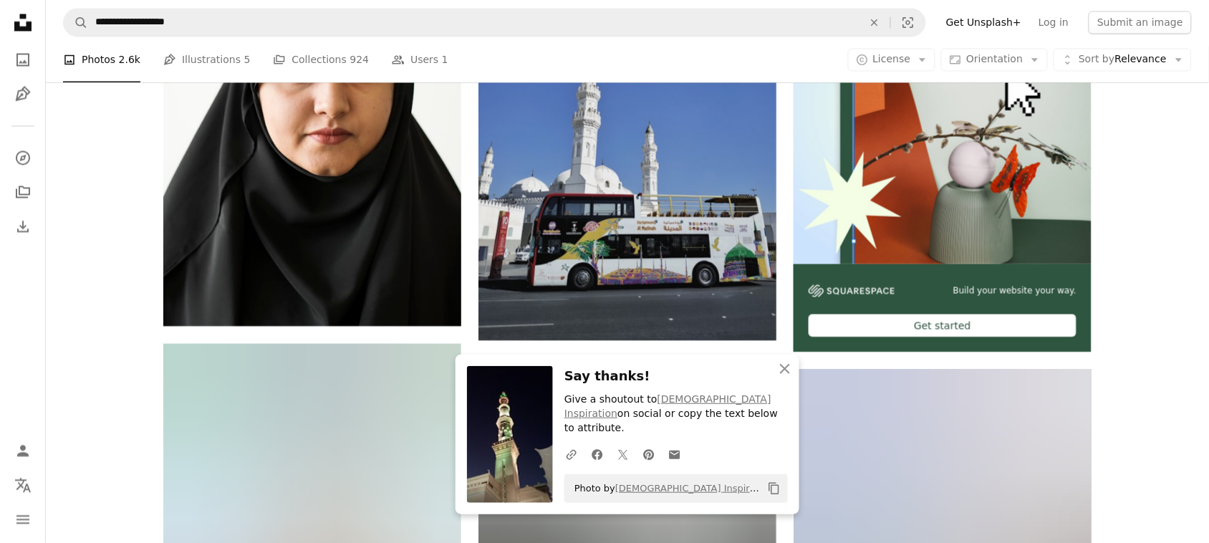
scroll to position [5646, 0]
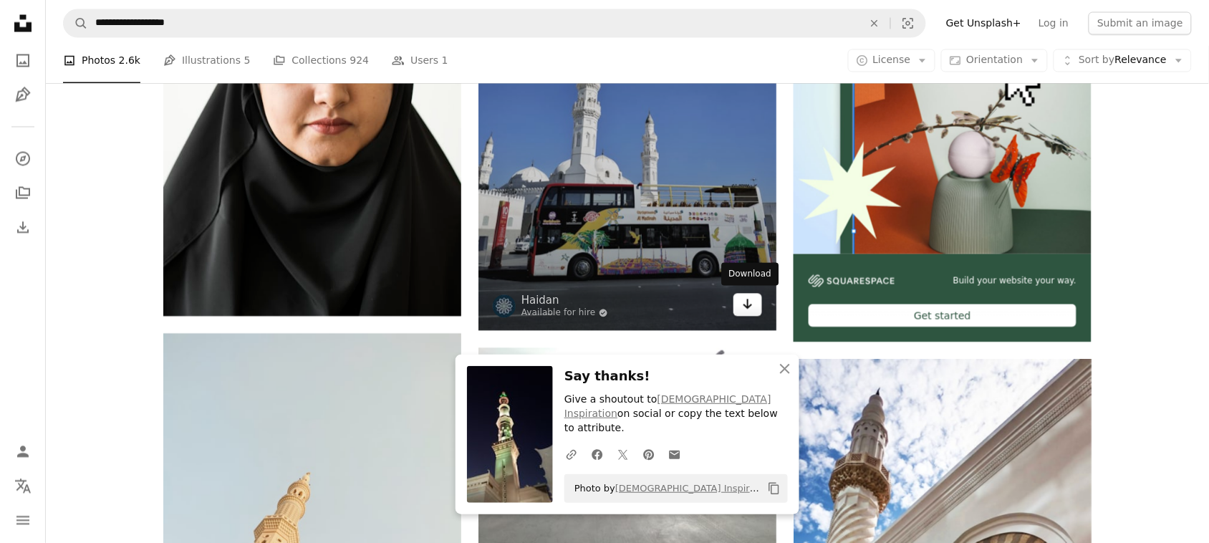
click at [750, 301] on icon "Arrow pointing down" at bounding box center [747, 303] width 11 height 17
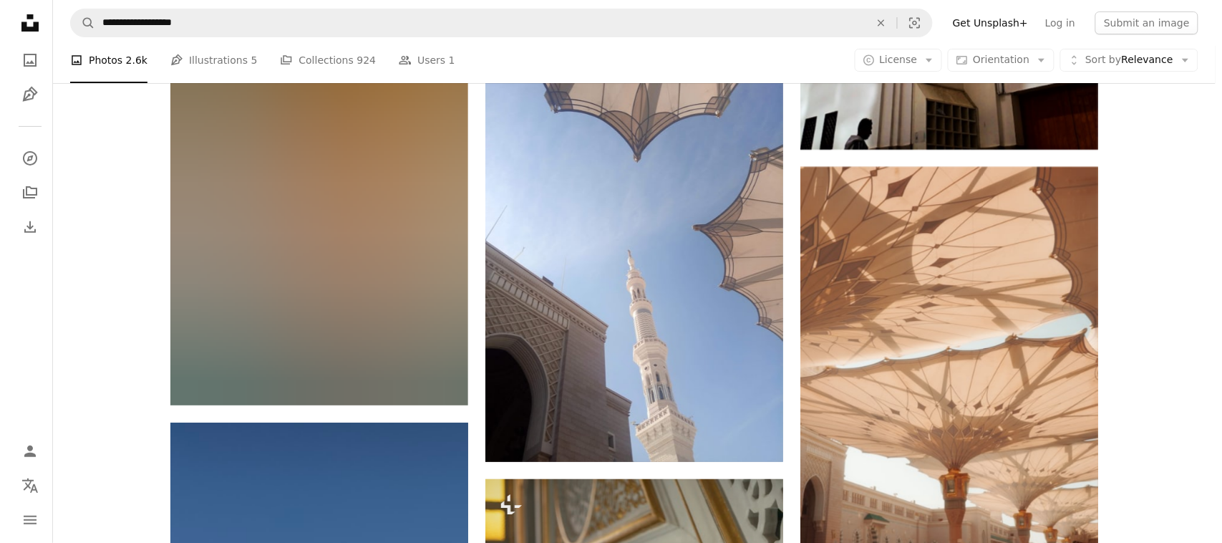
scroll to position [6391, 0]
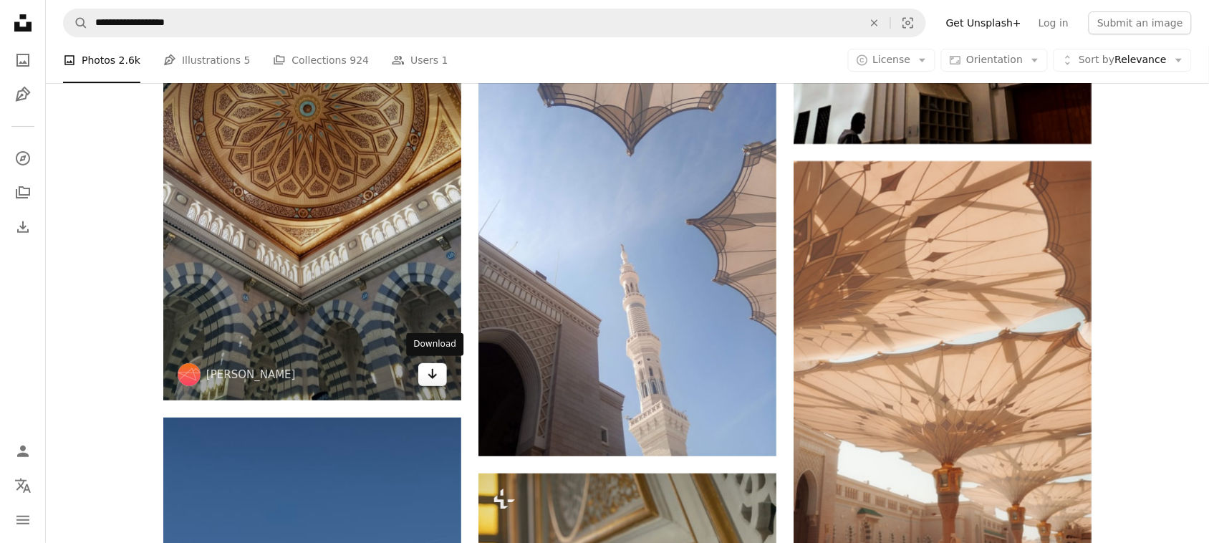
click at [431, 377] on icon "Arrow pointing down" at bounding box center [432, 373] width 11 height 17
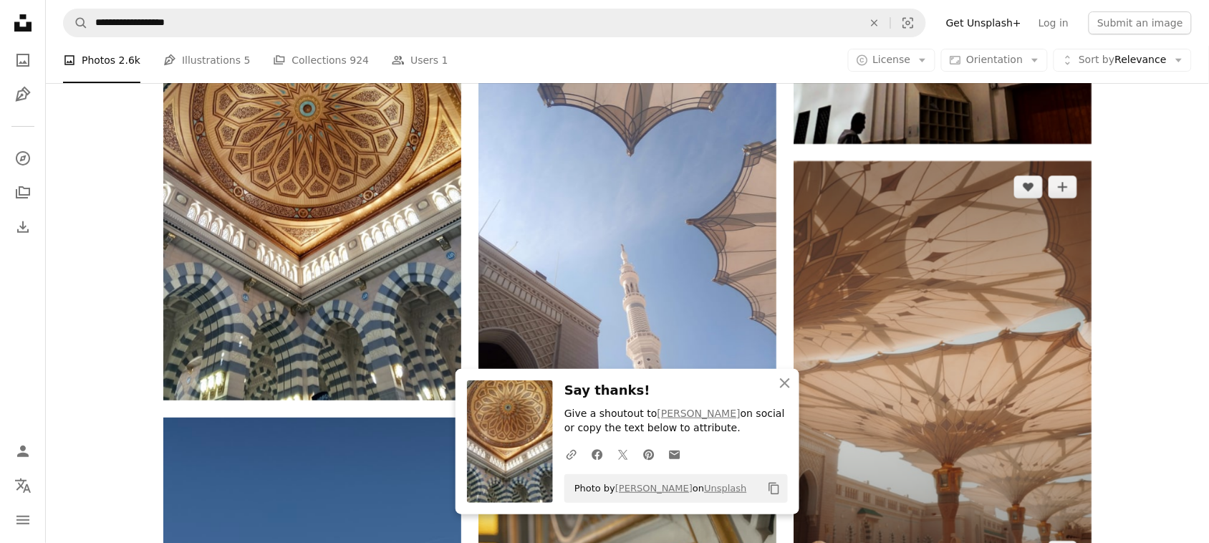
click at [820, 387] on img at bounding box center [942, 369] width 298 height 417
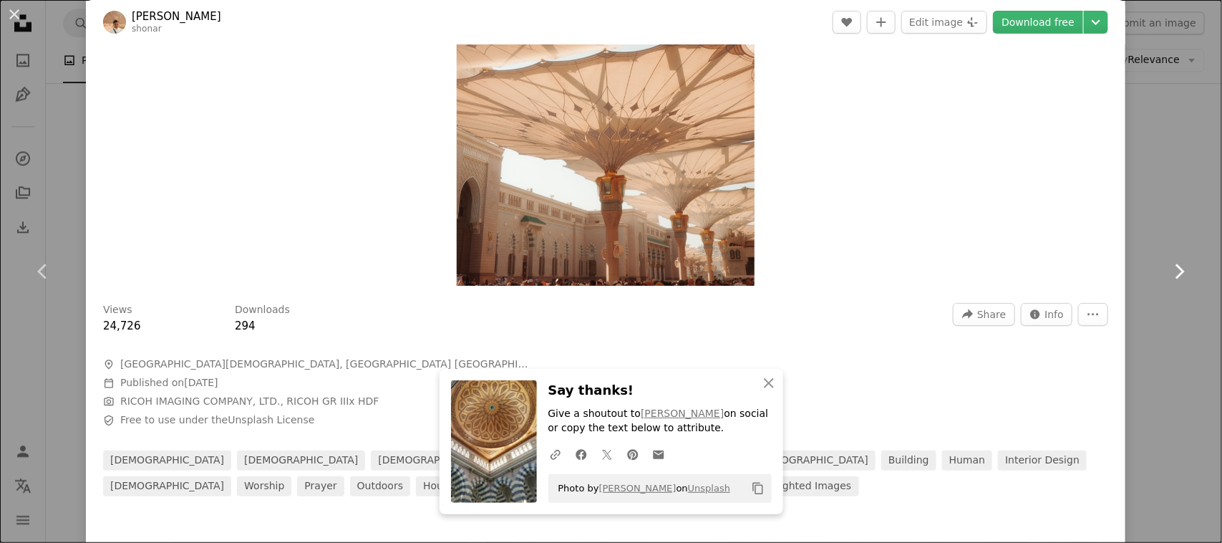
click at [1139, 206] on link "Chevron right" at bounding box center [1179, 271] width 86 height 137
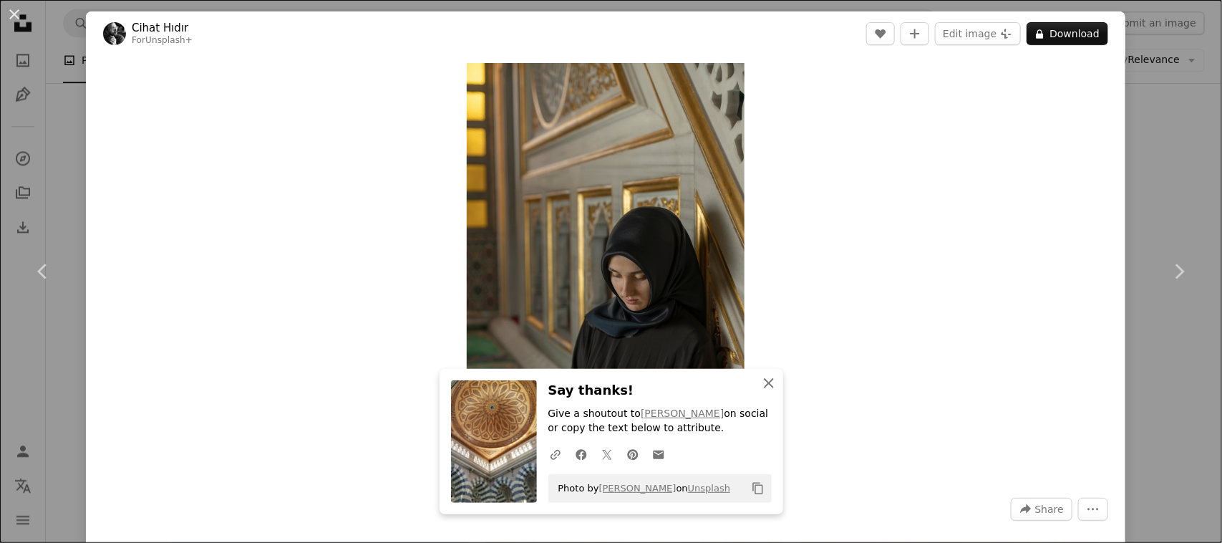
click at [772, 385] on button "An X shape Close" at bounding box center [769, 383] width 29 height 29
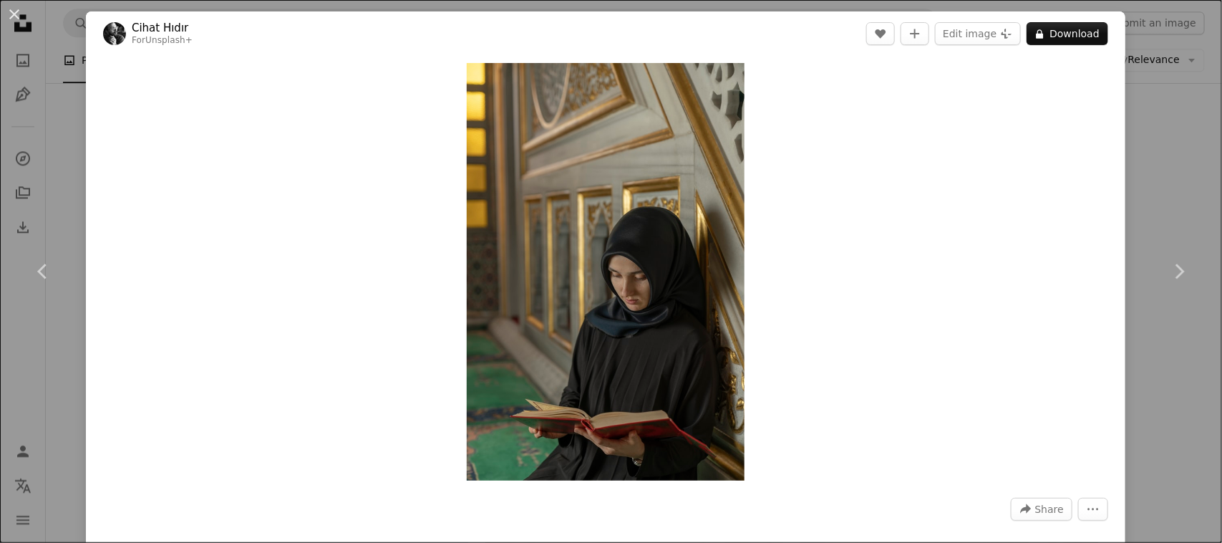
click at [1167, 376] on div "An X shape Chevron left Chevron right Cihat Hıdır For Unsplash+ A heart A plus …" at bounding box center [611, 271] width 1222 height 543
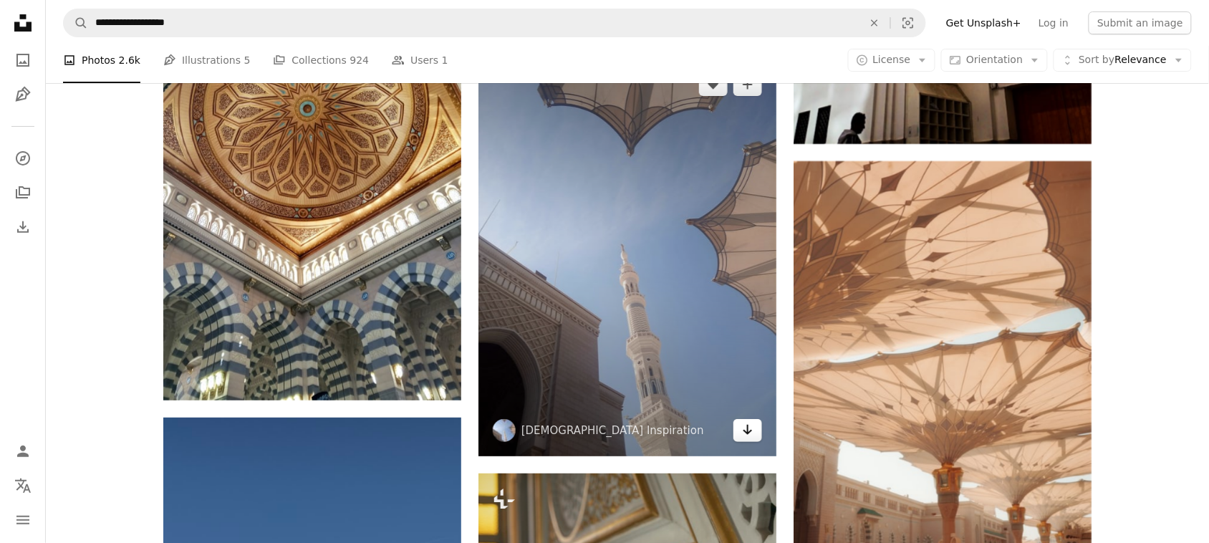
click at [741, 430] on link "Arrow pointing down" at bounding box center [747, 430] width 29 height 23
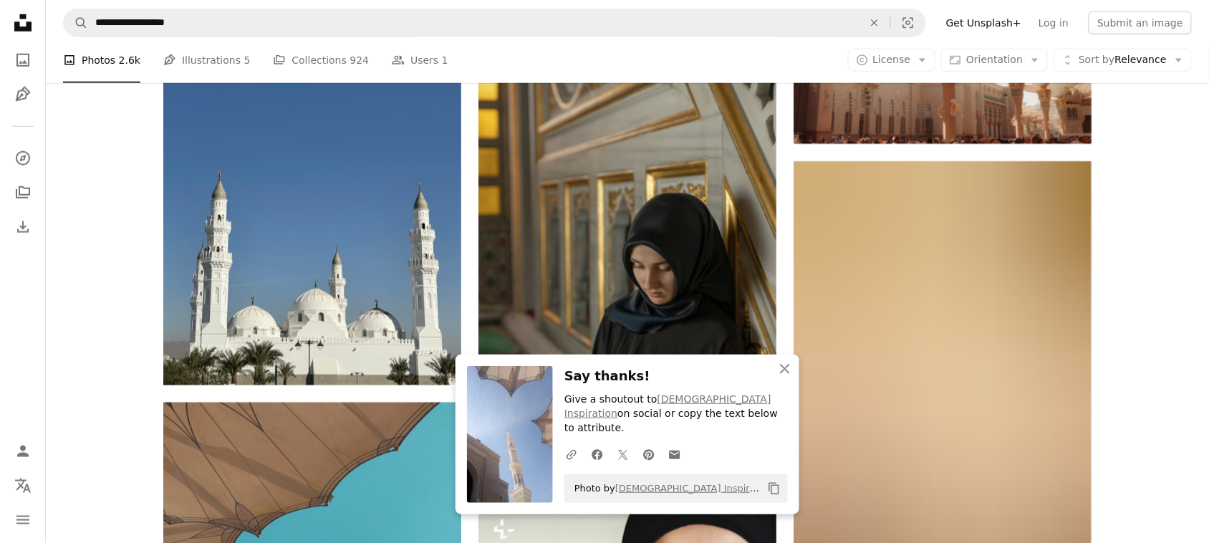
scroll to position [6872, 0]
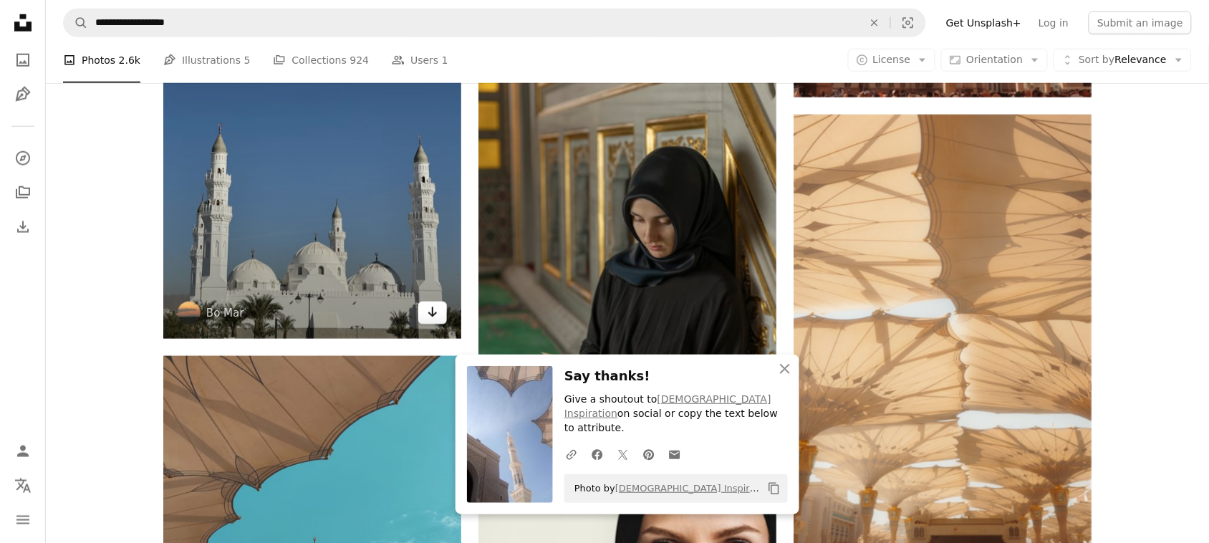
click at [434, 314] on icon "Download" at bounding box center [432, 312] width 9 height 10
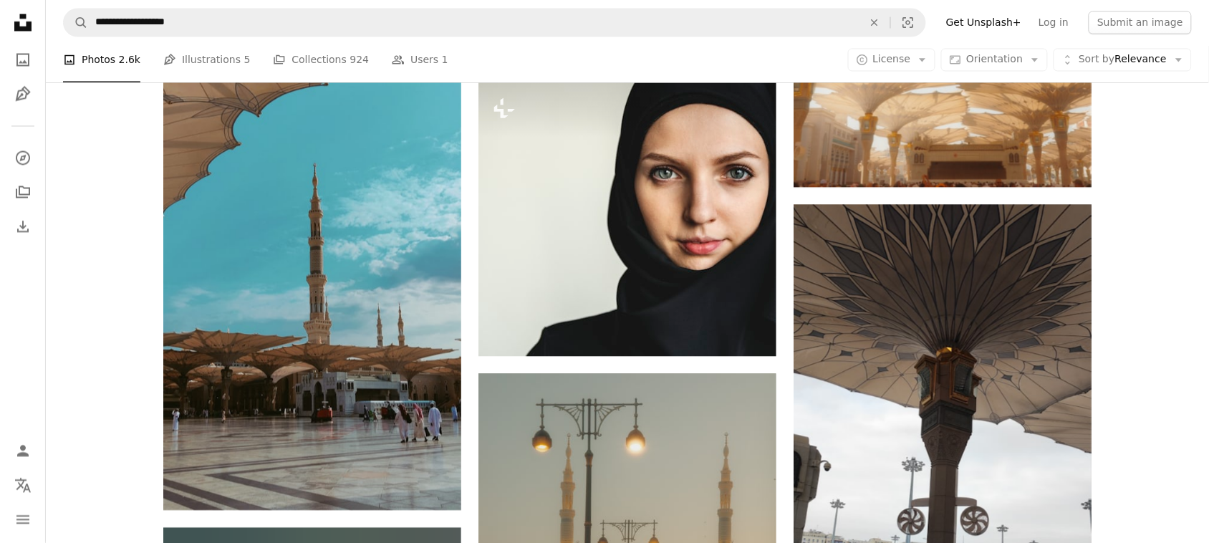
scroll to position [7248, 0]
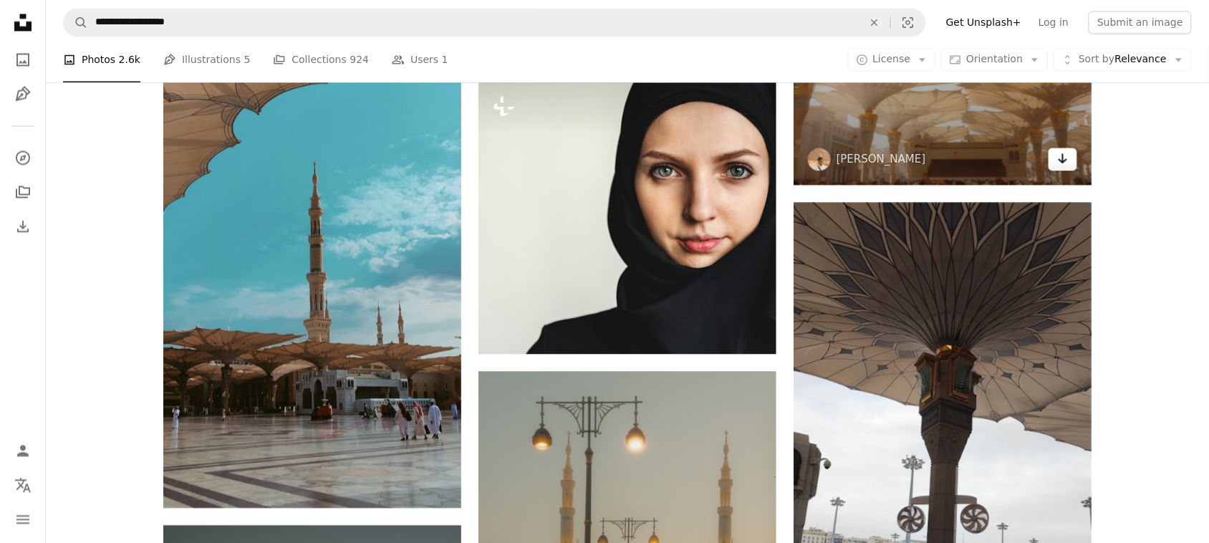
click at [1063, 159] on icon "Download" at bounding box center [1062, 159] width 9 height 10
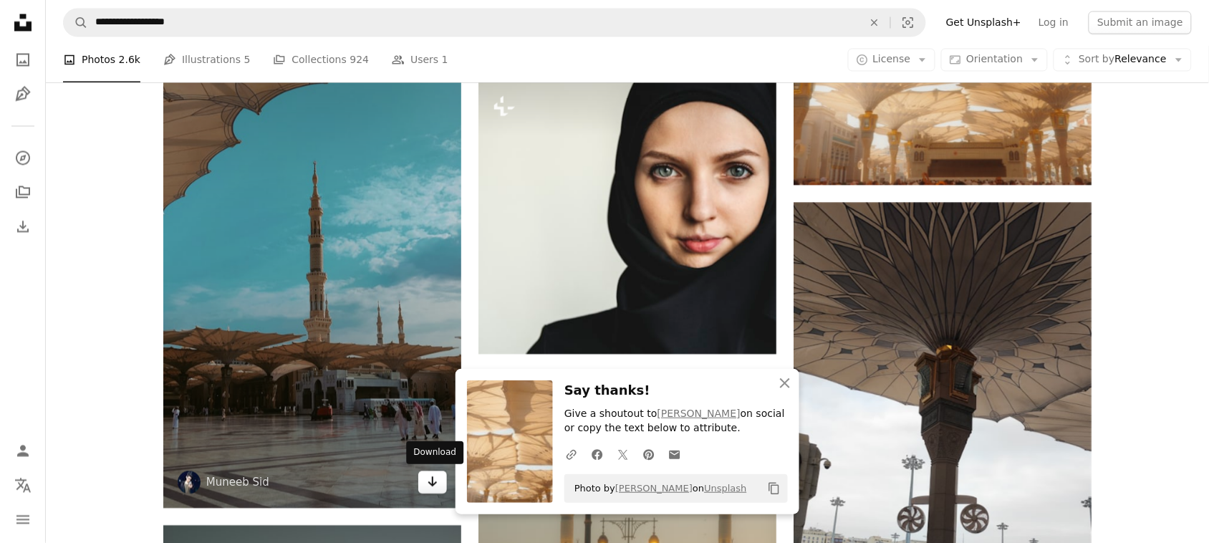
click at [428, 476] on icon "Arrow pointing down" at bounding box center [432, 481] width 11 height 17
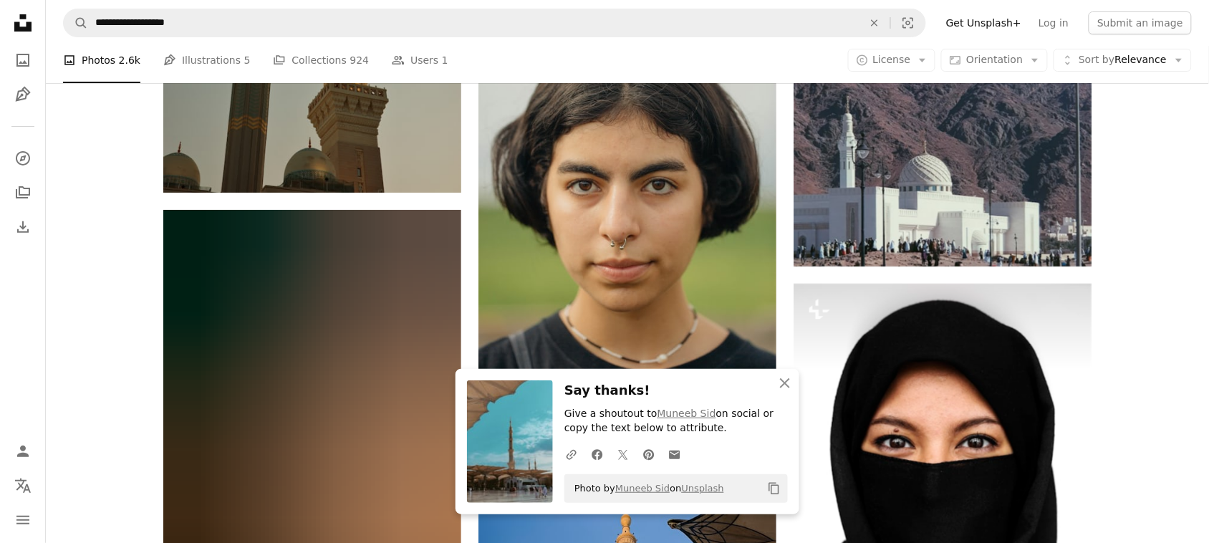
scroll to position [8030, 0]
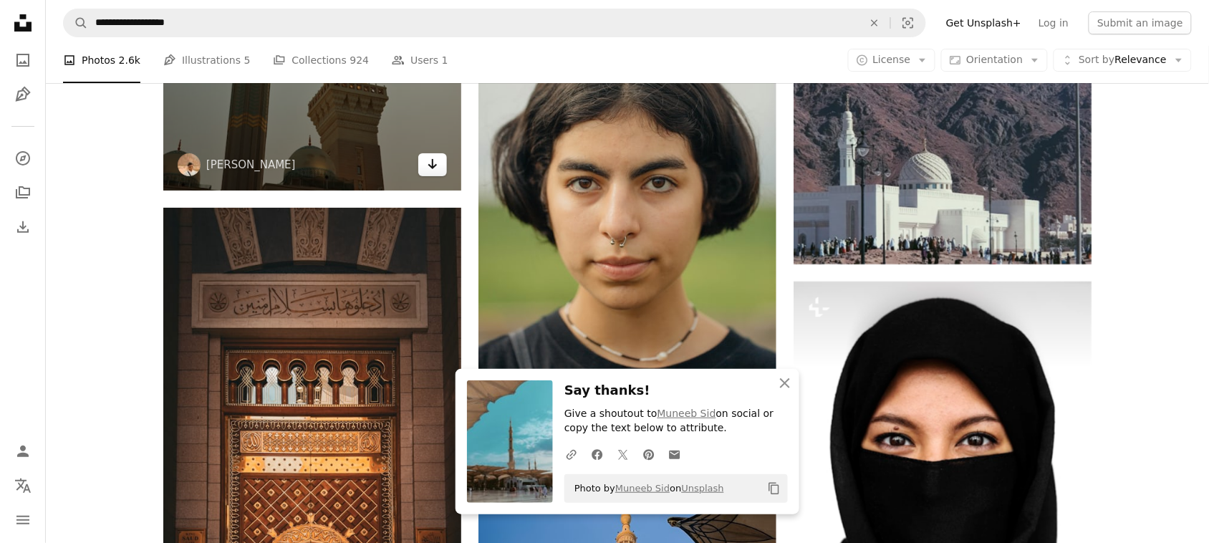
click at [439, 163] on link "Arrow pointing down" at bounding box center [432, 164] width 29 height 23
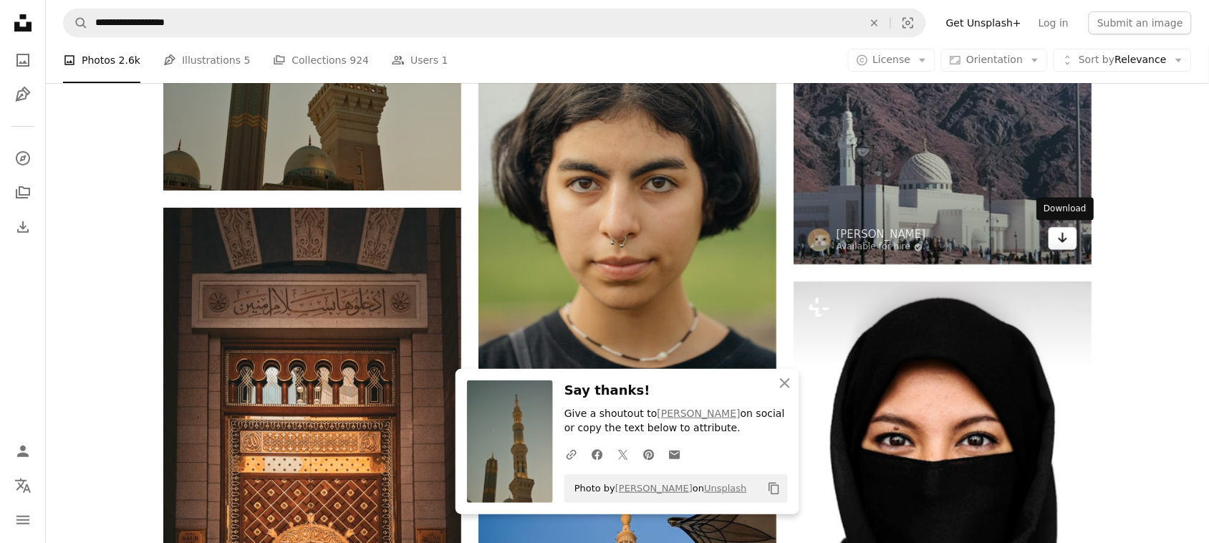
click at [1068, 238] on icon "Arrow pointing down" at bounding box center [1062, 237] width 11 height 17
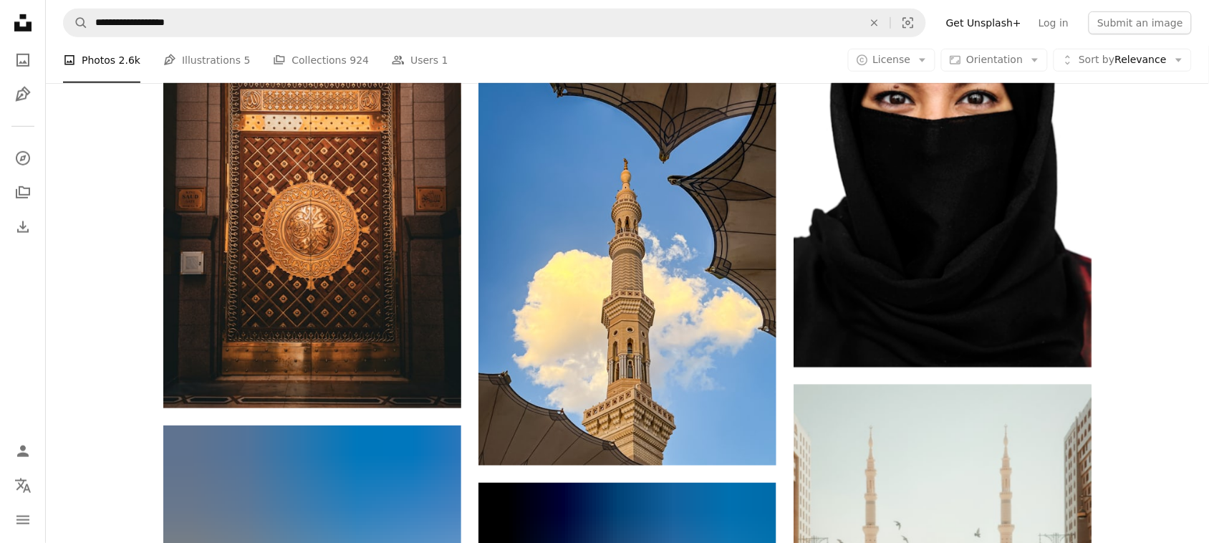
scroll to position [8378, 0]
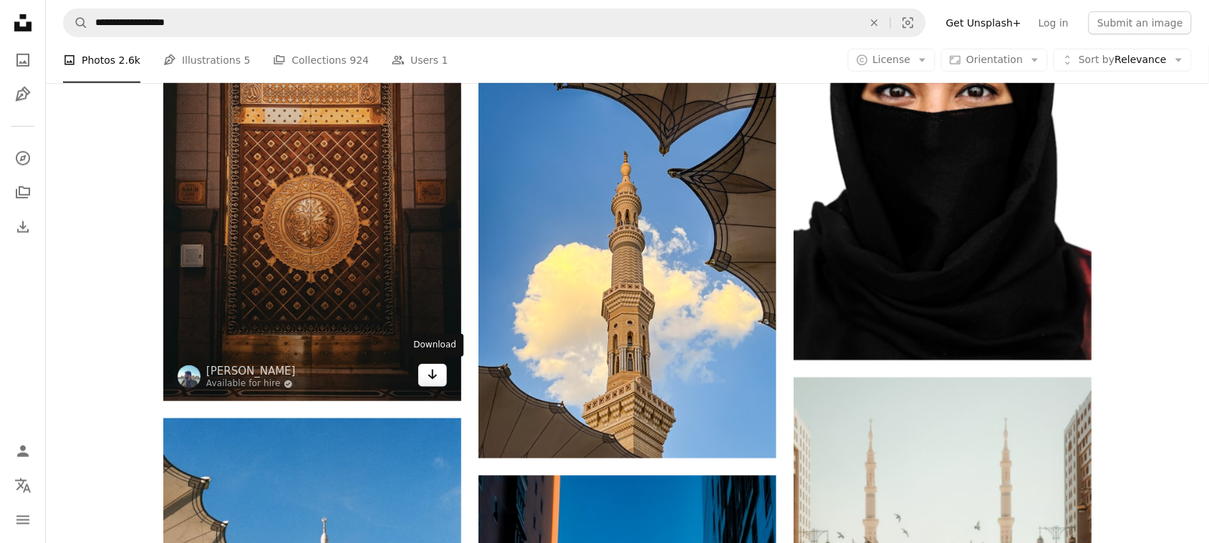
click at [435, 375] on icon "Download" at bounding box center [432, 375] width 9 height 10
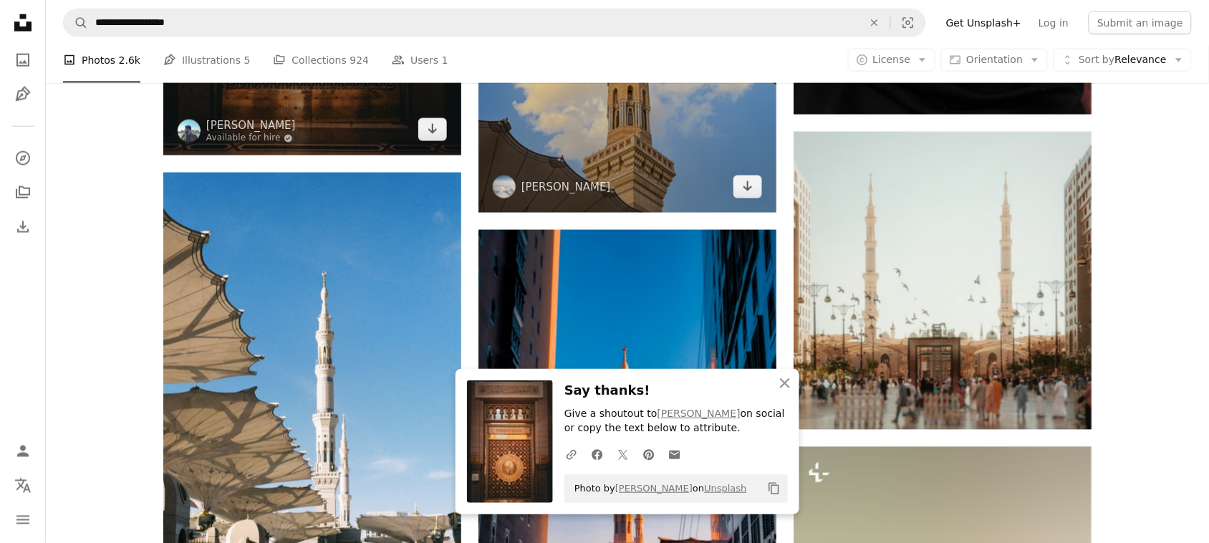
scroll to position [8608, 0]
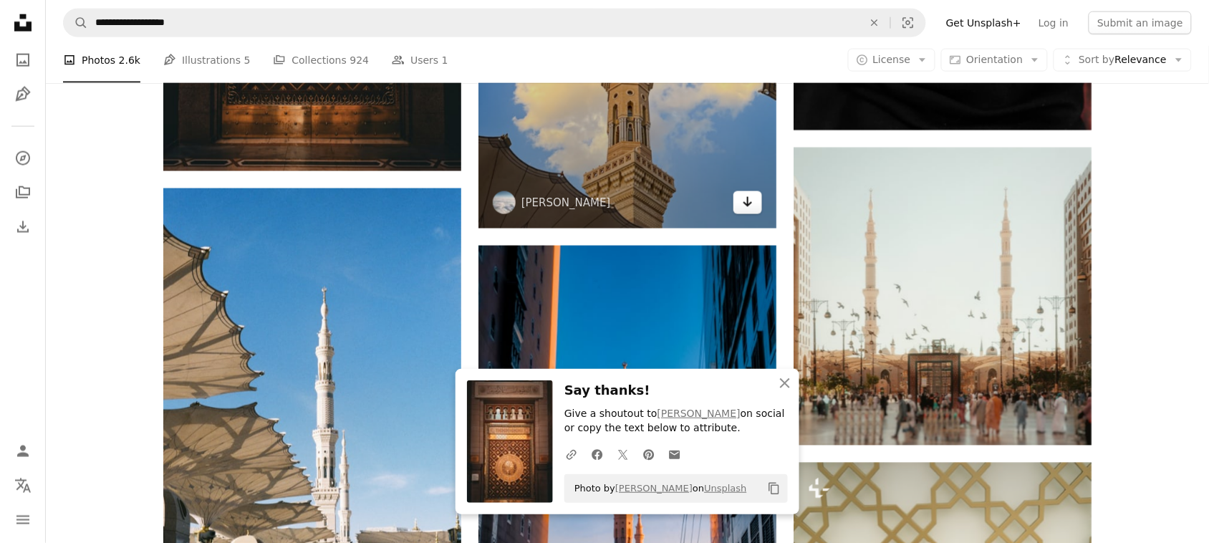
click at [756, 197] on link "Arrow pointing down" at bounding box center [747, 202] width 29 height 23
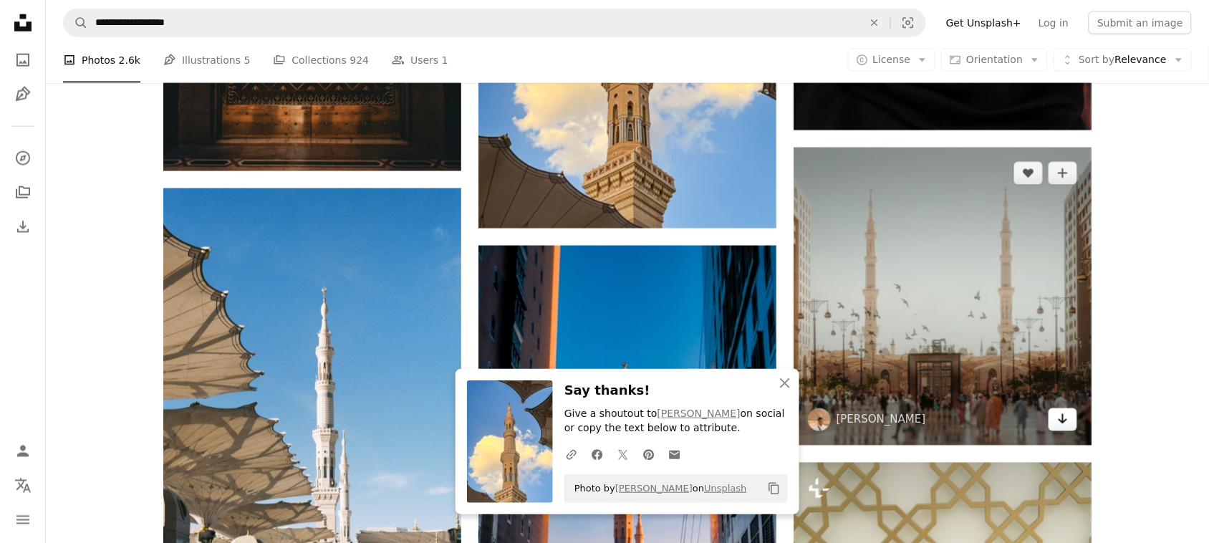
click at [1060, 425] on icon "Arrow pointing down" at bounding box center [1062, 418] width 11 height 17
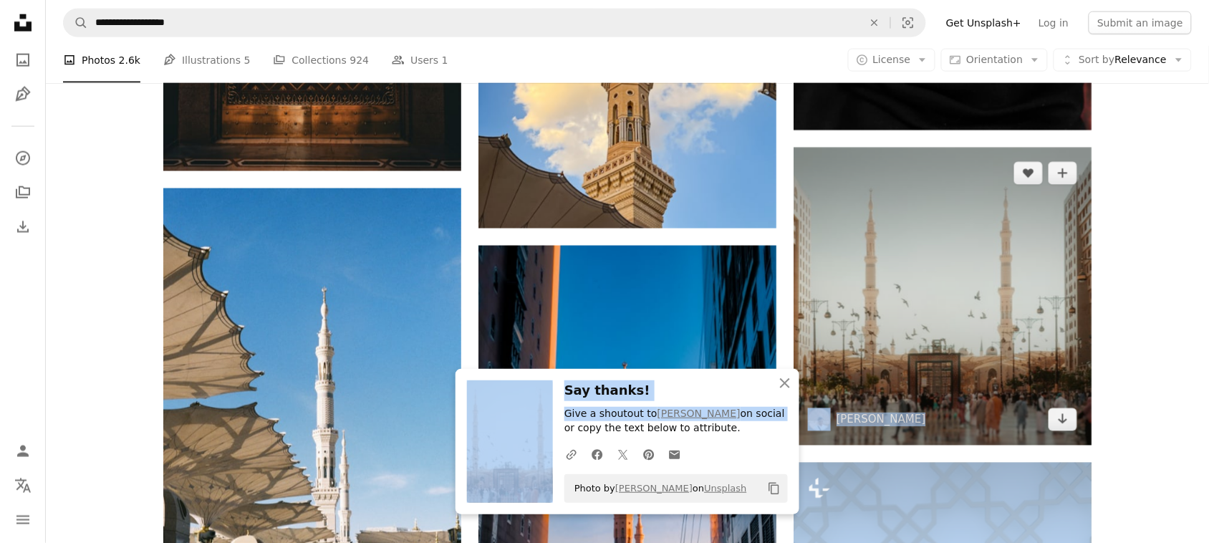
drag, startPoint x: 796, startPoint y: 403, endPoint x: 859, endPoint y: 305, distance: 117.0
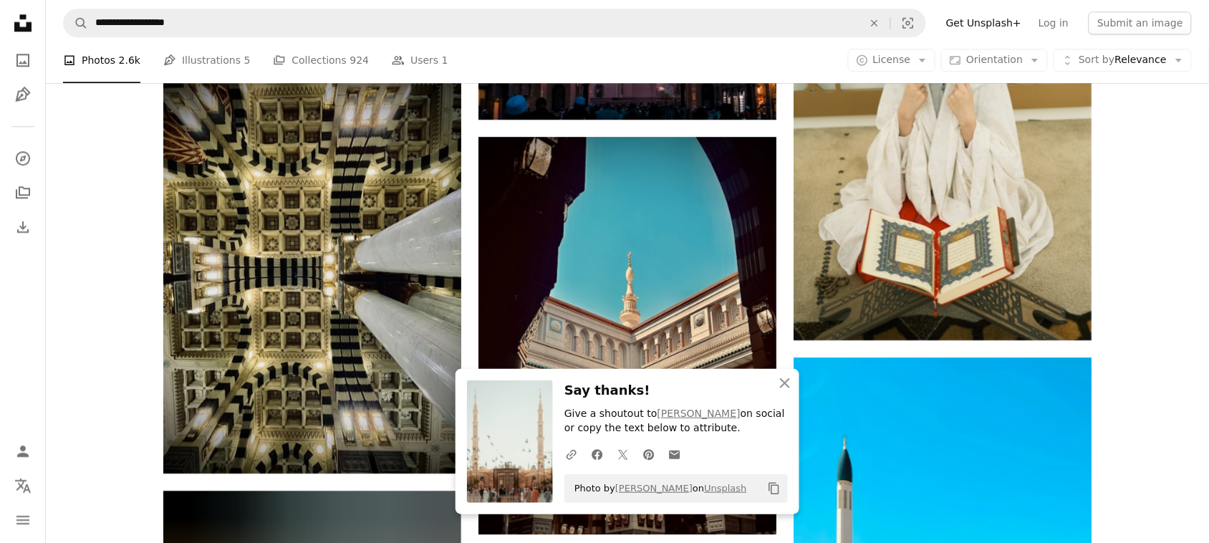
scroll to position [9178, 0]
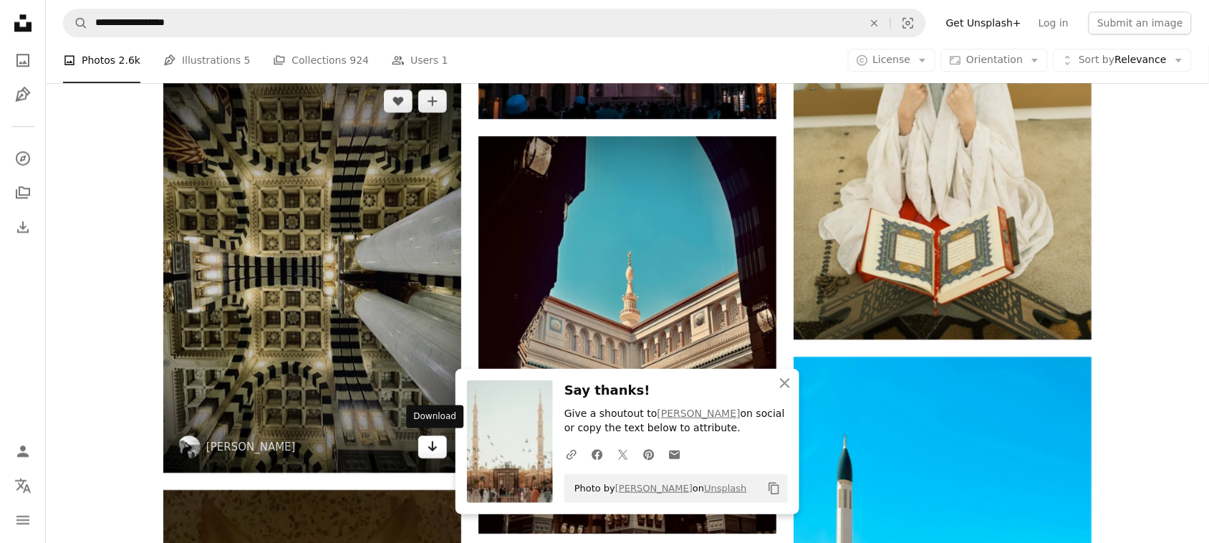
click at [430, 448] on icon "Arrow pointing down" at bounding box center [432, 446] width 11 height 17
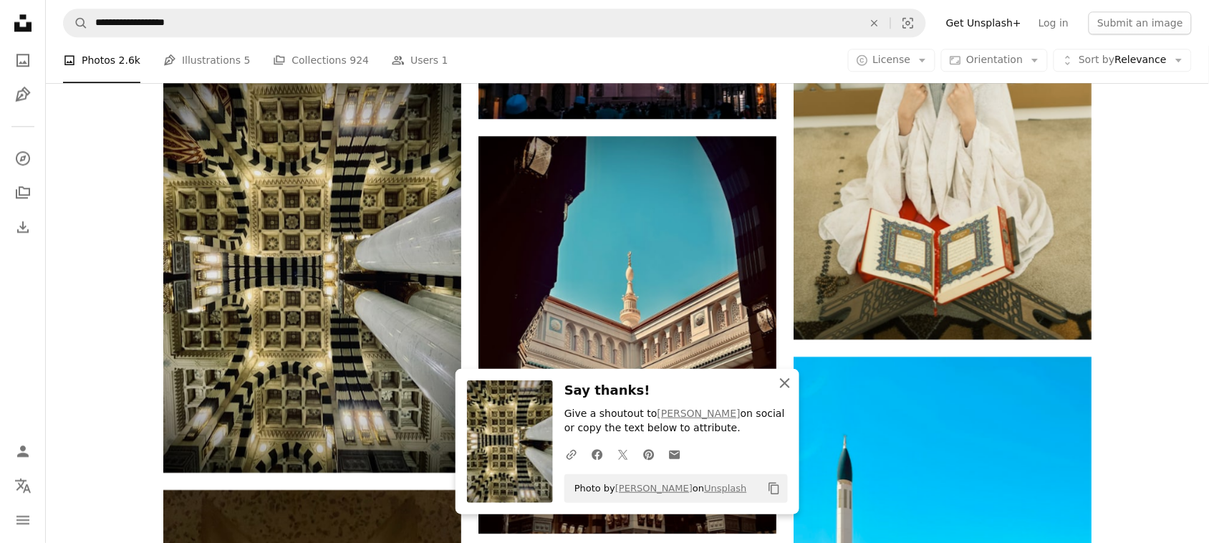
click at [786, 385] on icon "button" at bounding box center [785, 383] width 10 height 10
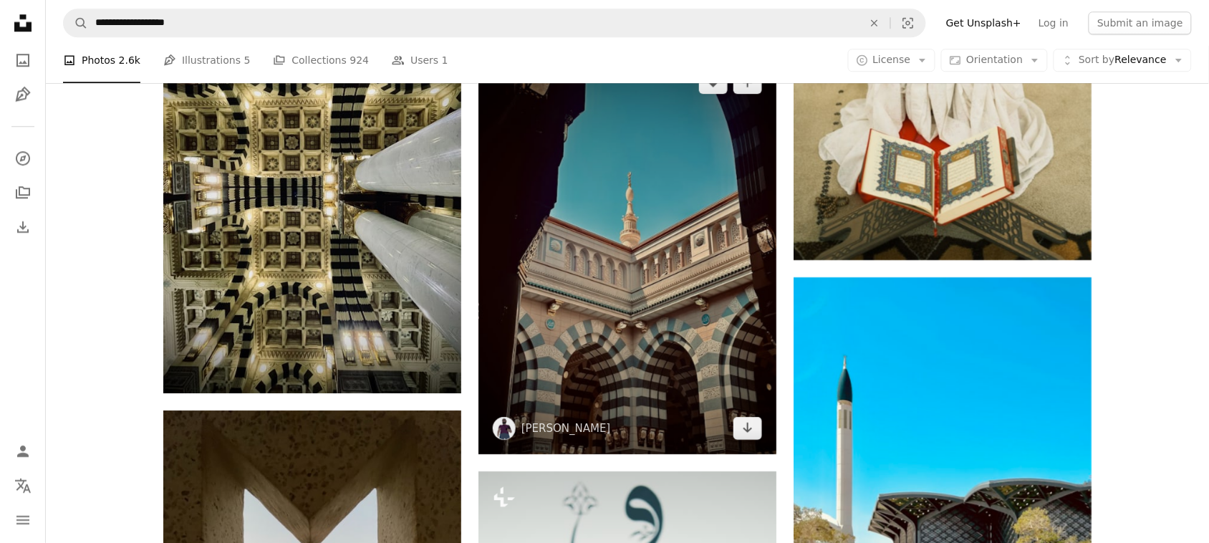
scroll to position [9263, 0]
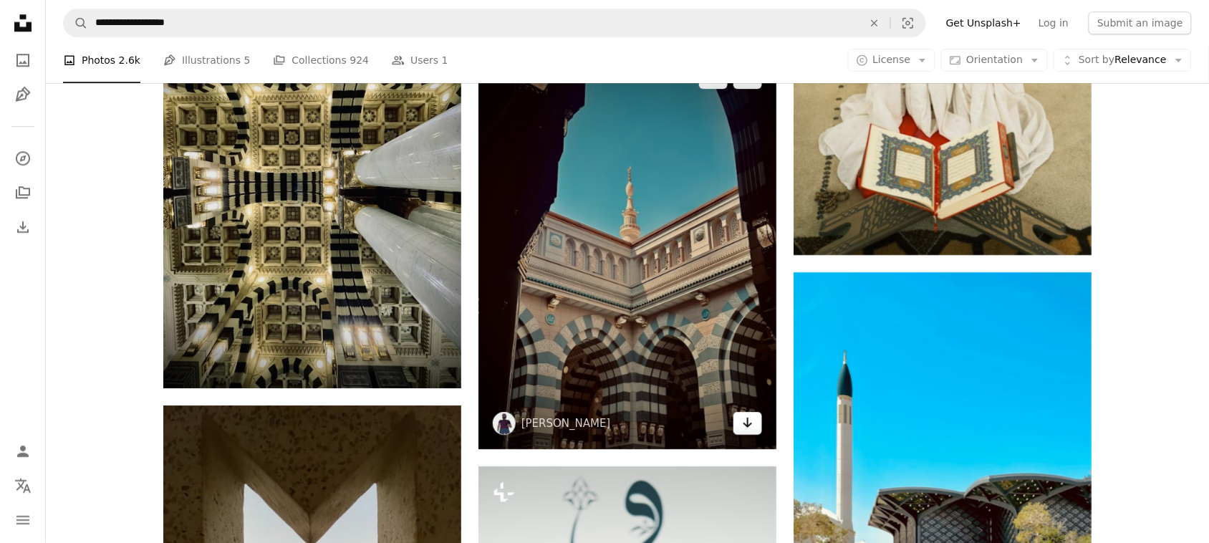
click at [750, 420] on icon "Download" at bounding box center [747, 422] width 9 height 10
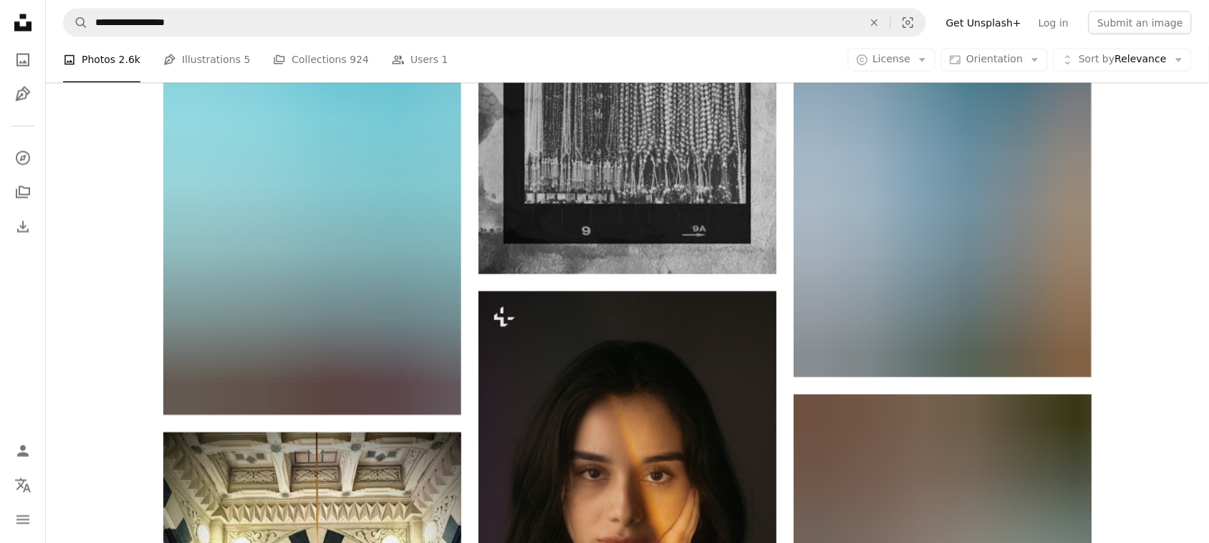
scroll to position [10446, 0]
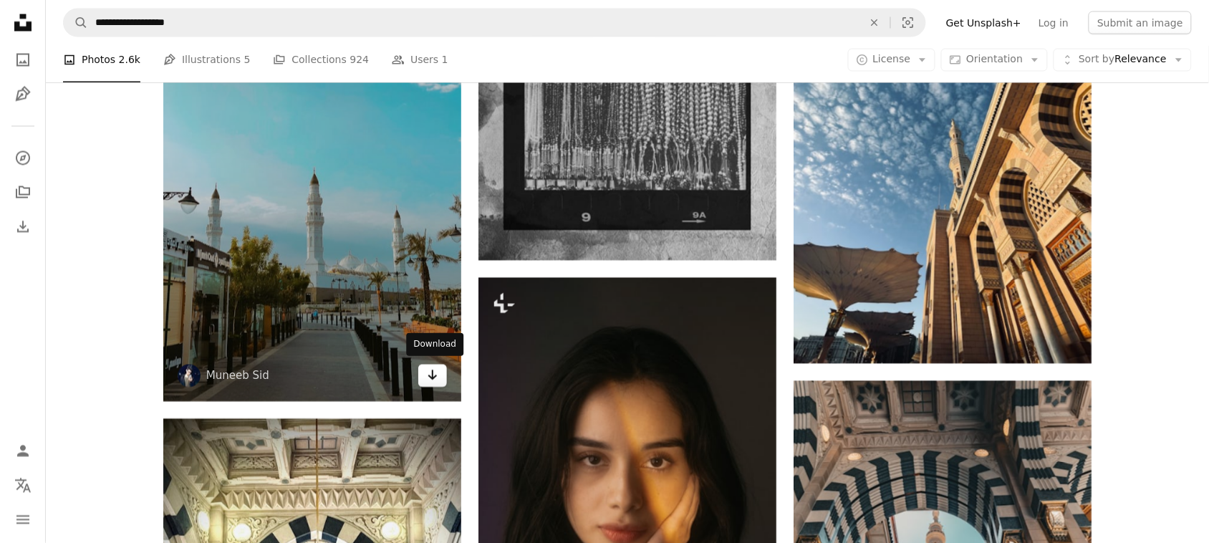
click at [439, 372] on link "Arrow pointing down" at bounding box center [432, 375] width 29 height 23
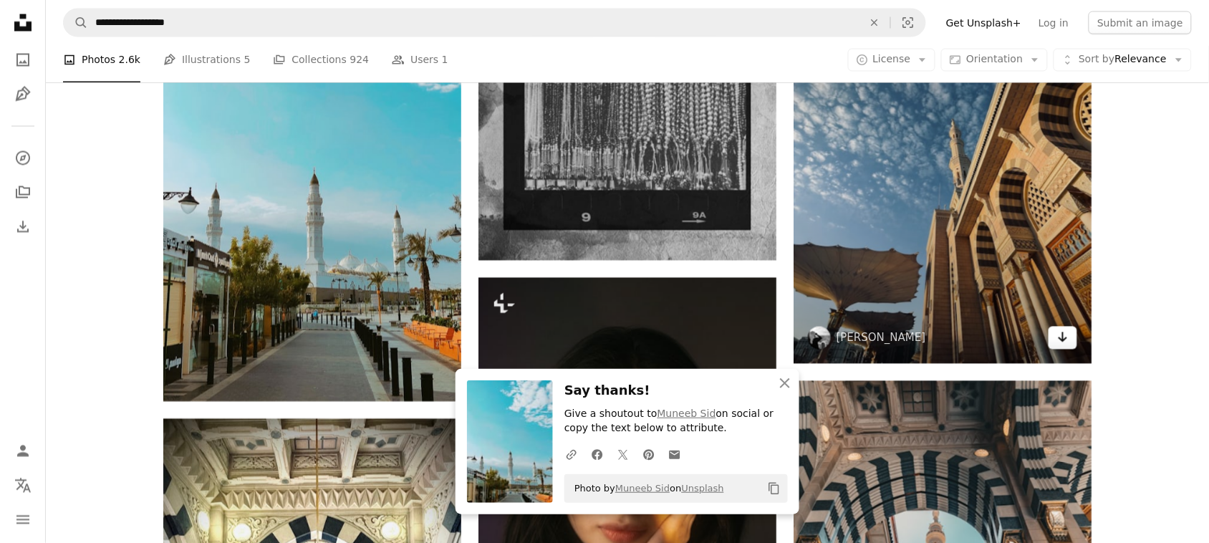
click at [1053, 332] on link "Arrow pointing down" at bounding box center [1062, 338] width 29 height 23
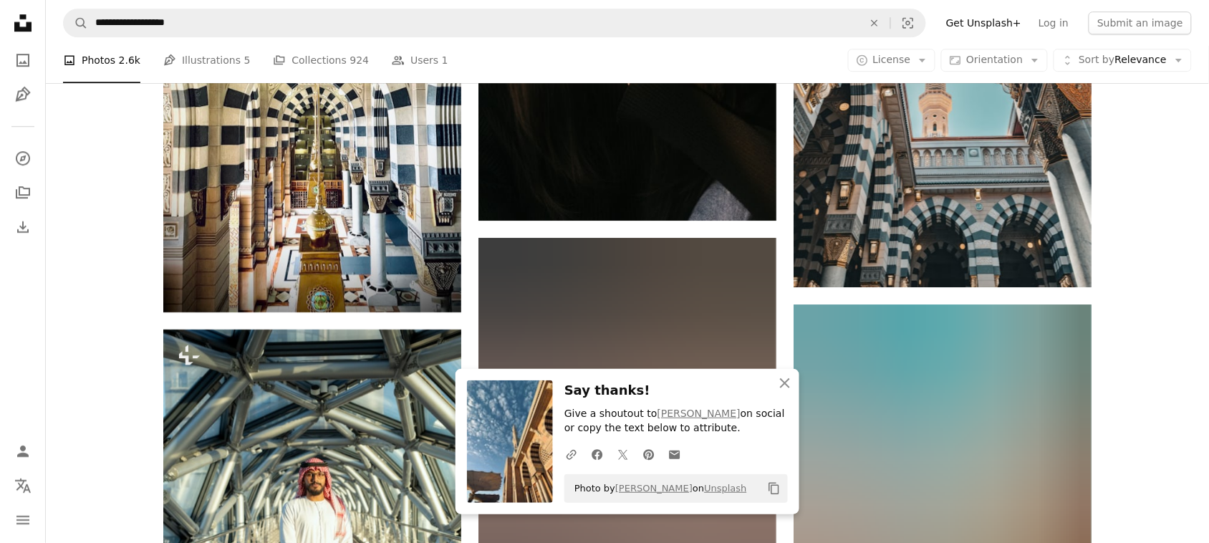
scroll to position [10954, 0]
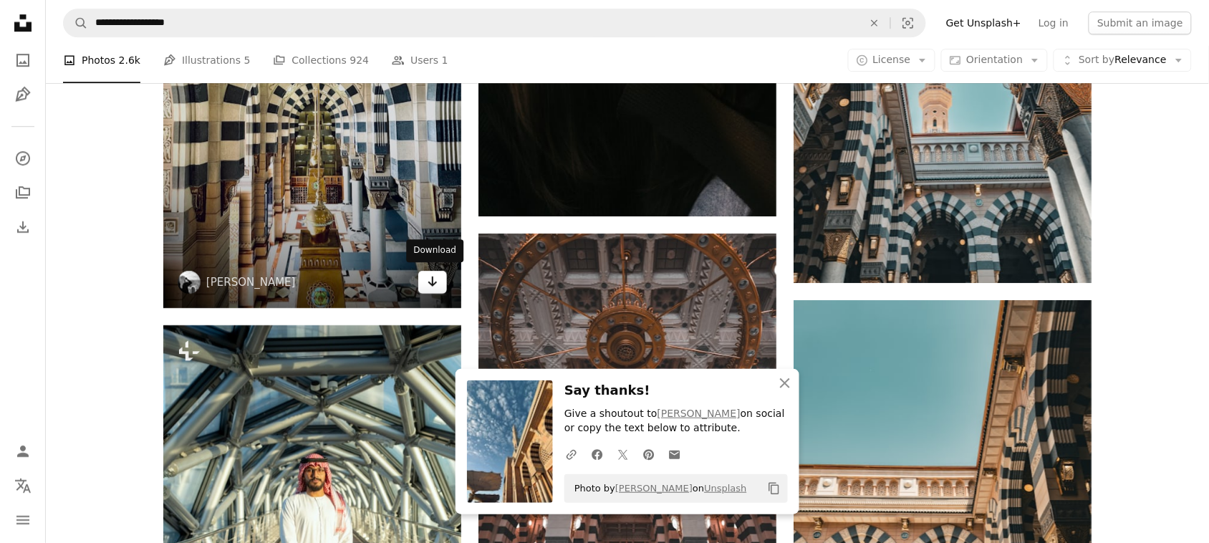
click at [434, 280] on icon "Download" at bounding box center [432, 281] width 9 height 10
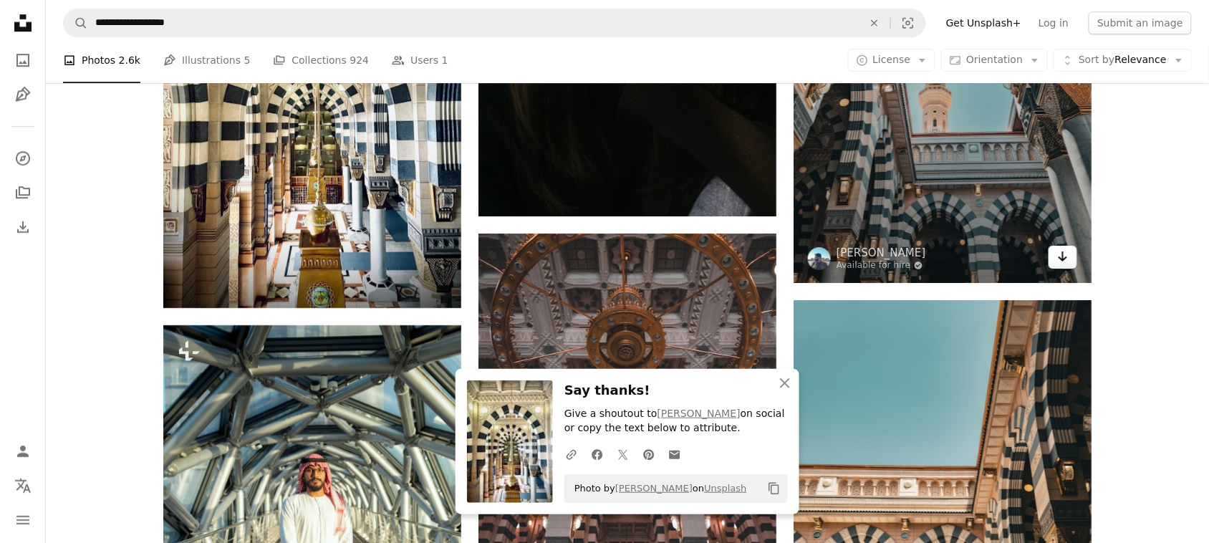
click at [1063, 255] on icon "Download" at bounding box center [1062, 256] width 9 height 10
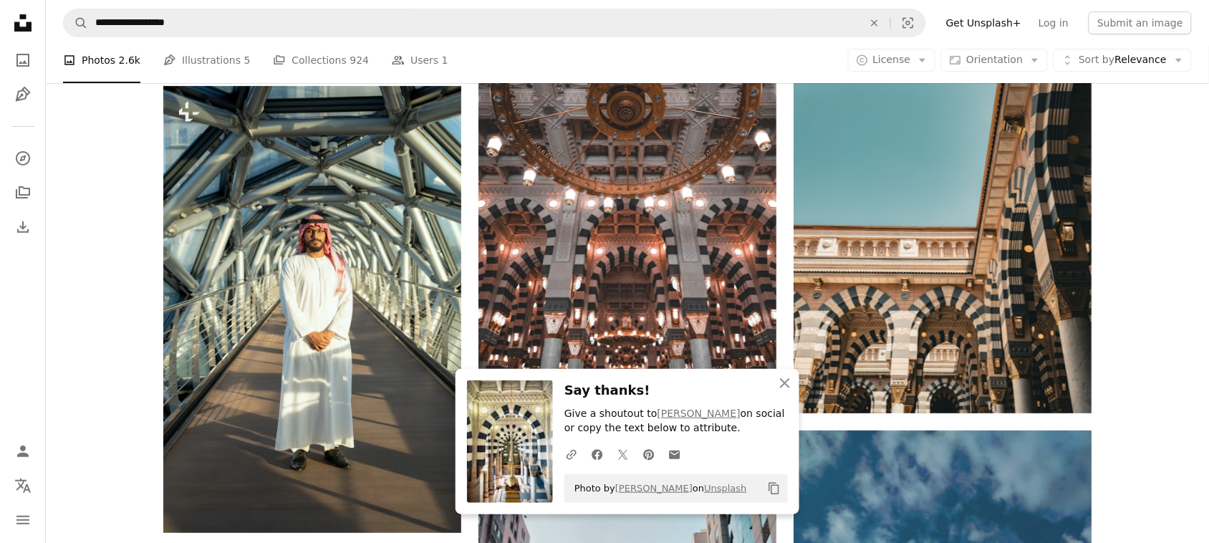
scroll to position [11205, 0]
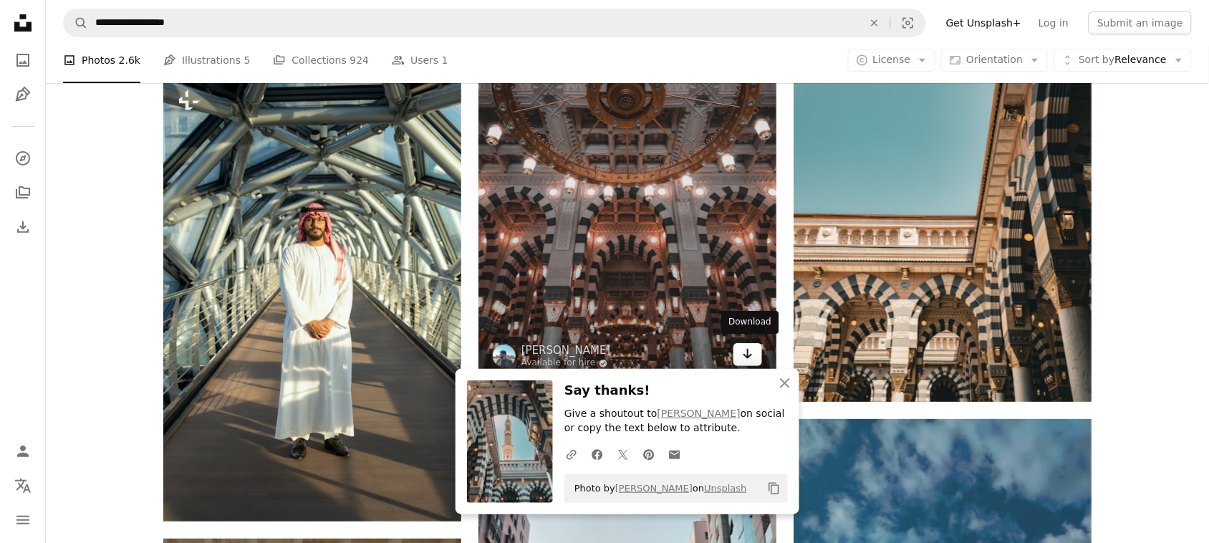
click at [746, 349] on icon "Arrow pointing down" at bounding box center [747, 353] width 11 height 17
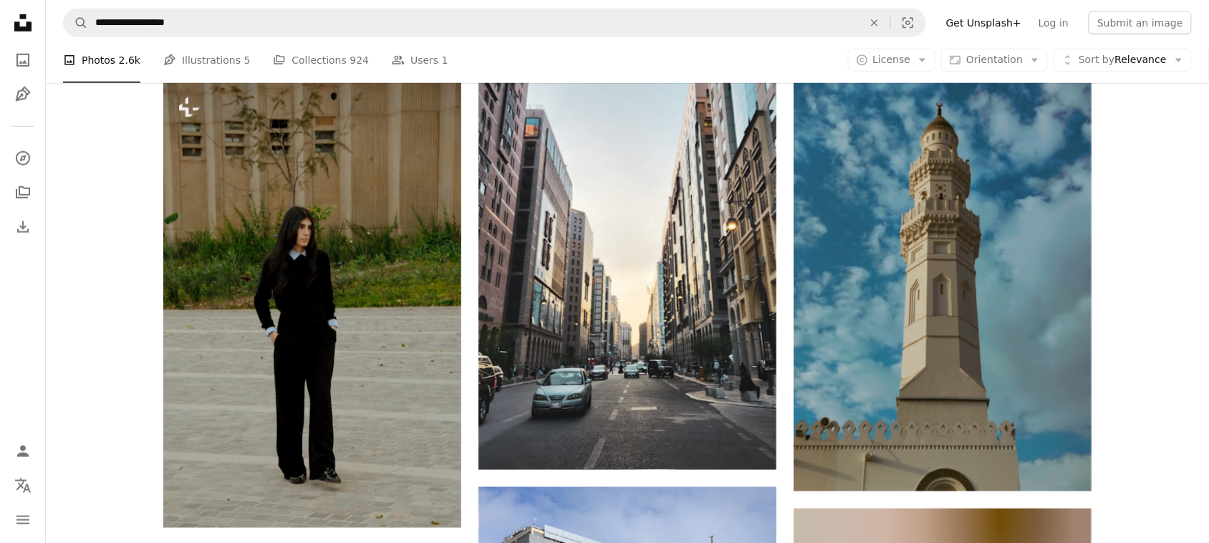
scroll to position [11664, 0]
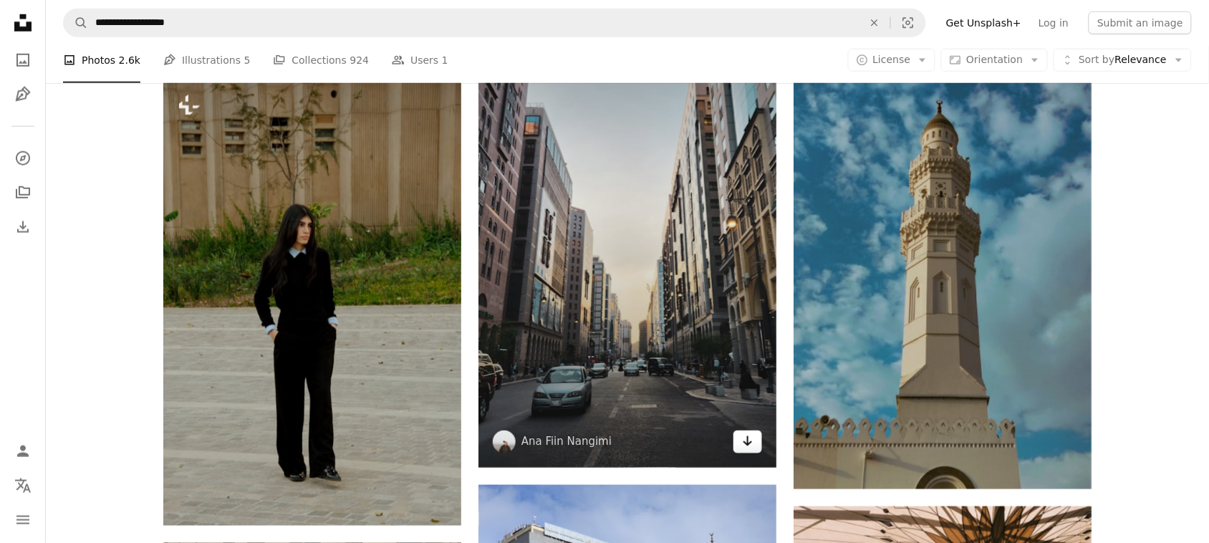
click at [756, 438] on link "Arrow pointing down" at bounding box center [747, 441] width 29 height 23
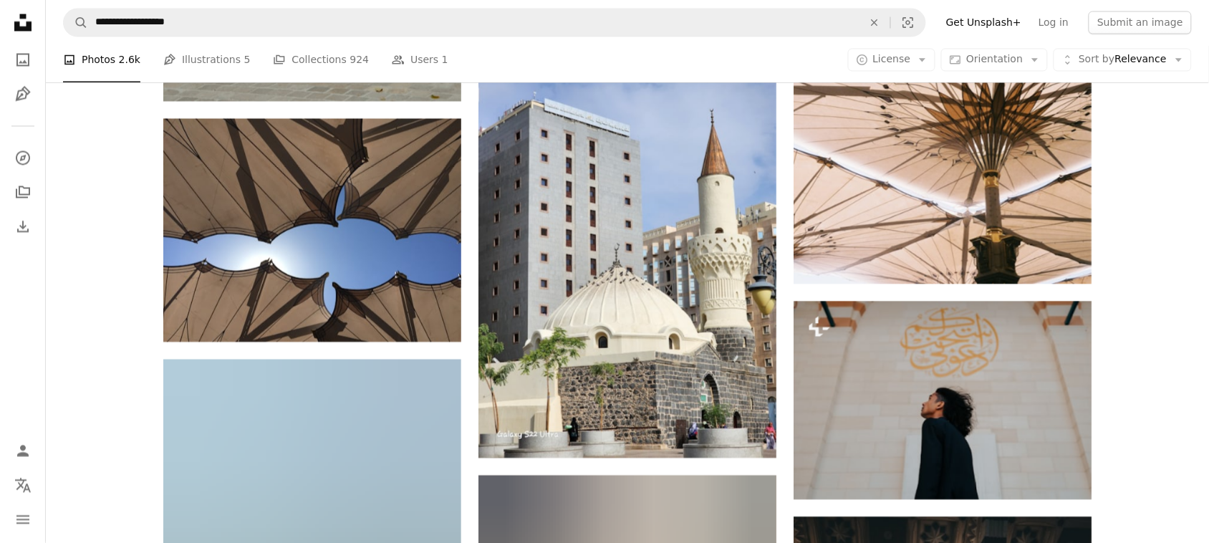
scroll to position [12093, 0]
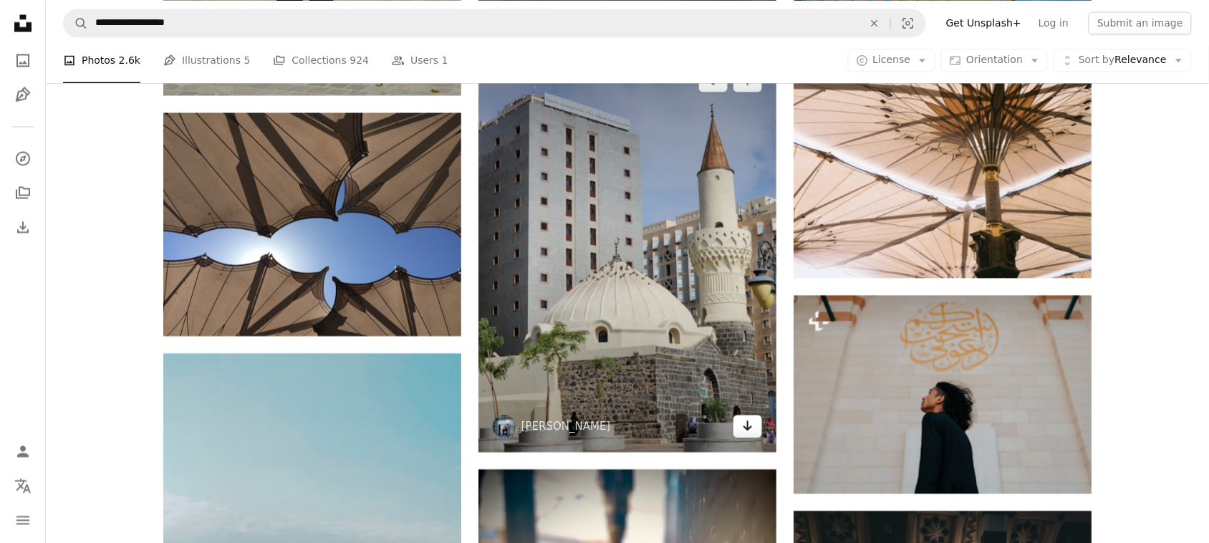
click at [748, 425] on icon "Download" at bounding box center [747, 426] width 9 height 10
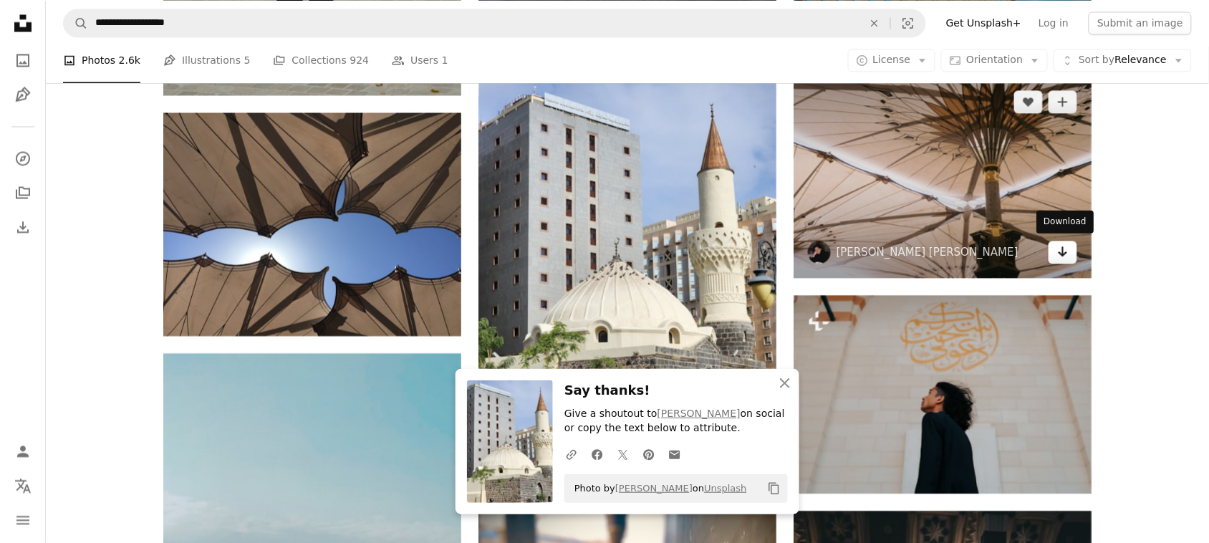
click at [1068, 255] on link "Arrow pointing down" at bounding box center [1062, 252] width 29 height 23
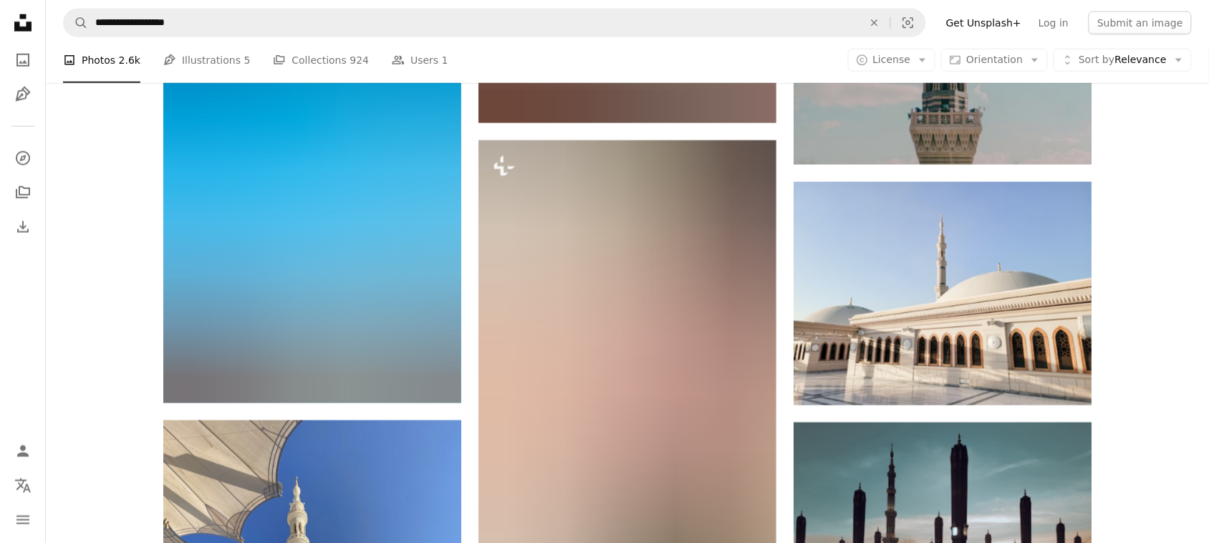
scroll to position [16601, 0]
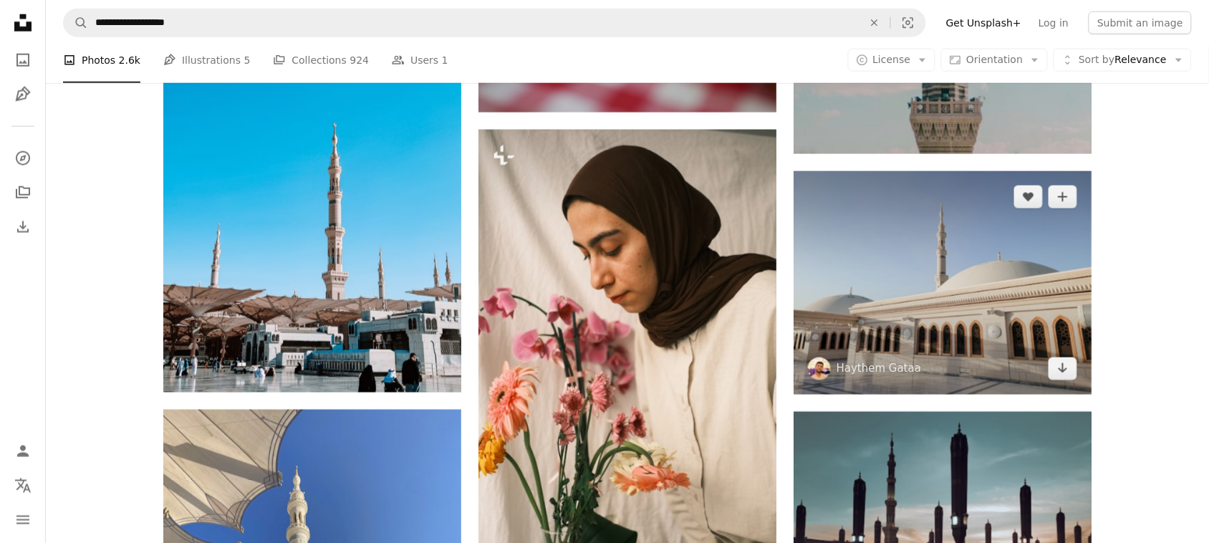
click at [870, 306] on img at bounding box center [942, 282] width 298 height 223
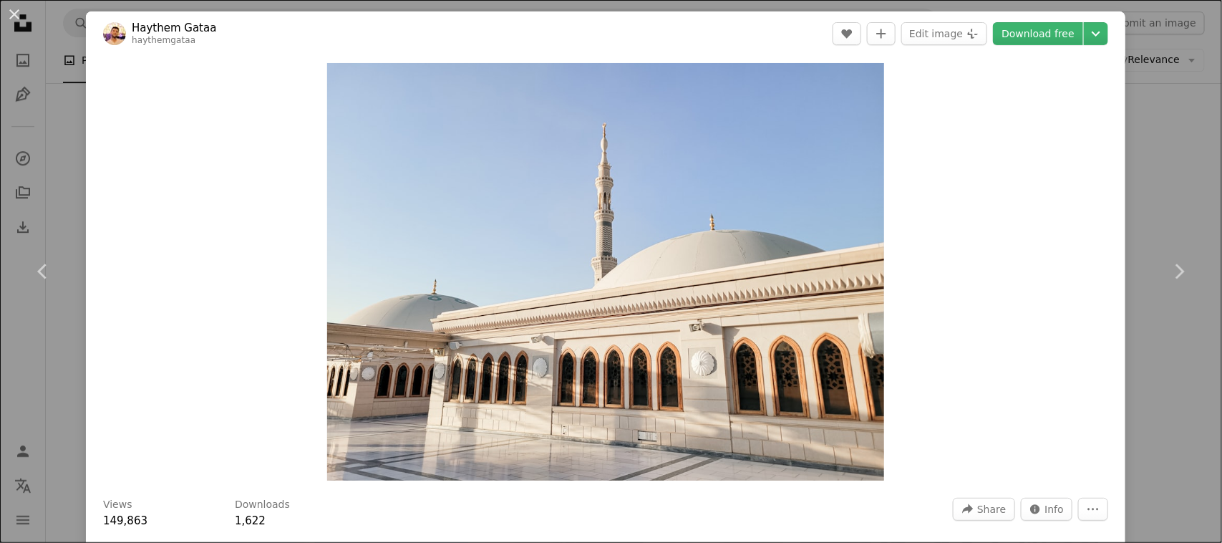
click at [1146, 175] on div "An X shape Chevron left Chevron right [PERSON_NAME] haythemgataa A heart A plus…" at bounding box center [611, 271] width 1222 height 543
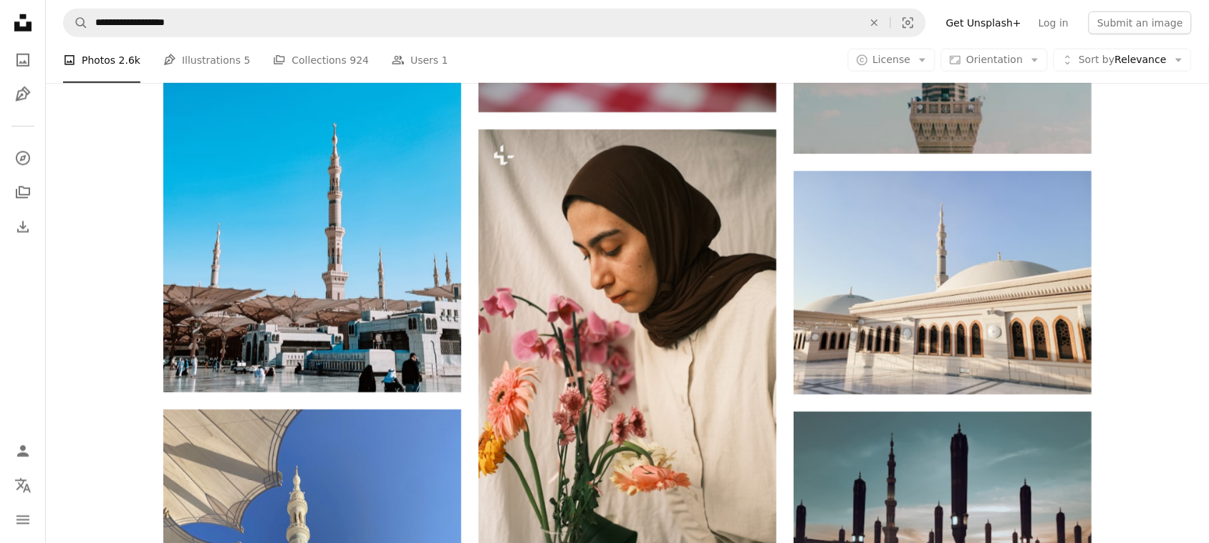
scroll to position [16601, 0]
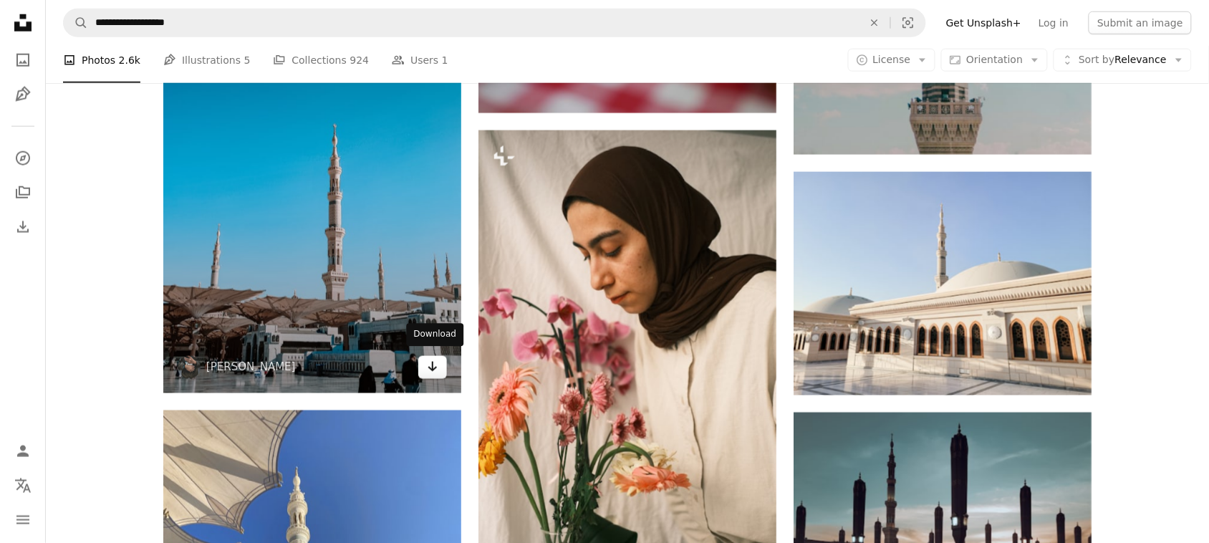
click at [439, 369] on link "Arrow pointing down" at bounding box center [432, 367] width 29 height 23
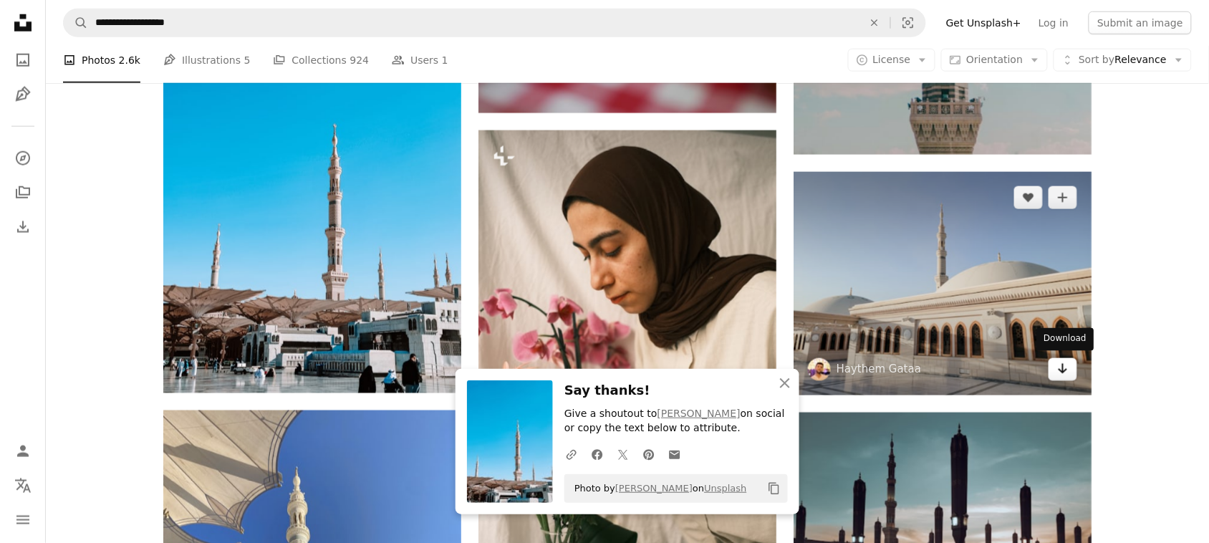
click at [1066, 367] on icon "Arrow pointing down" at bounding box center [1062, 368] width 11 height 17
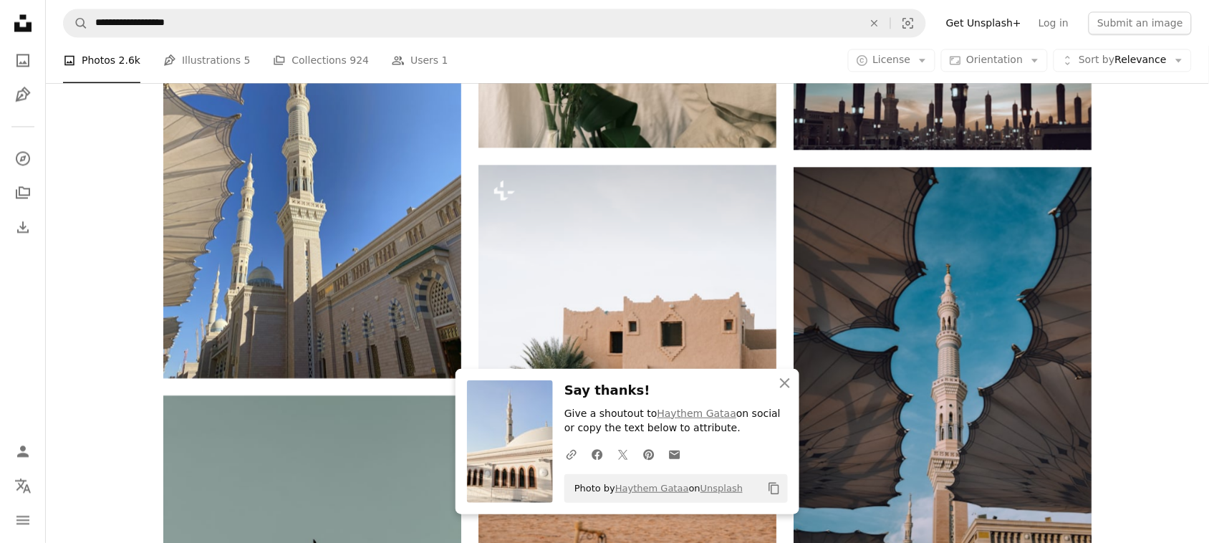
scroll to position [17033, 0]
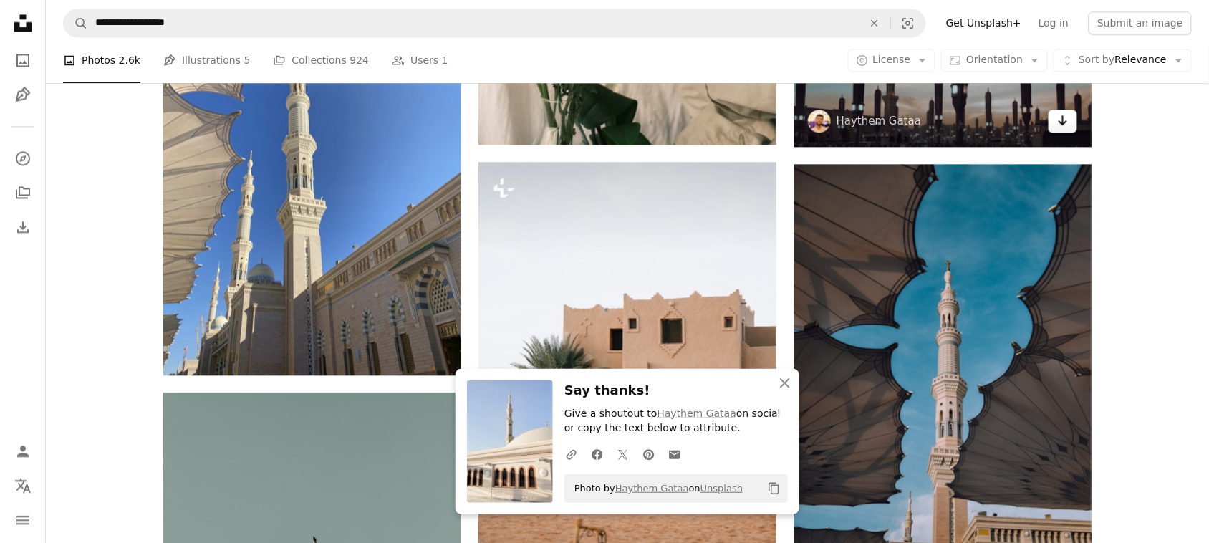
click at [1061, 127] on icon "Arrow pointing down" at bounding box center [1062, 120] width 11 height 17
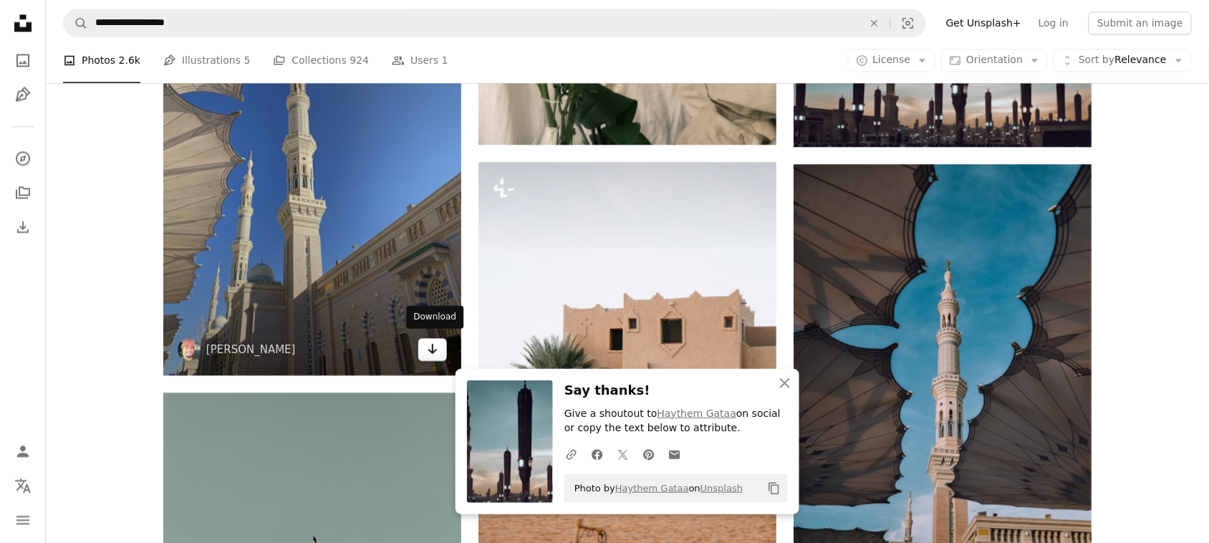
click at [431, 345] on icon "Arrow pointing down" at bounding box center [432, 348] width 11 height 17
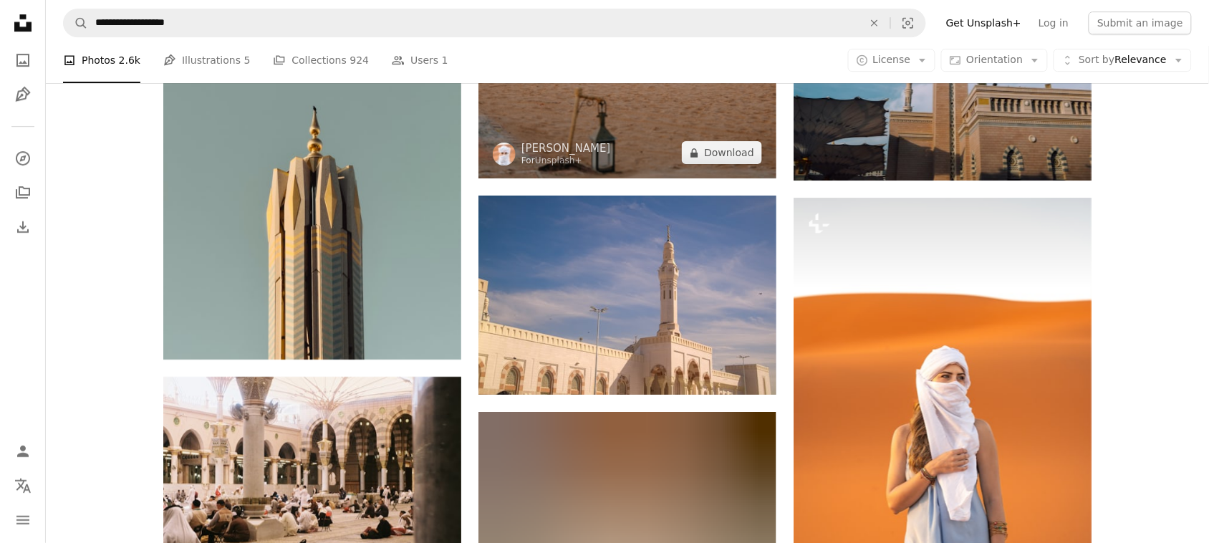
scroll to position [17464, 0]
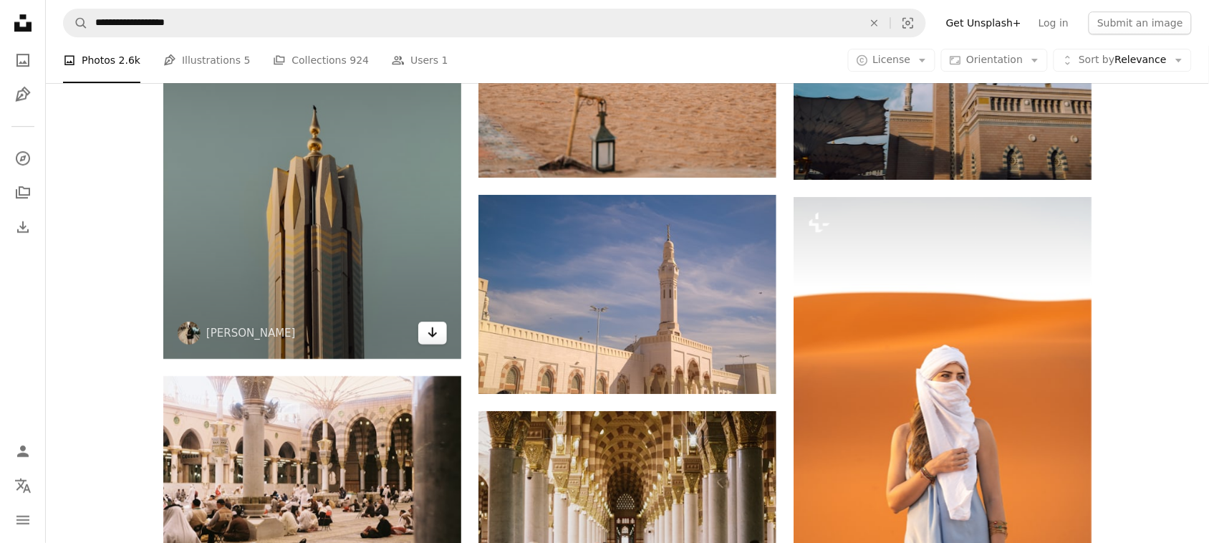
click at [437, 329] on icon "Arrow pointing down" at bounding box center [432, 332] width 11 height 17
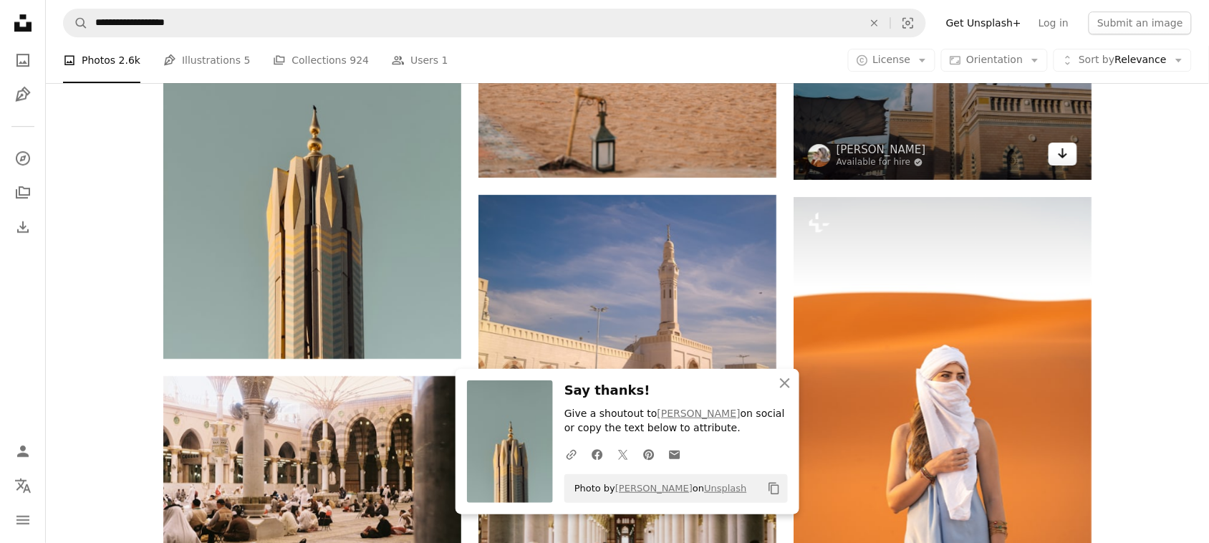
click at [1068, 145] on link "Arrow pointing down" at bounding box center [1062, 154] width 29 height 23
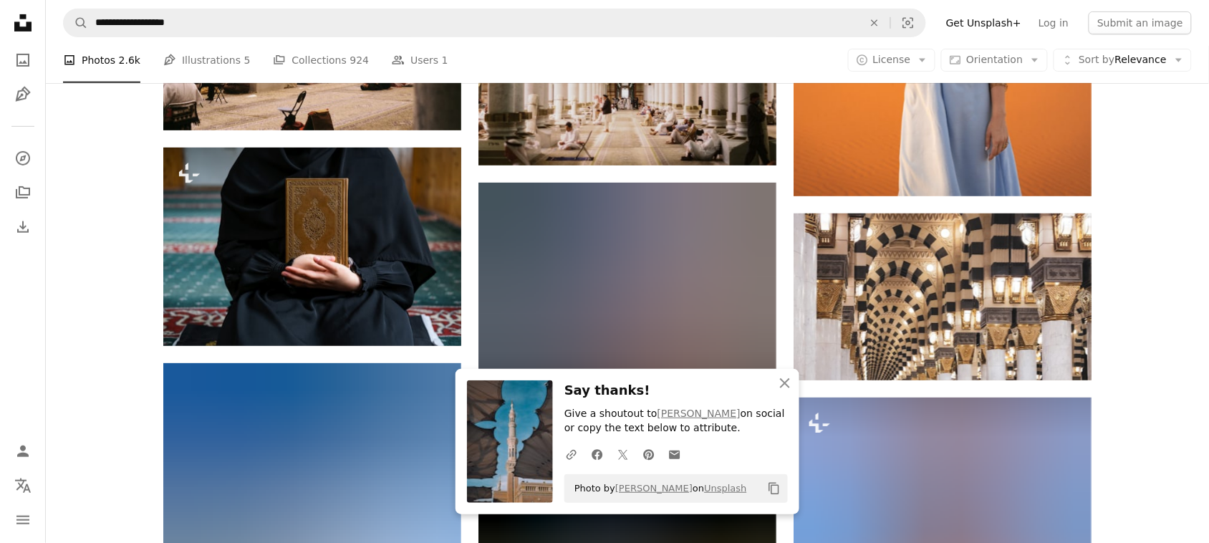
scroll to position [17847, 0]
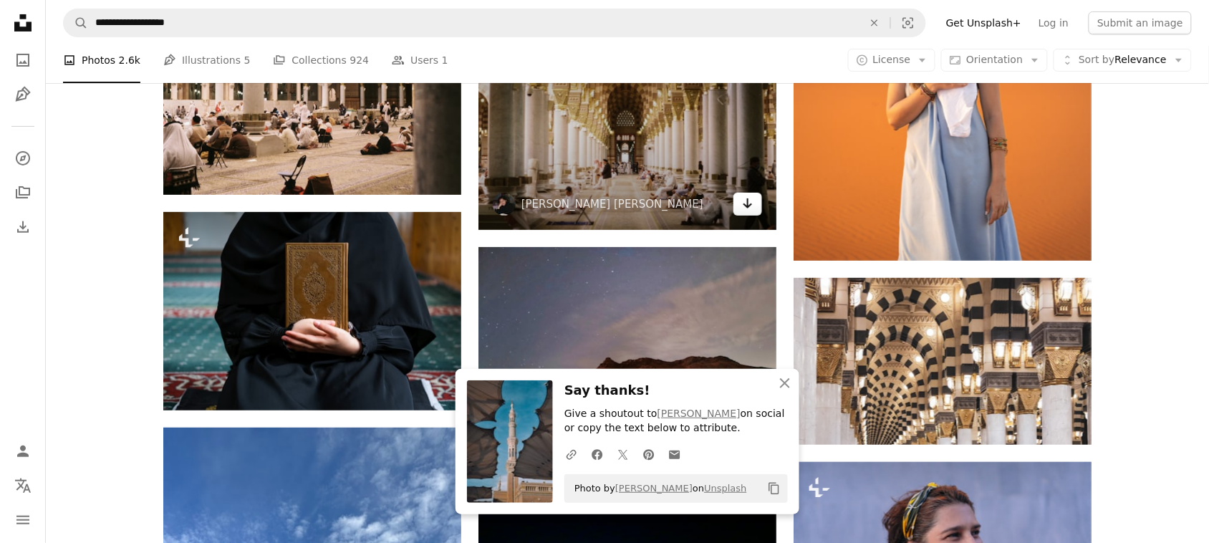
click at [740, 195] on link "Arrow pointing down" at bounding box center [747, 204] width 29 height 23
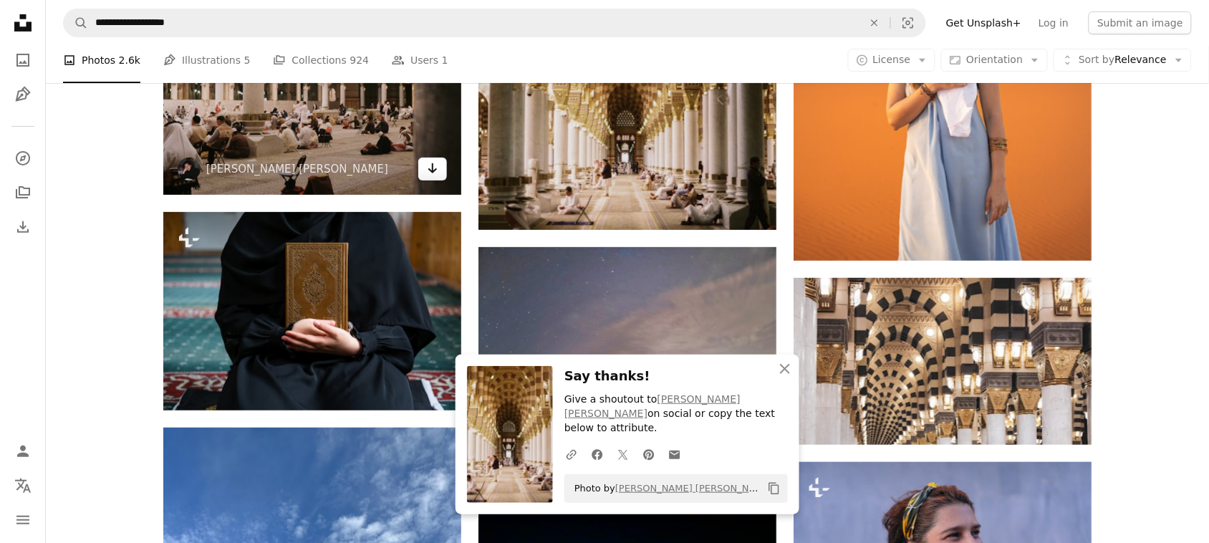
click at [430, 163] on icon "Arrow pointing down" at bounding box center [432, 168] width 11 height 17
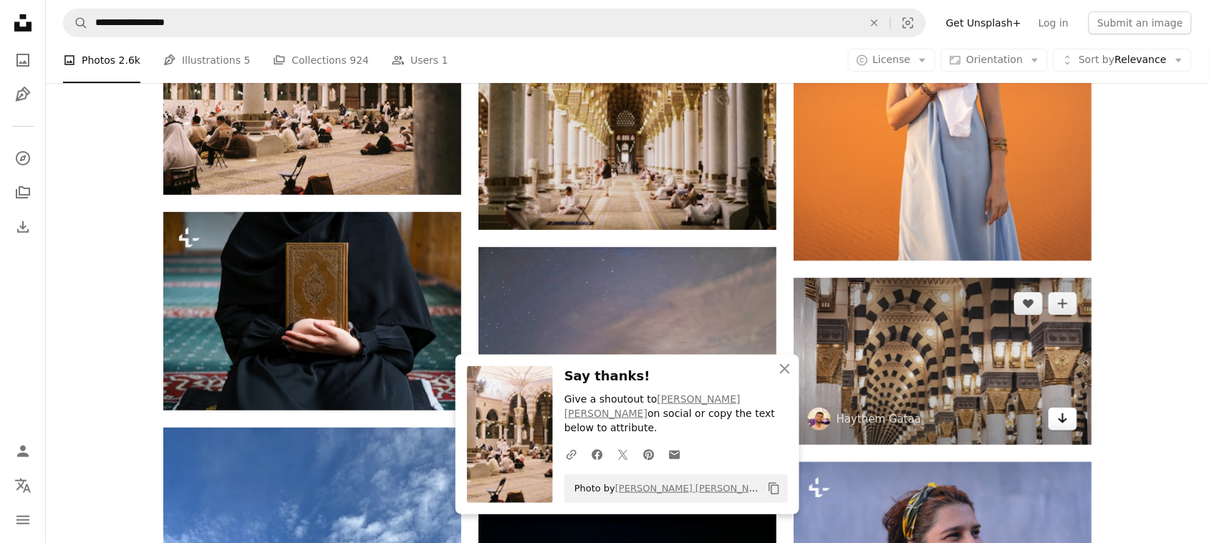
click at [1065, 420] on icon "Arrow pointing down" at bounding box center [1062, 418] width 11 height 17
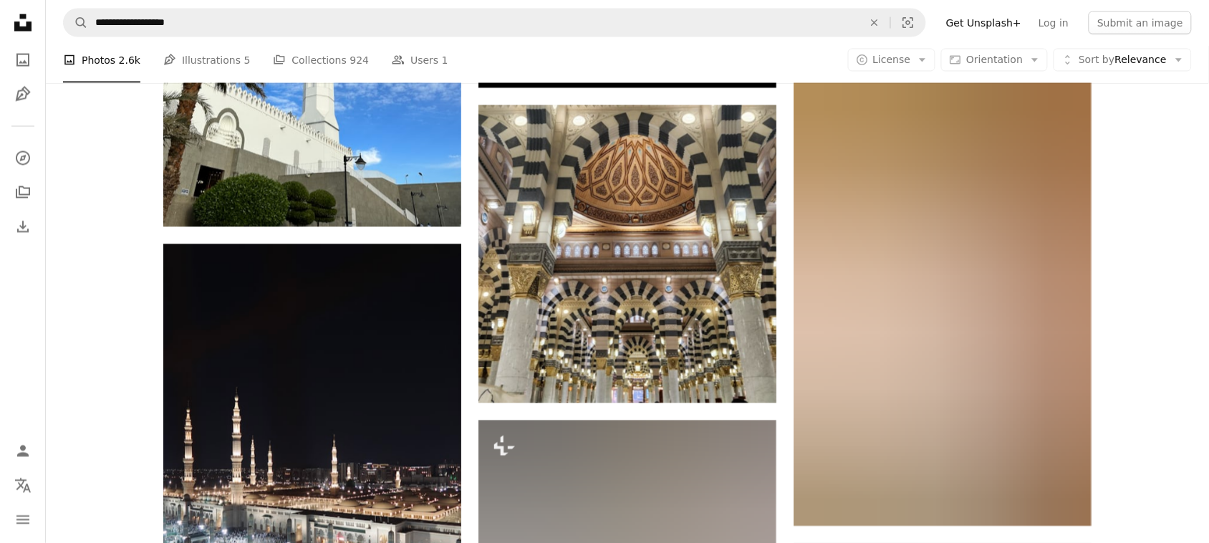
scroll to position [18447, 0]
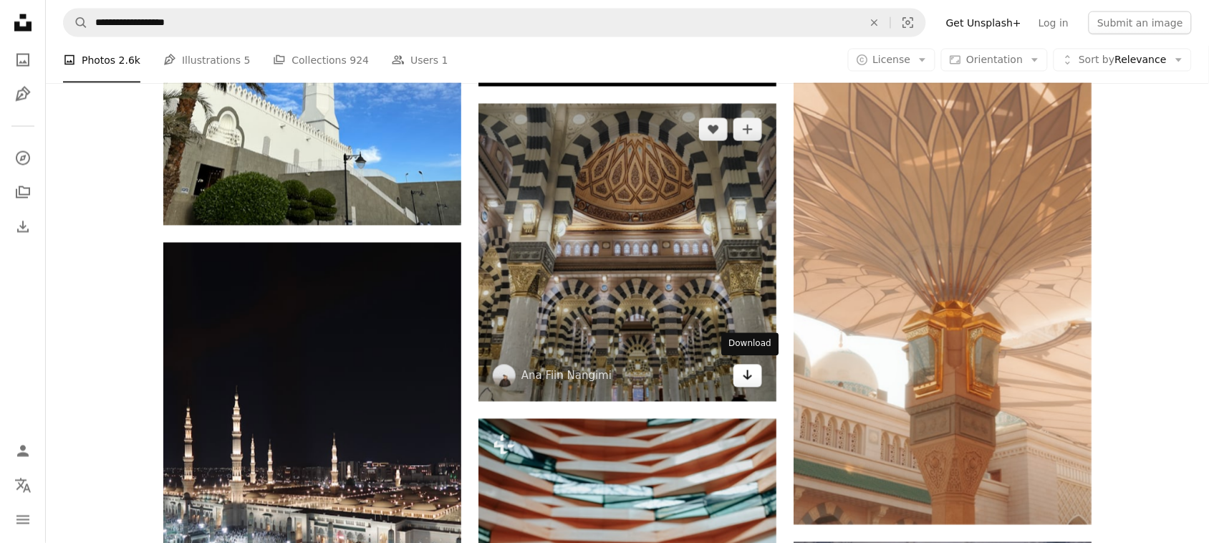
click at [759, 377] on link "Arrow pointing down" at bounding box center [747, 375] width 29 height 23
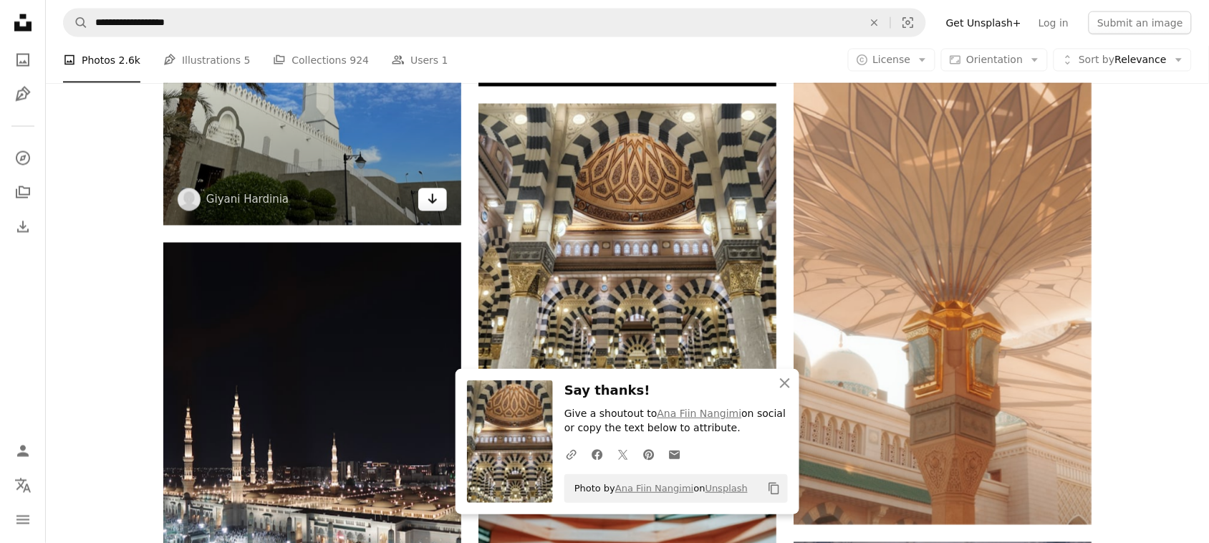
click at [422, 202] on link "Arrow pointing down" at bounding box center [432, 199] width 29 height 23
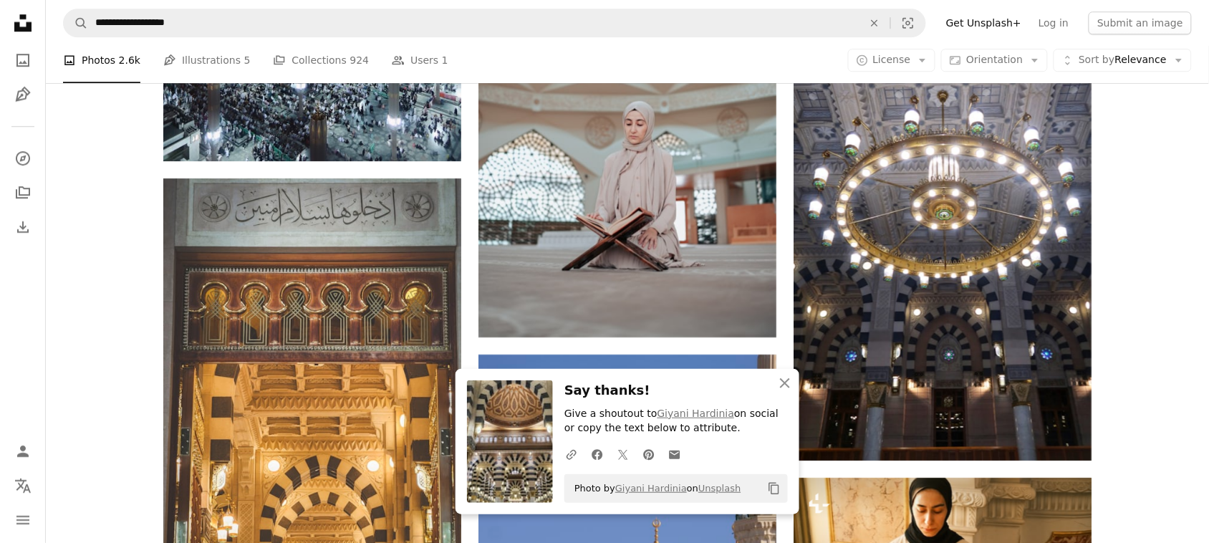
scroll to position [18724, 0]
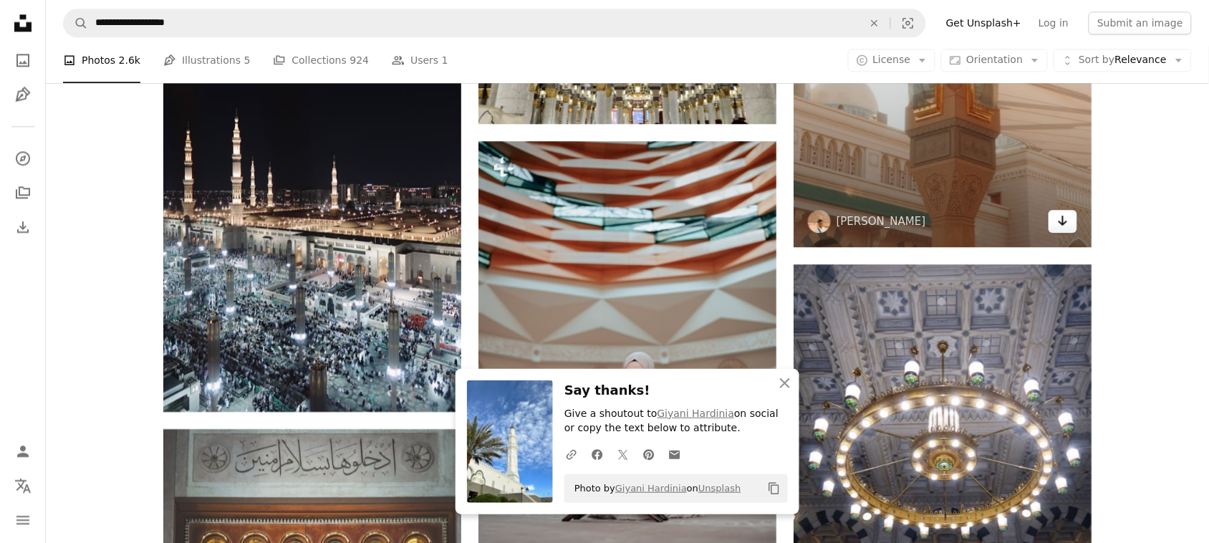
click at [1066, 226] on icon "Arrow pointing down" at bounding box center [1062, 220] width 11 height 17
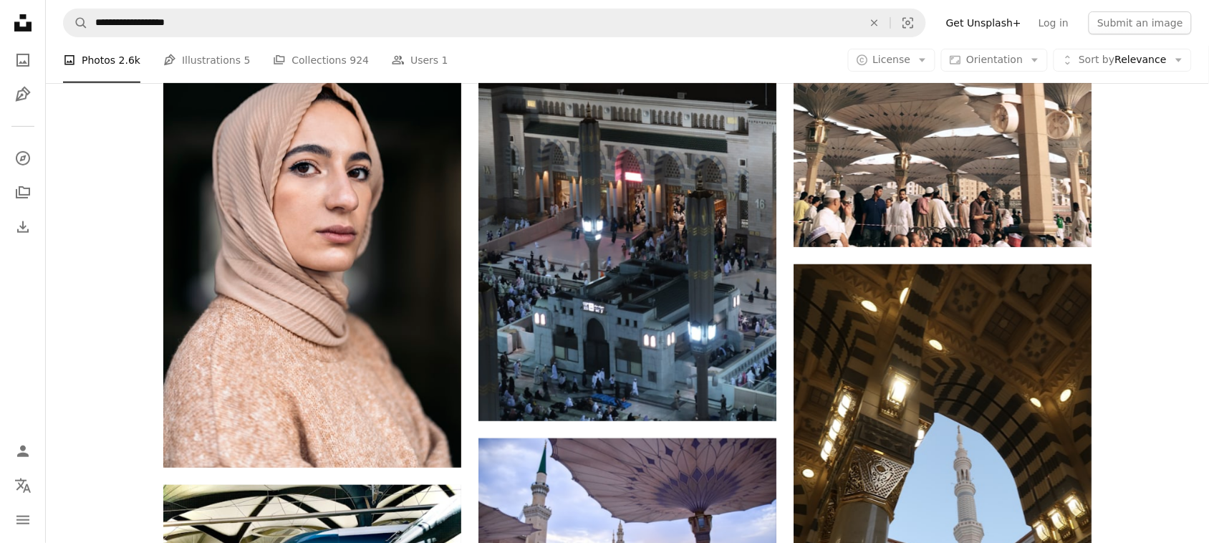
scroll to position [25950, 0]
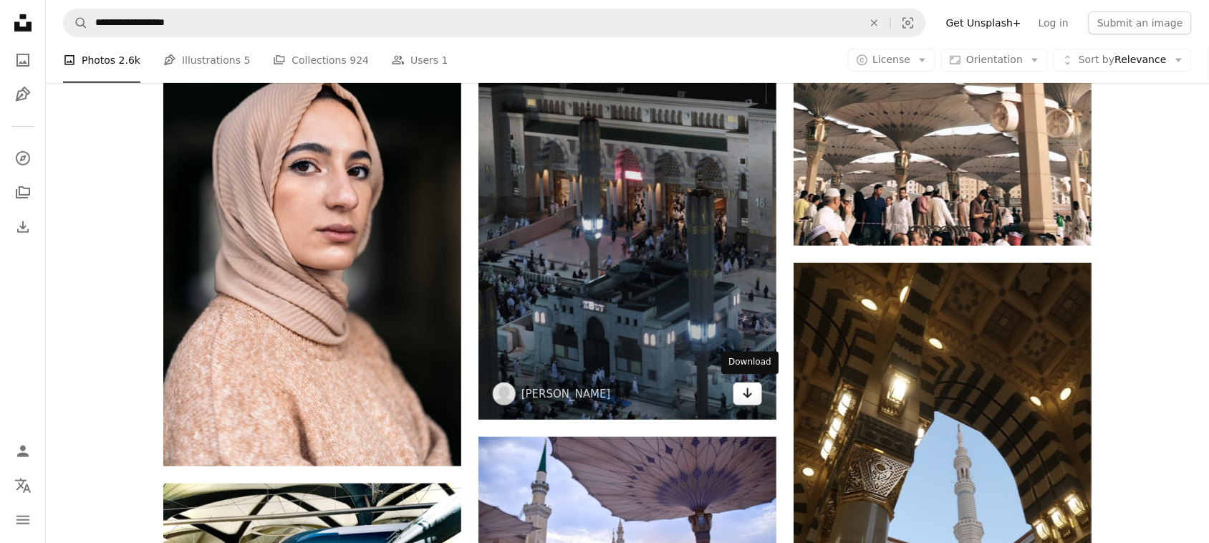
click at [749, 388] on icon "Arrow pointing down" at bounding box center [747, 393] width 11 height 17
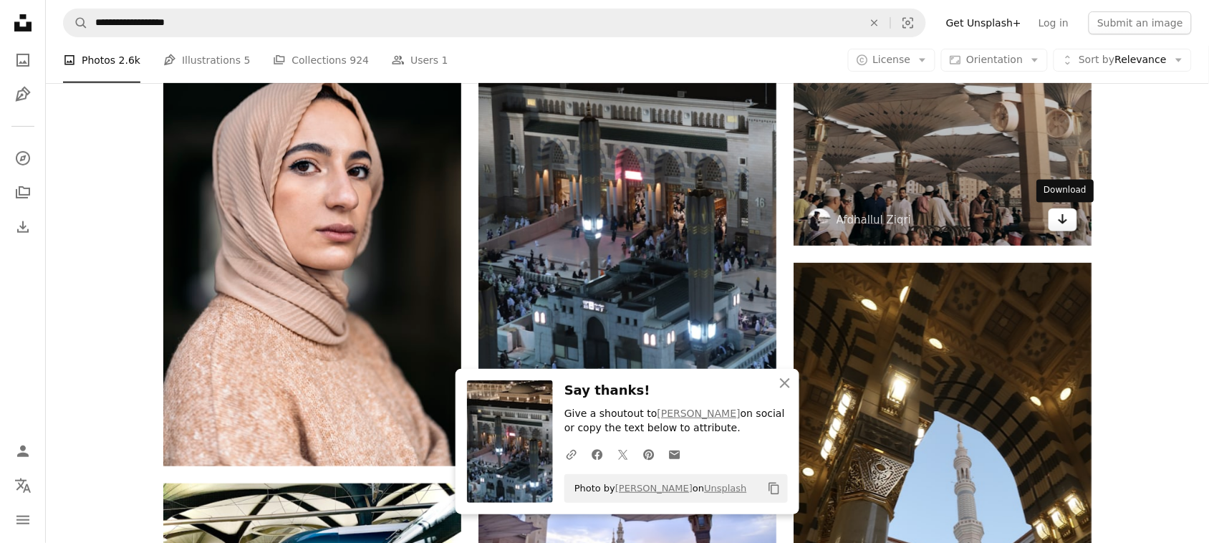
click at [1062, 220] on icon "Download" at bounding box center [1062, 219] width 9 height 10
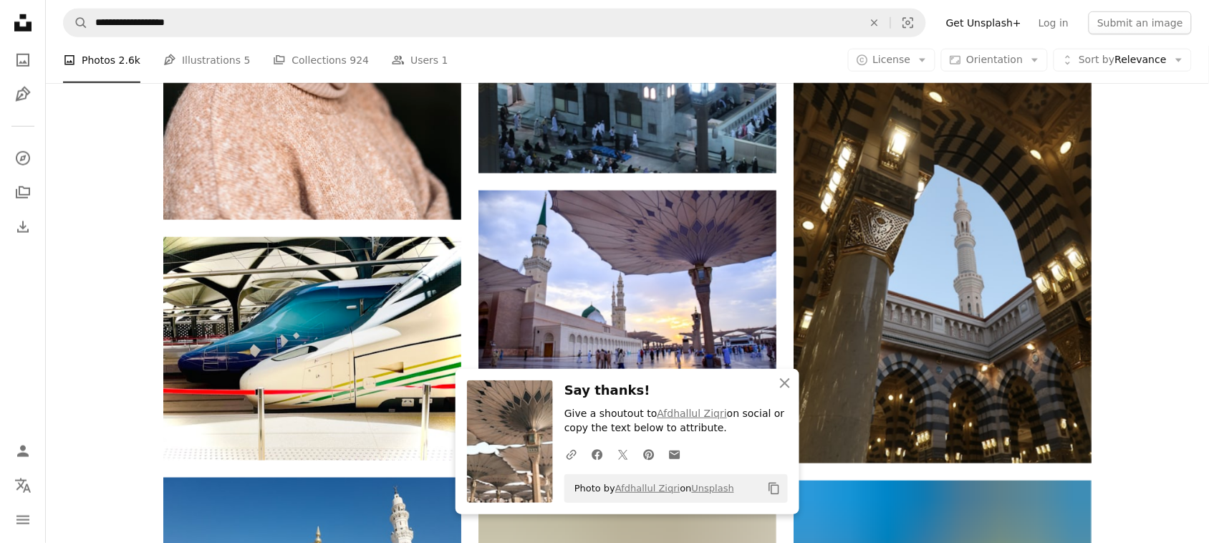
scroll to position [26201, 0]
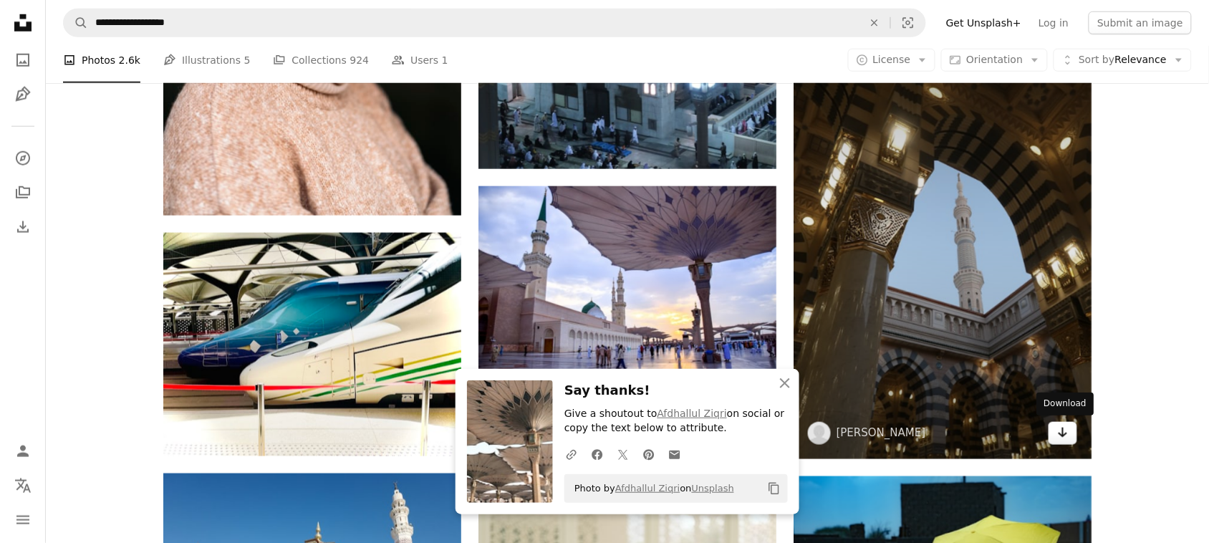
click at [1057, 431] on icon "Arrow pointing down" at bounding box center [1062, 432] width 11 height 17
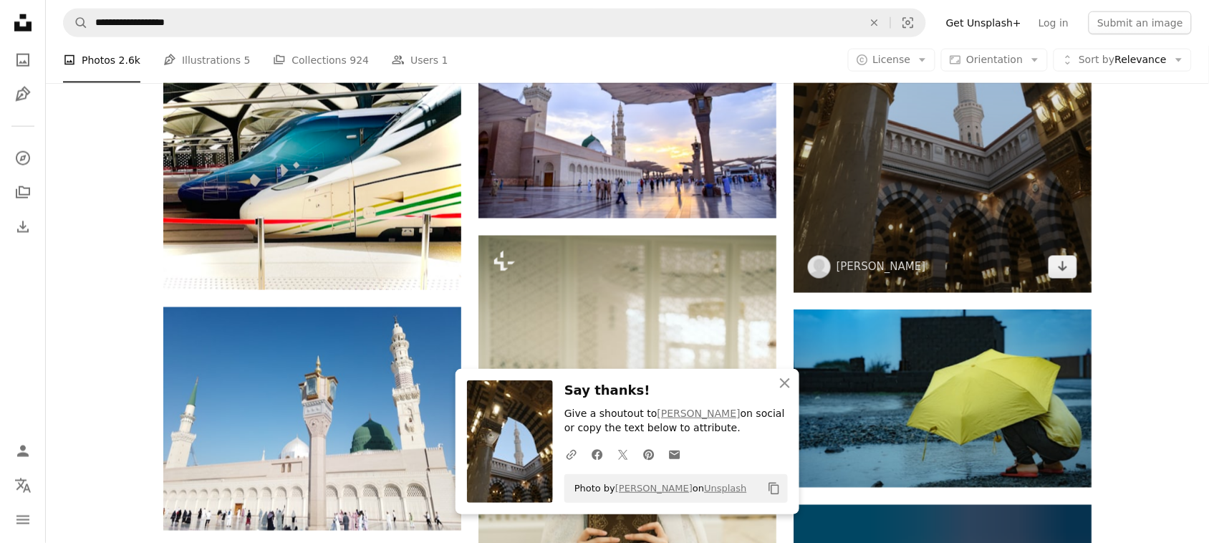
scroll to position [26375, 0]
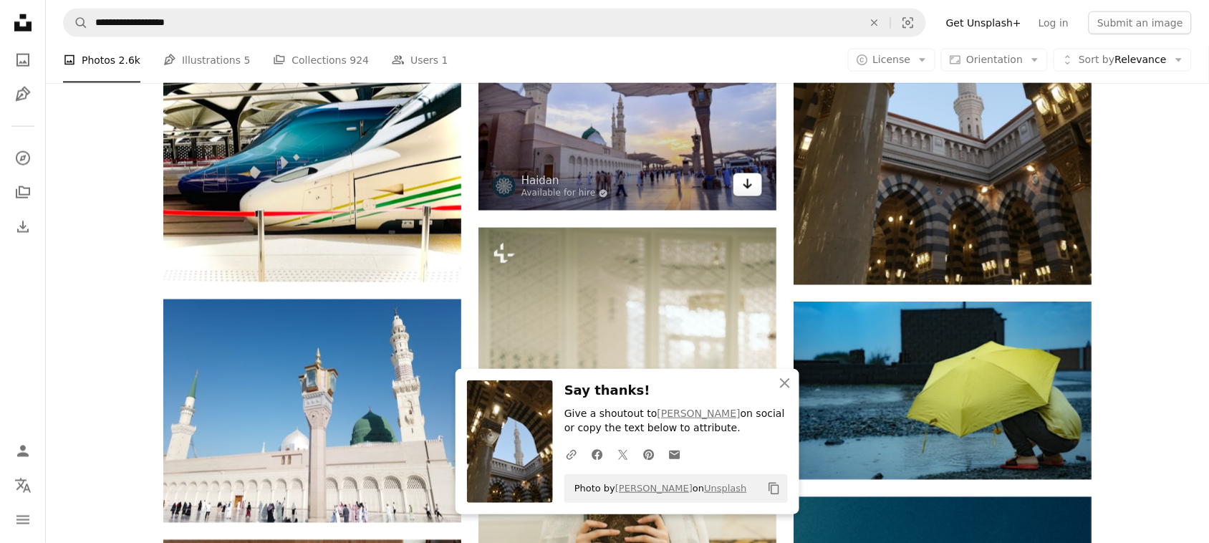
click at [754, 185] on link "Arrow pointing down" at bounding box center [747, 184] width 29 height 23
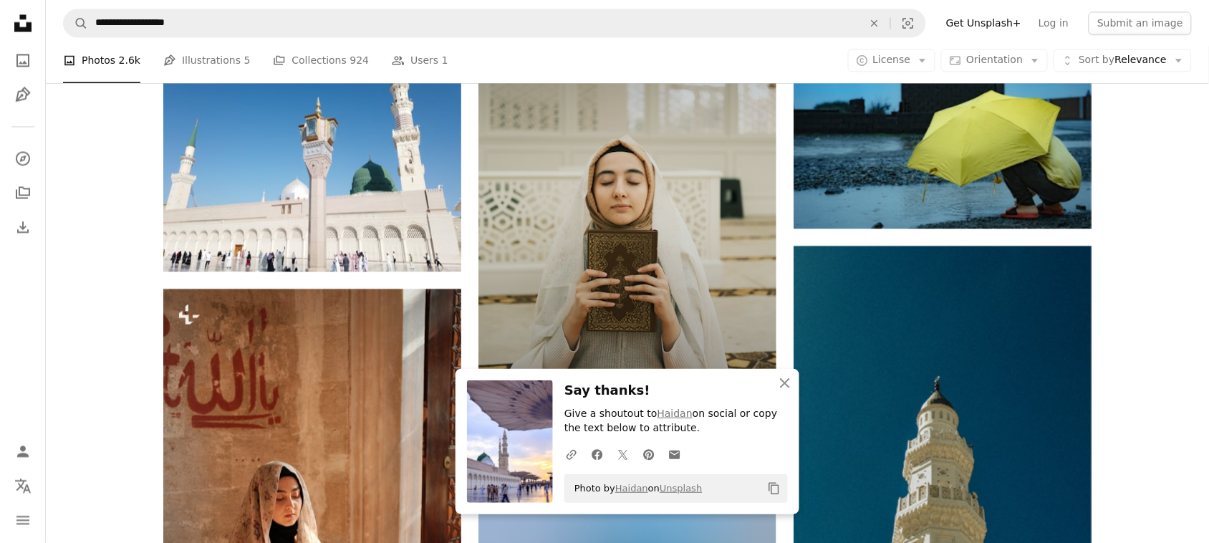
scroll to position [26604, 0]
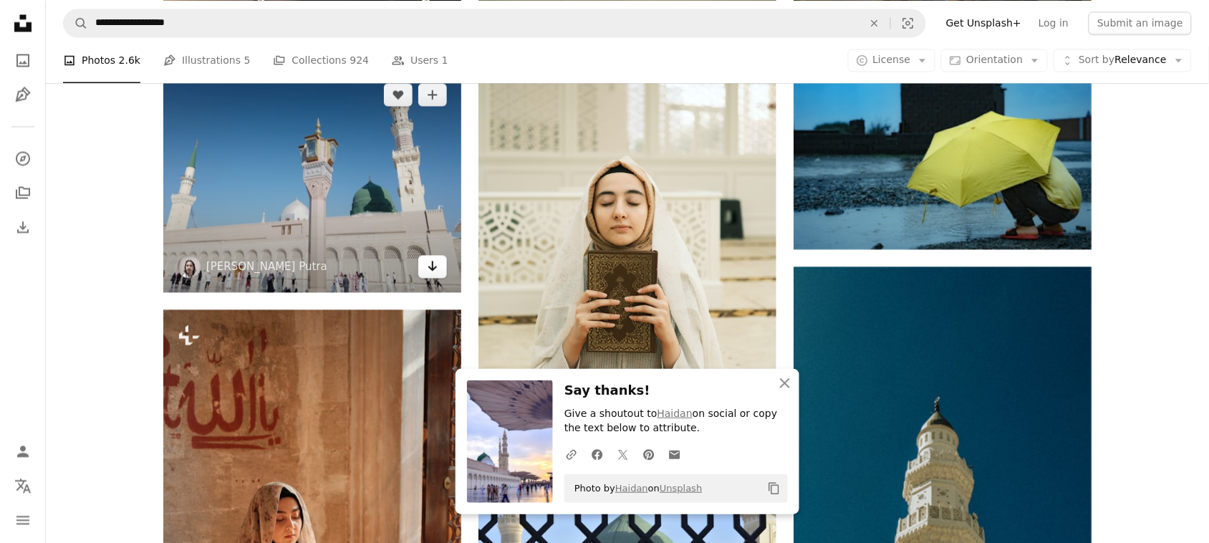
click at [424, 263] on link "Arrow pointing down" at bounding box center [432, 267] width 29 height 23
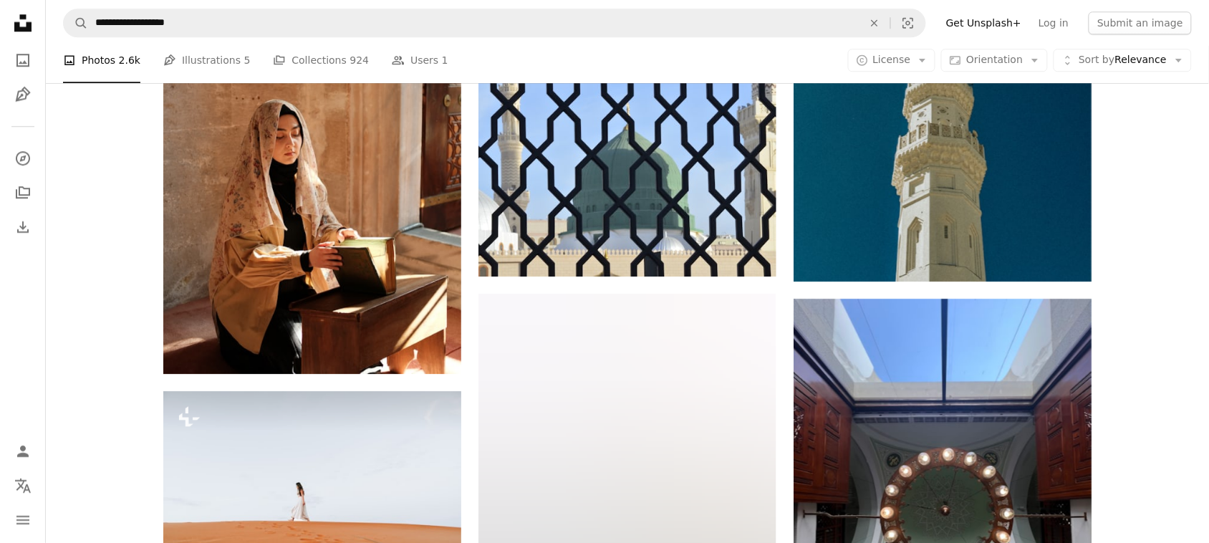
scroll to position [27008, 0]
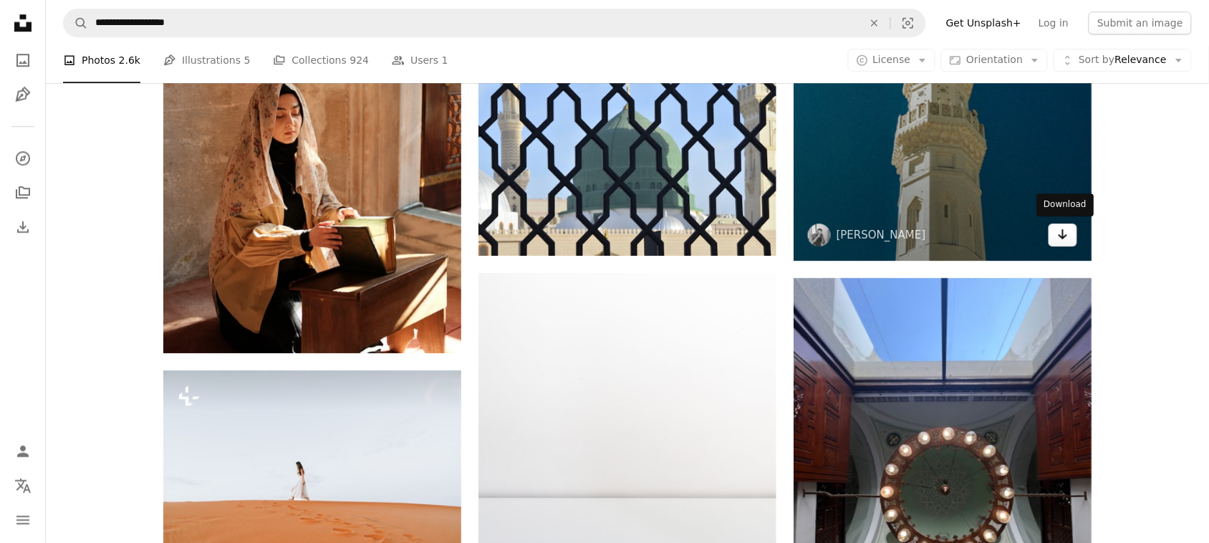
click at [1069, 233] on link "Arrow pointing down" at bounding box center [1062, 234] width 29 height 23
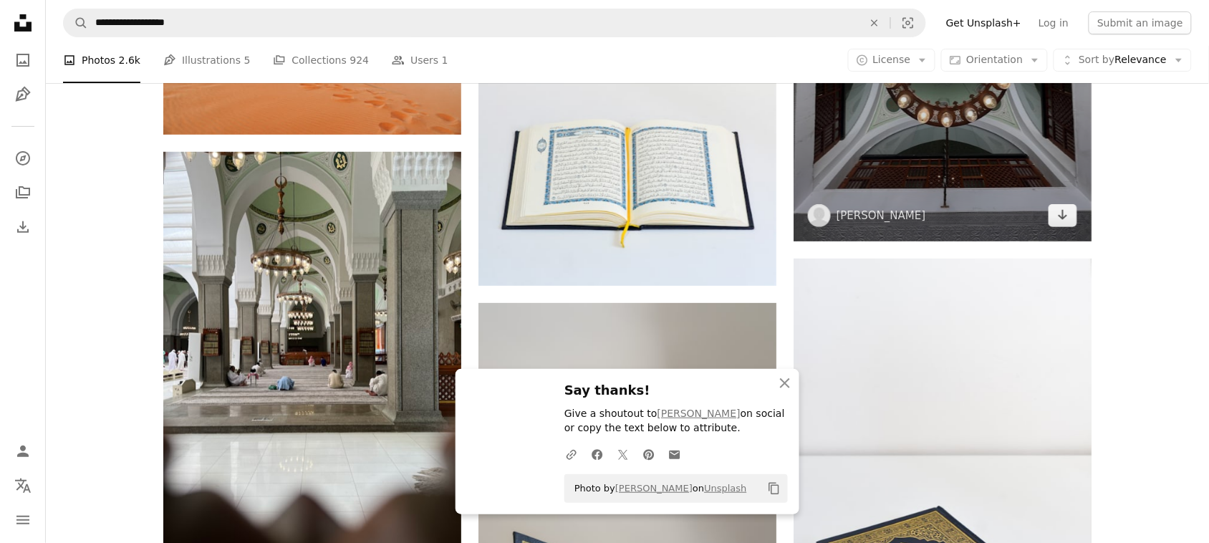
scroll to position [27461, 0]
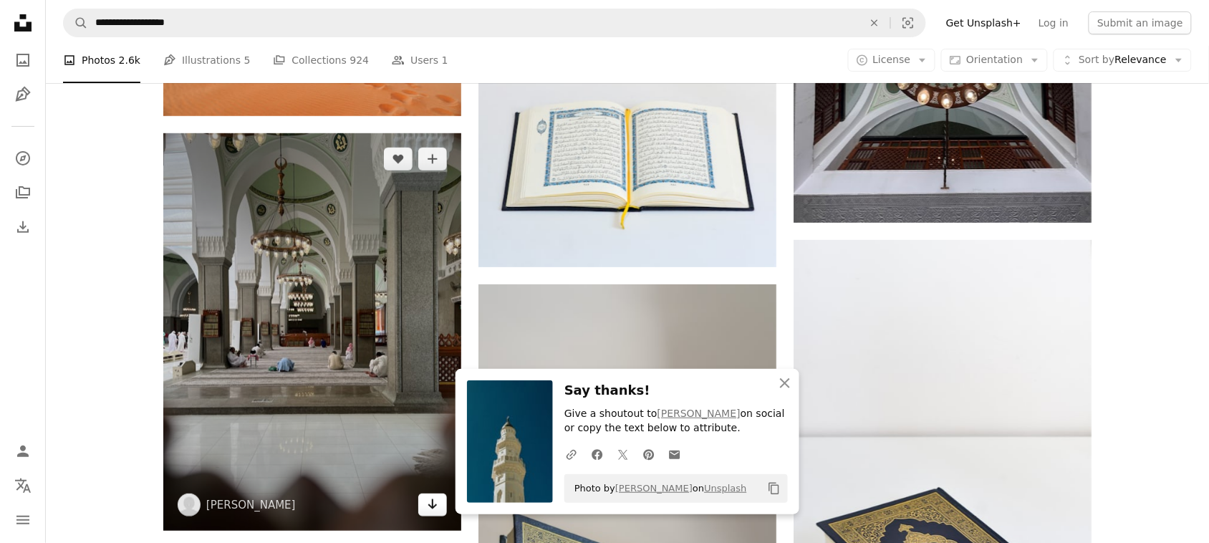
click at [432, 501] on icon "Download" at bounding box center [432, 504] width 9 height 10
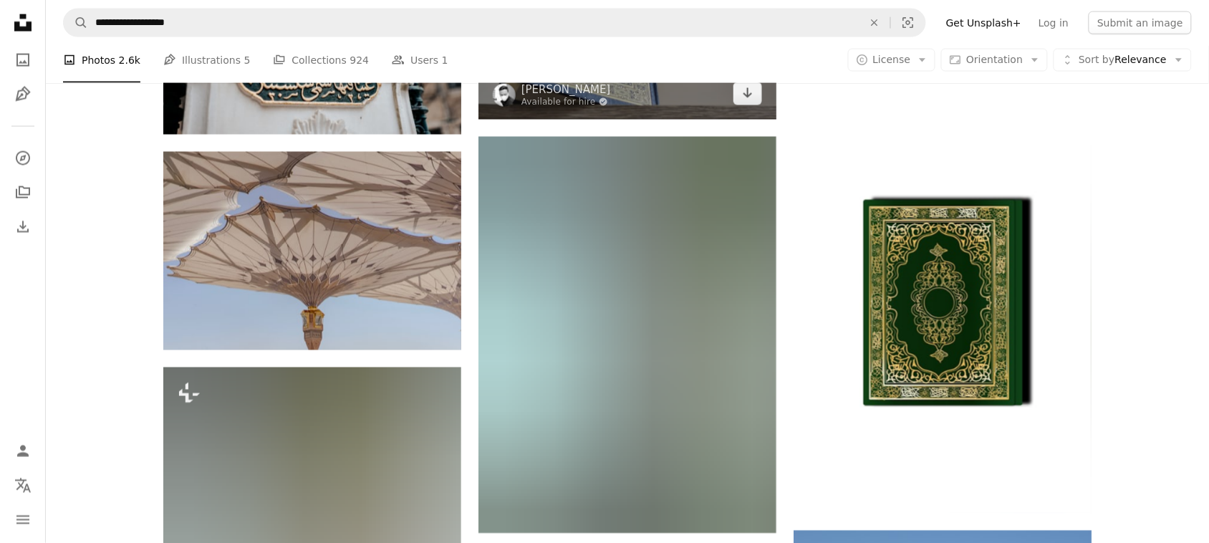
scroll to position [28073, 0]
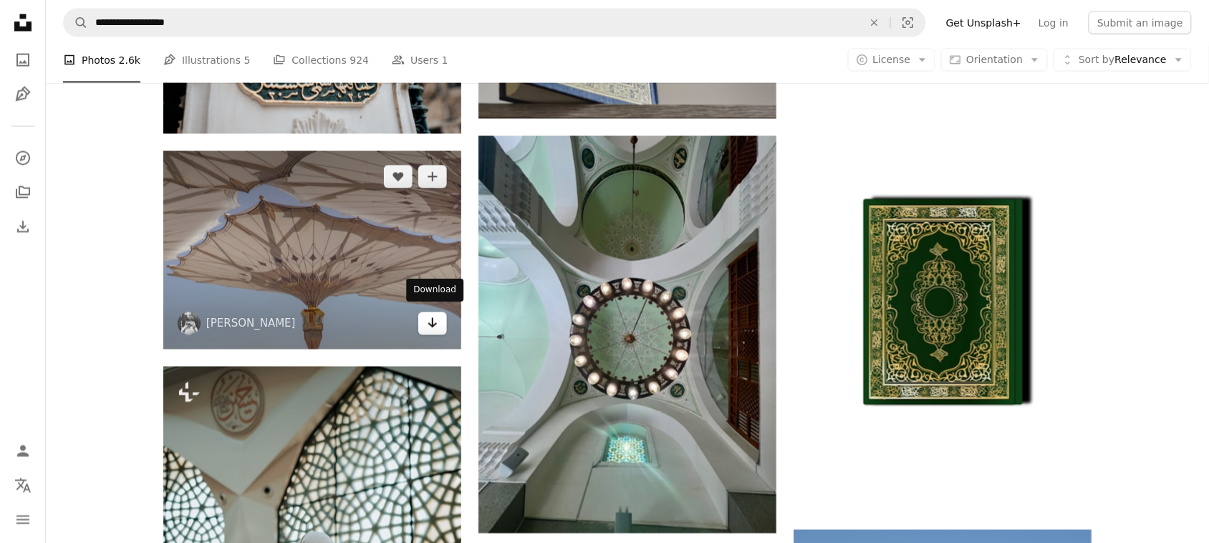
click at [437, 314] on icon "Arrow pointing down" at bounding box center [432, 322] width 11 height 17
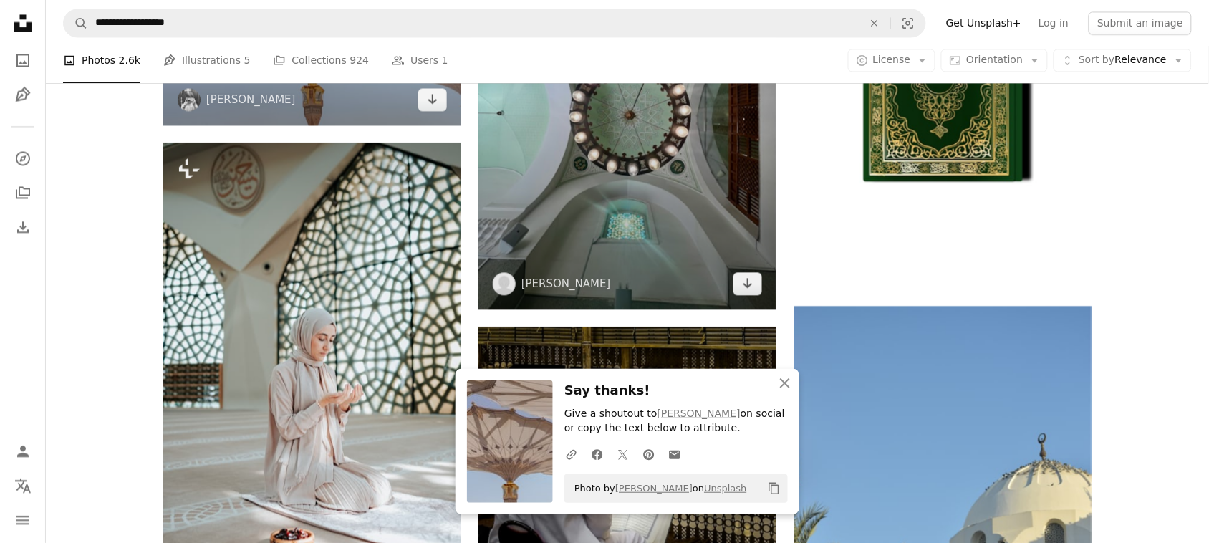
scroll to position [28304, 0]
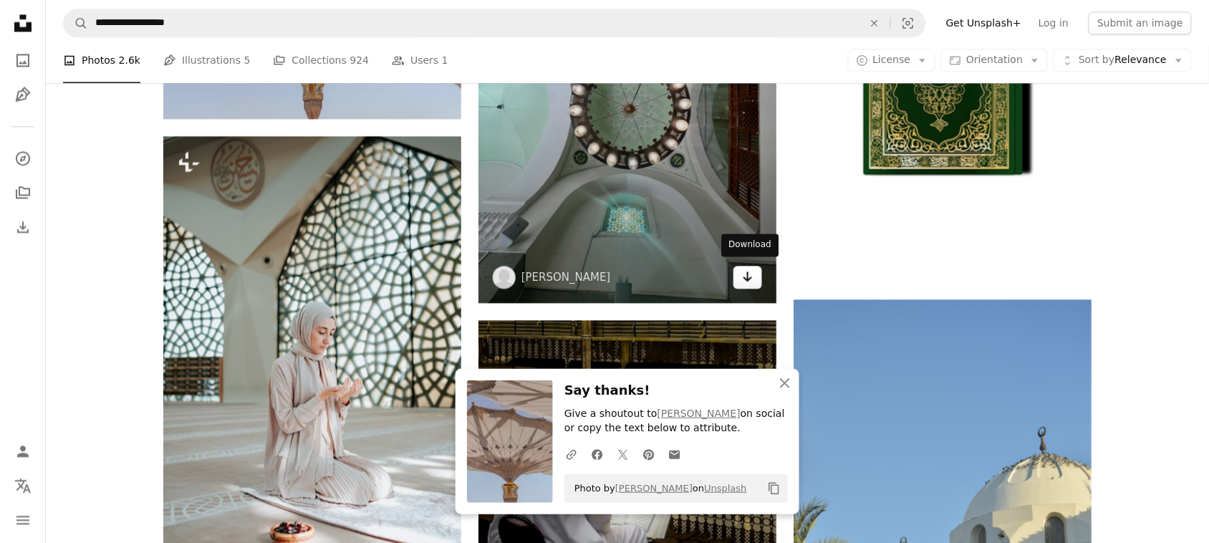
click at [757, 269] on link "Arrow pointing down" at bounding box center [747, 277] width 29 height 23
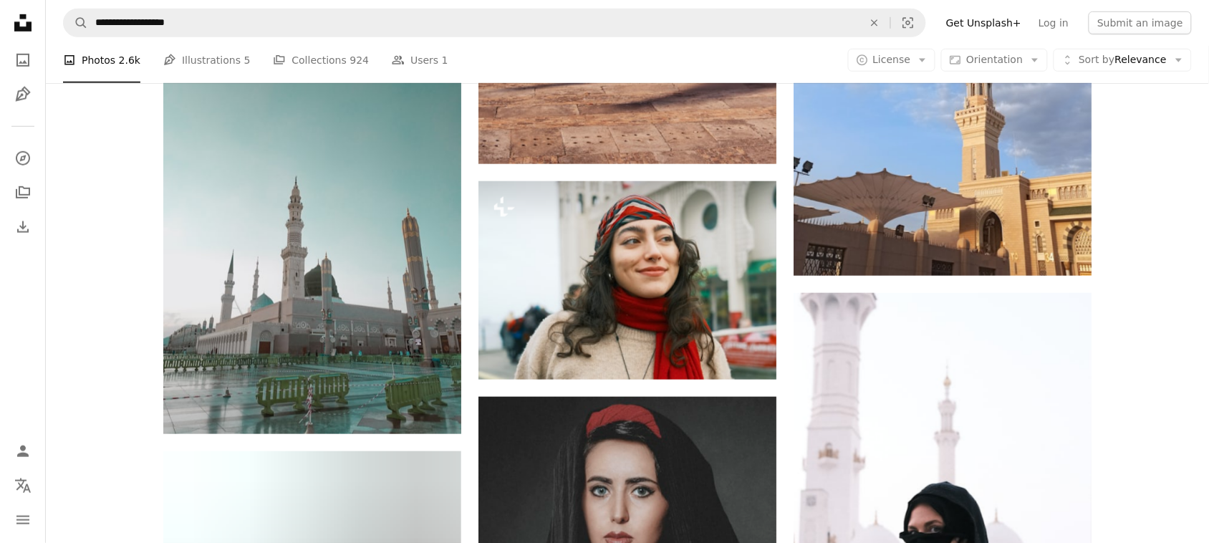
scroll to position [29333, 0]
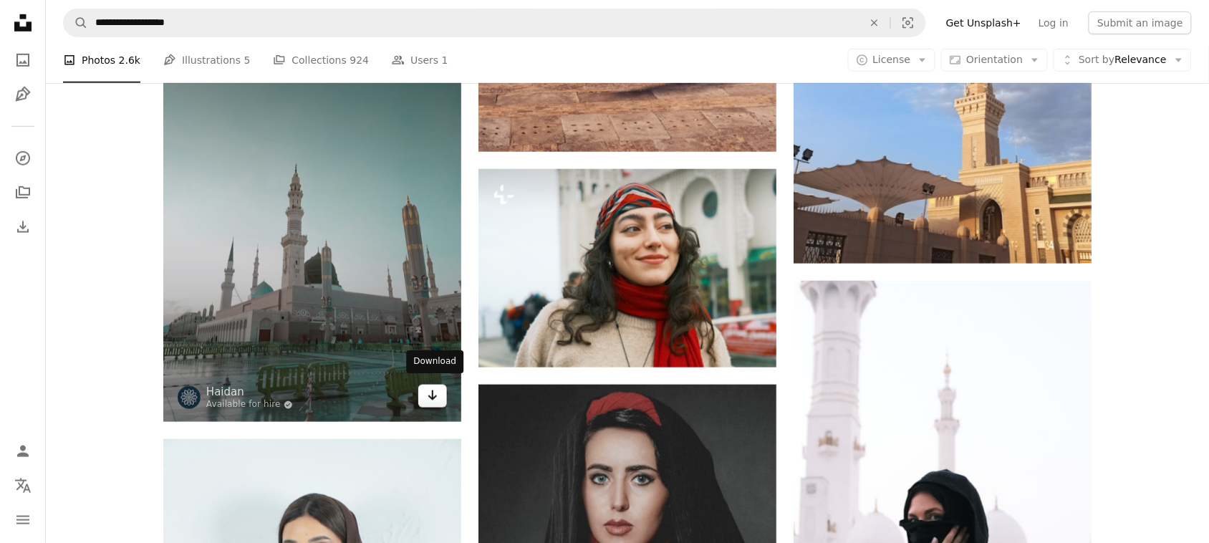
click at [431, 388] on icon "Arrow pointing down" at bounding box center [432, 395] width 11 height 17
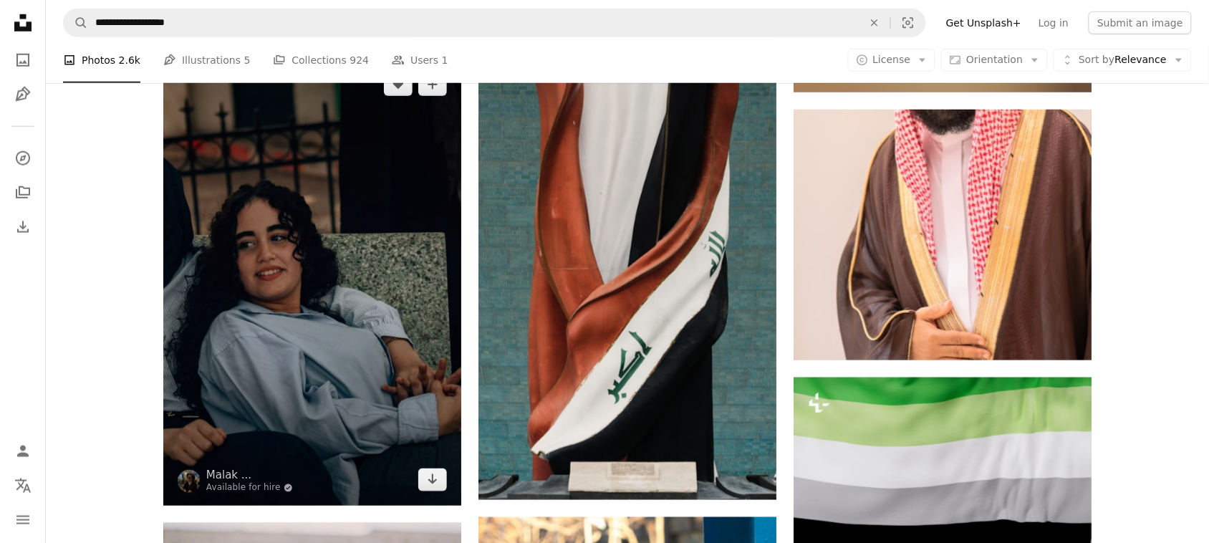
scroll to position [39092, 0]
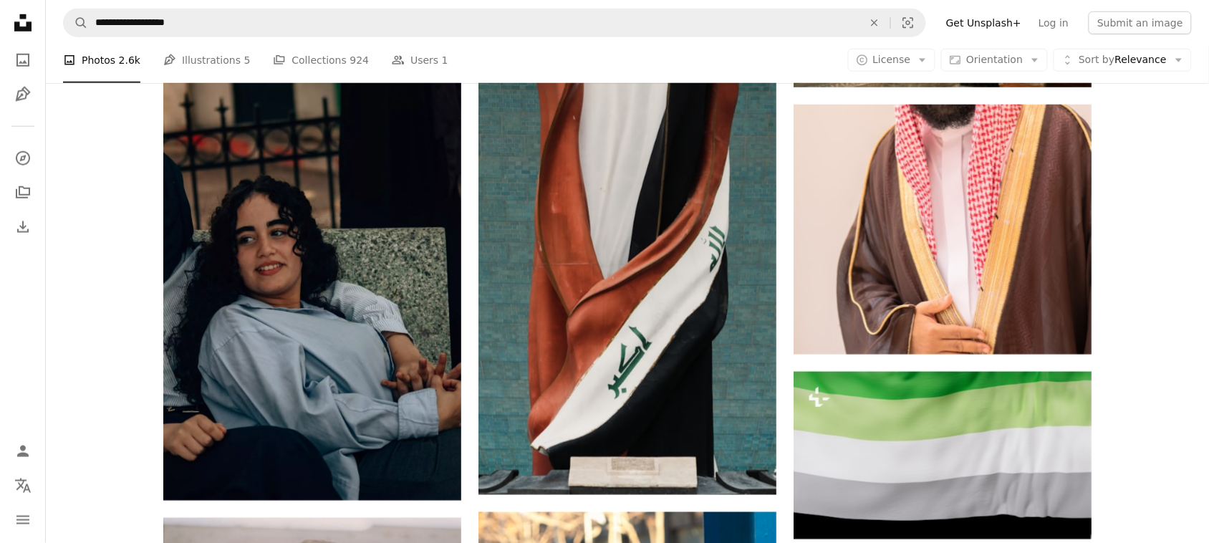
click at [241, 4] on nav "**********" at bounding box center [627, 23] width 1163 height 46
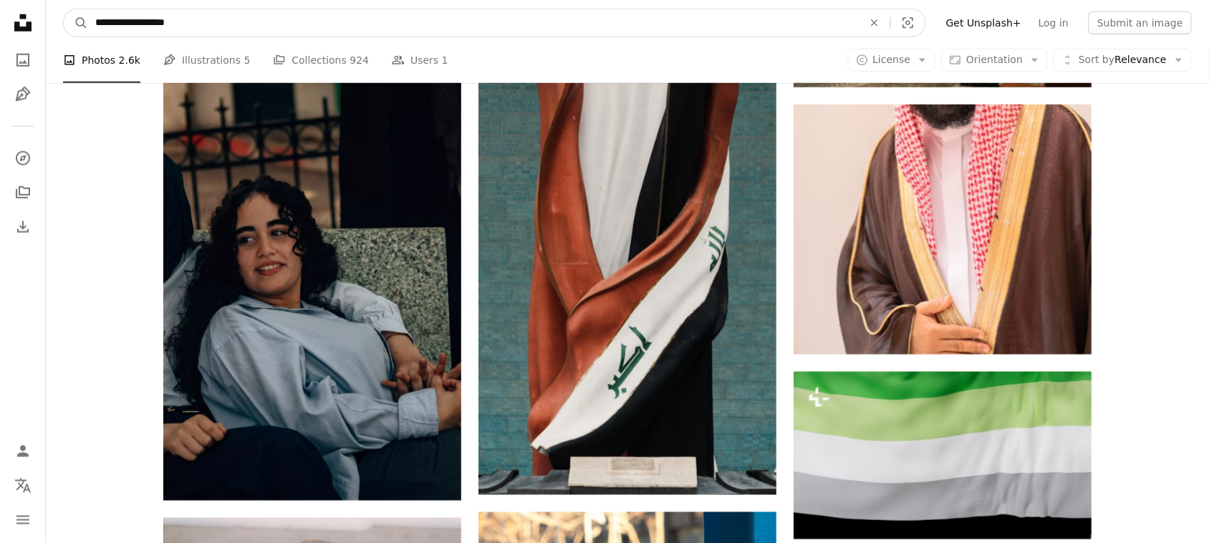
click at [222, 30] on input "**********" at bounding box center [473, 22] width 771 height 27
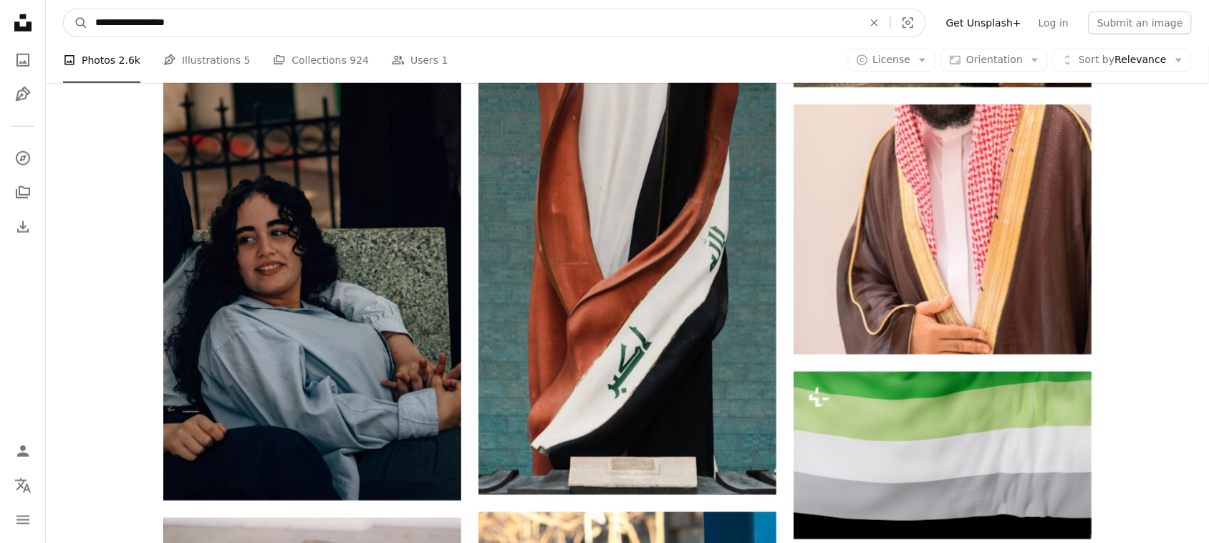
click at [222, 30] on input "**********" at bounding box center [473, 22] width 771 height 27
click at [64, 9] on button "A magnifying glass" at bounding box center [76, 22] width 24 height 27
click at [222, 30] on input "**********" at bounding box center [473, 22] width 771 height 27
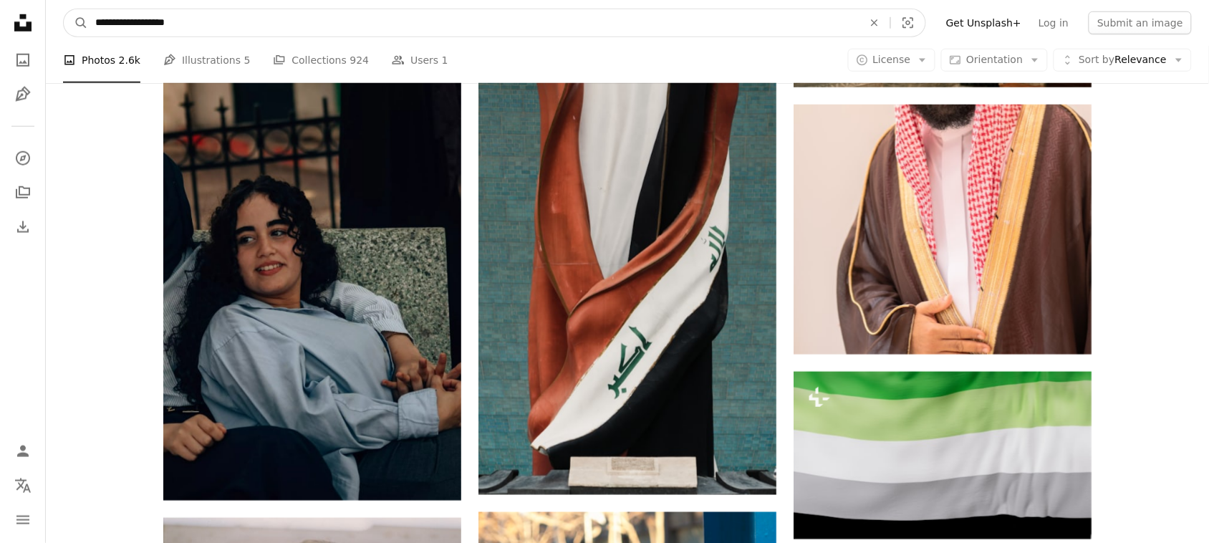
click at [222, 30] on input "**********" at bounding box center [473, 22] width 771 height 27
click at [64, 9] on button "A magnifying glass" at bounding box center [76, 22] width 24 height 27
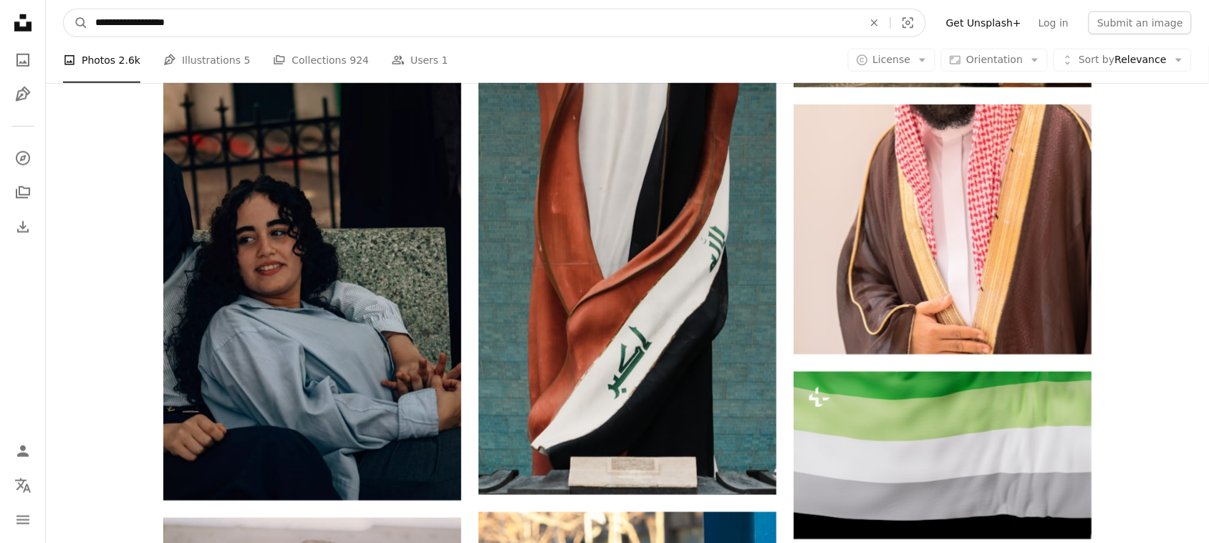
click at [64, 9] on button "A magnifying glass" at bounding box center [76, 22] width 24 height 27
